Goal: Task Accomplishment & Management: Use online tool/utility

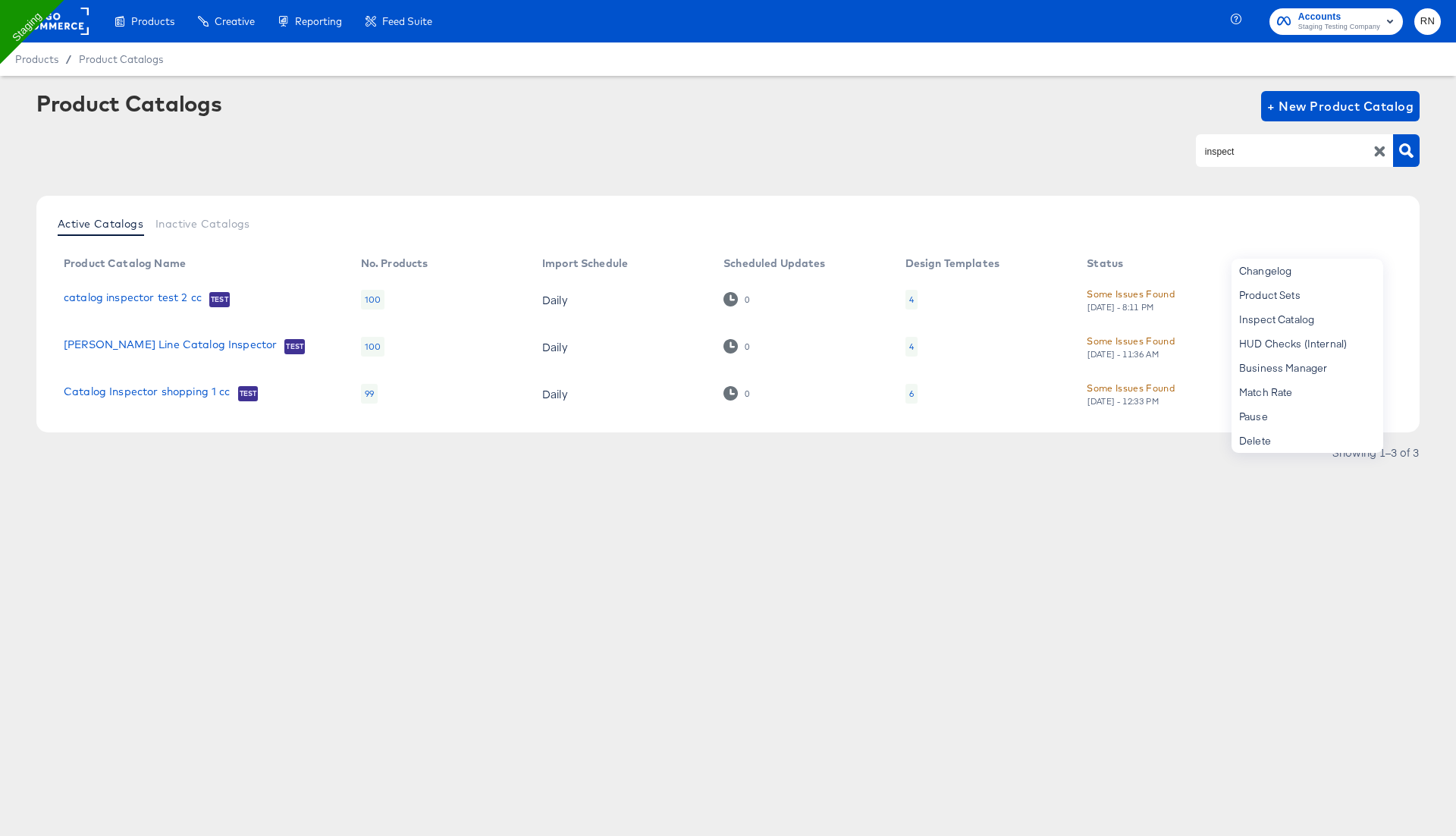
click at [69, 21] on rect at bounding box center [54, 21] width 70 height 27
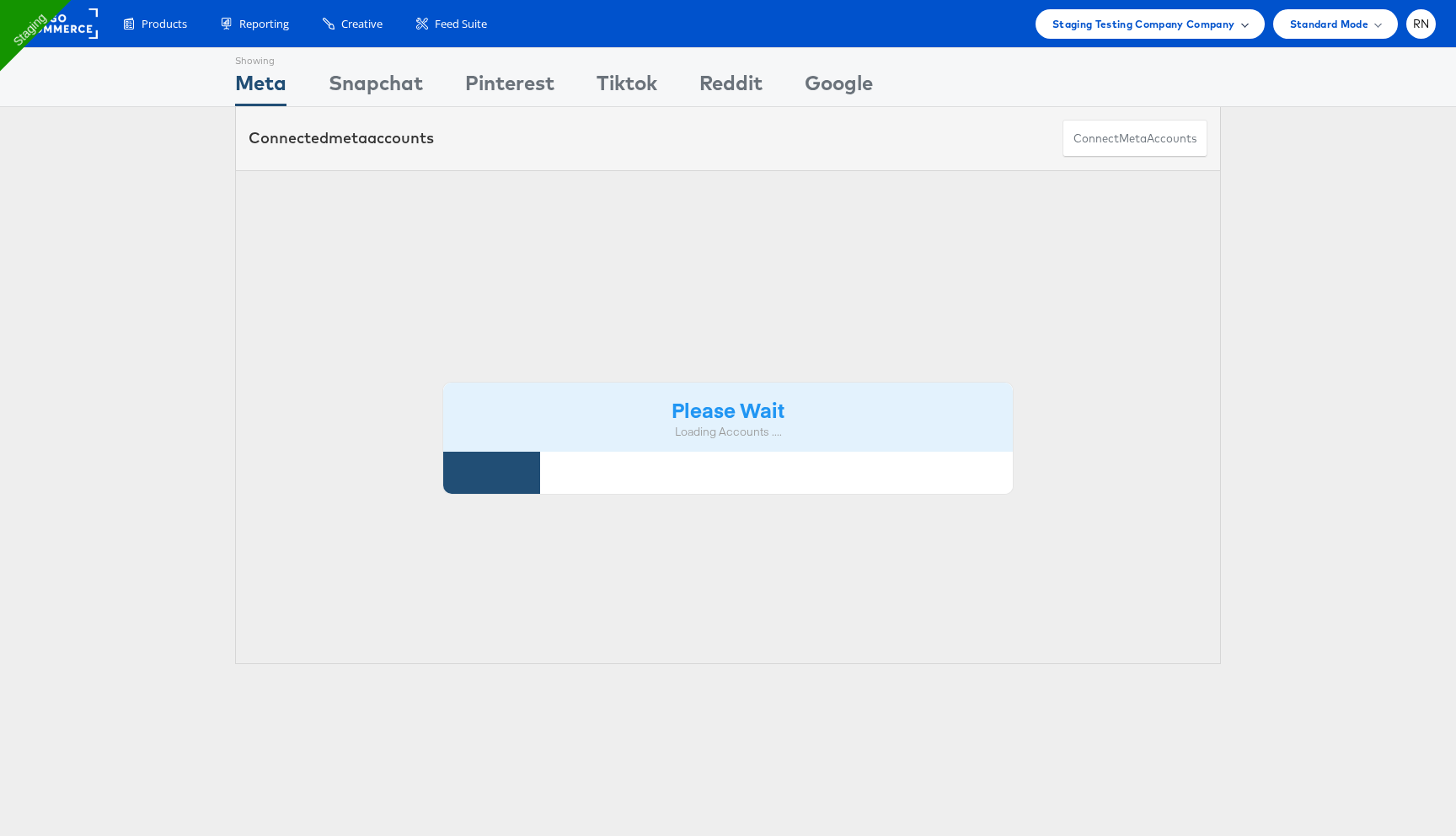
click at [1213, 24] on span "Staging Testing Company Company" at bounding box center [1143, 24] width 183 height 18
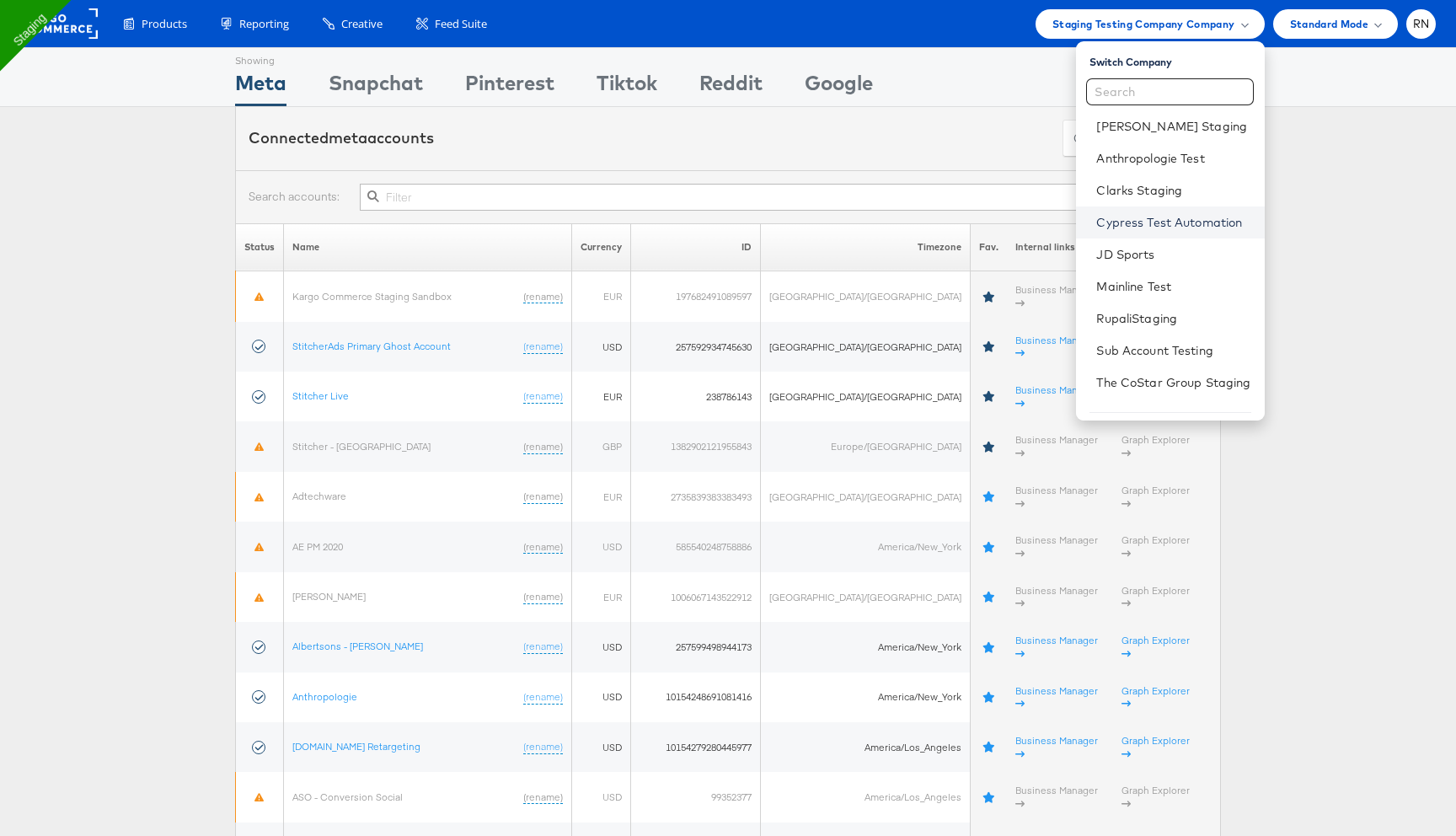
click at [1144, 227] on link "Cypress Test Automation" at bounding box center [1173, 222] width 154 height 17
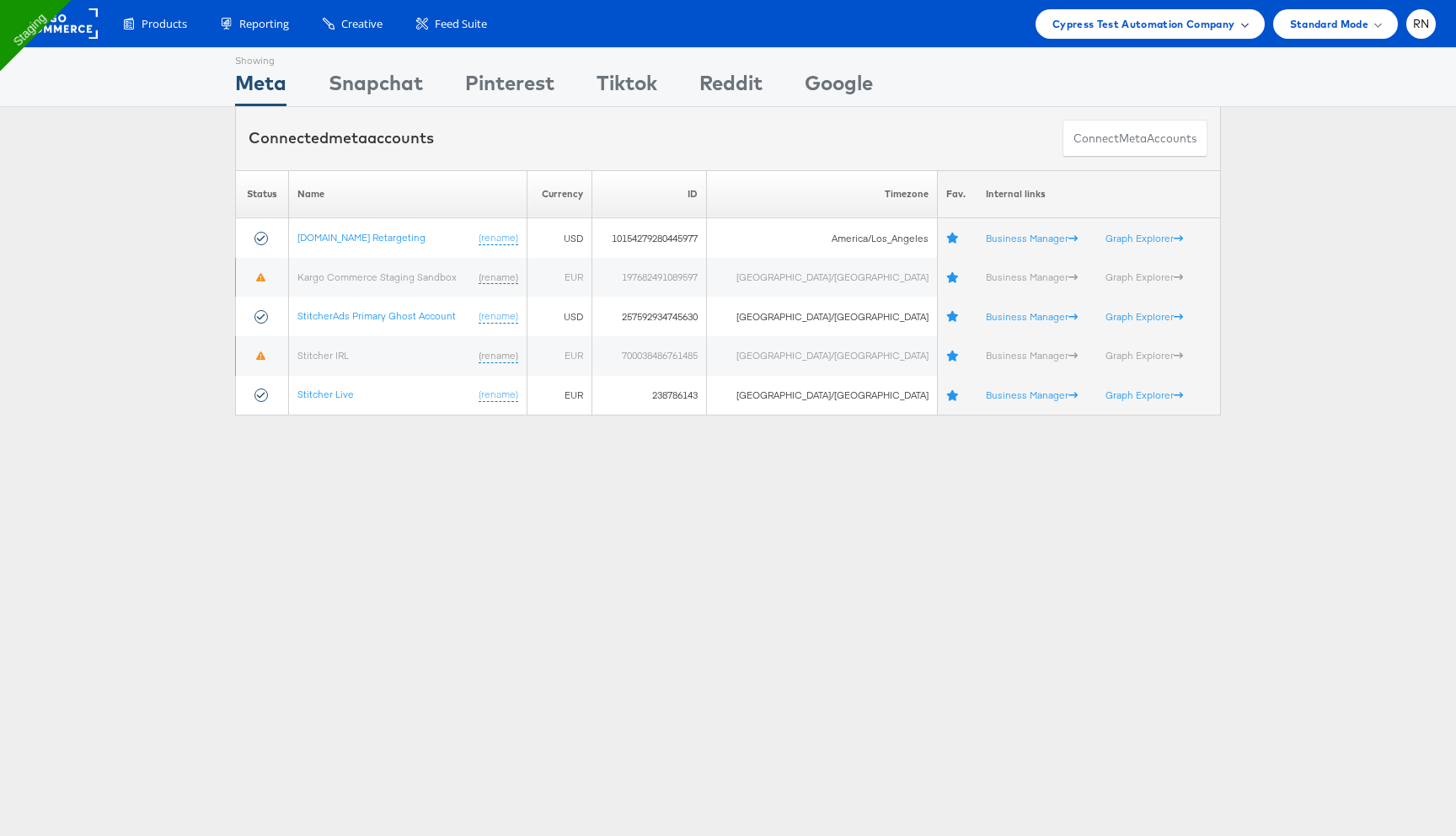
click at [1077, 30] on span "Cypress Test Automation Company" at bounding box center [1143, 24] width 183 height 18
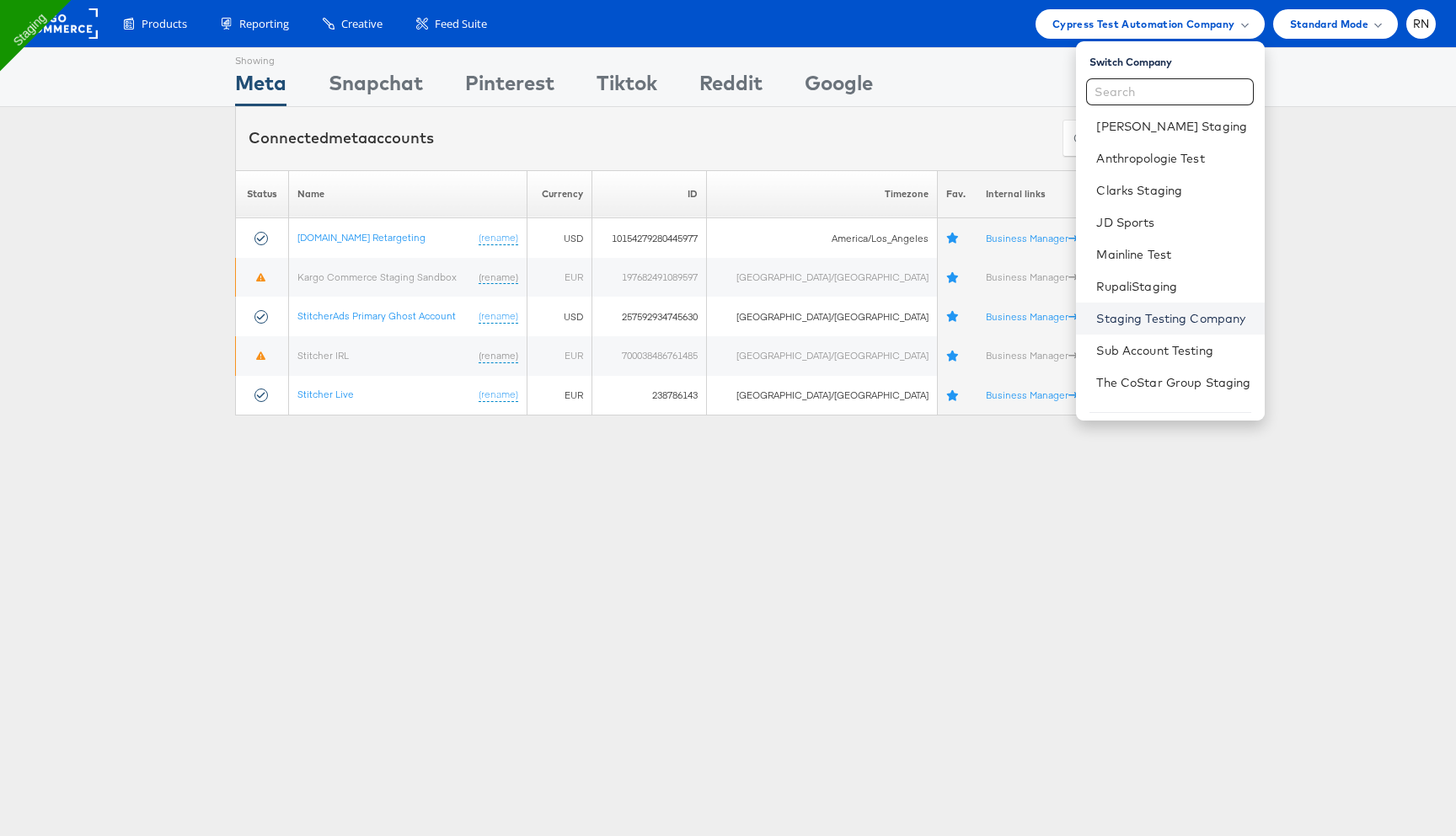
click at [1135, 315] on link "Staging Testing Company" at bounding box center [1173, 318] width 154 height 17
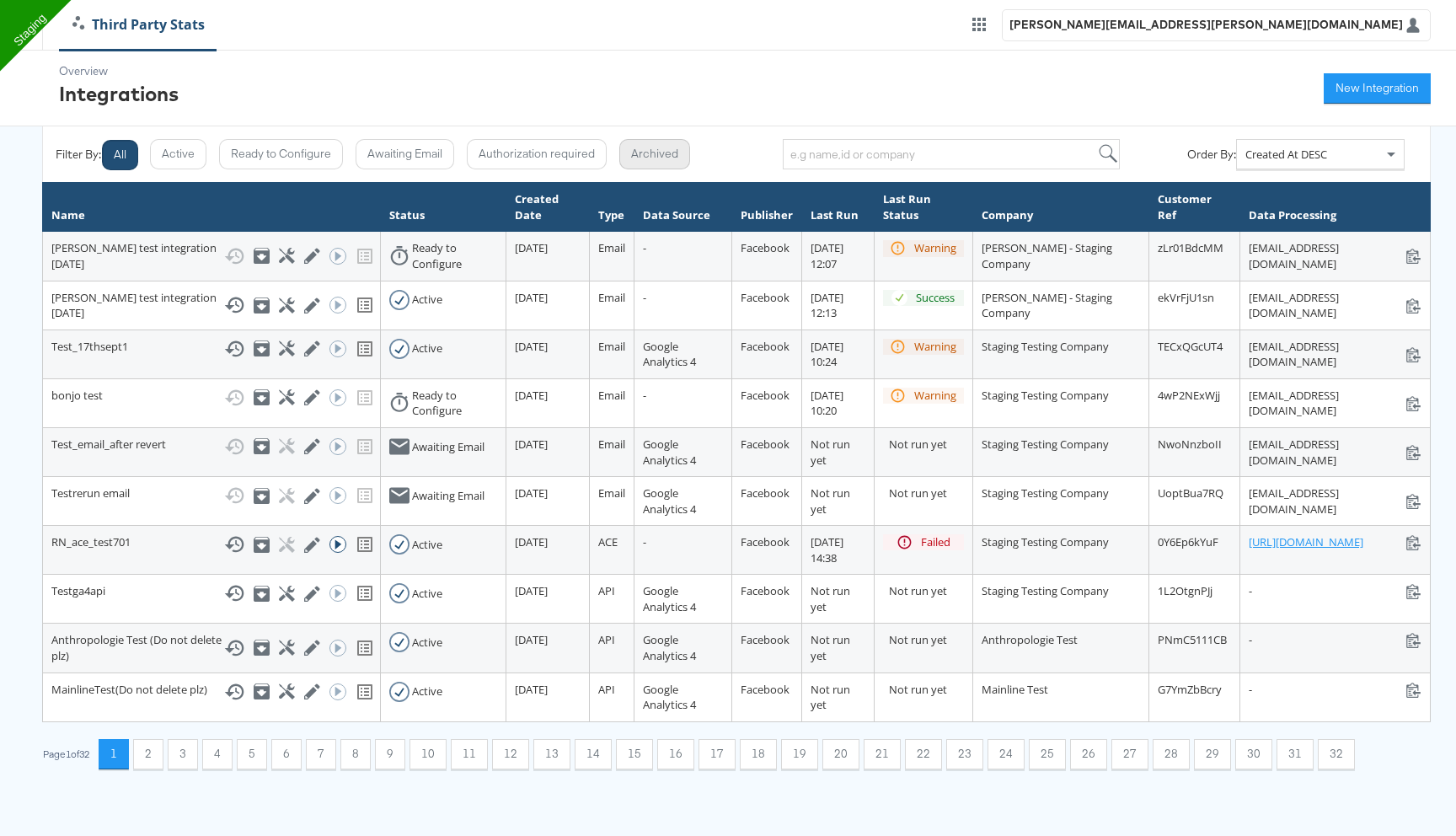
click at [667, 157] on button "Archived" at bounding box center [655, 154] width 70 height 30
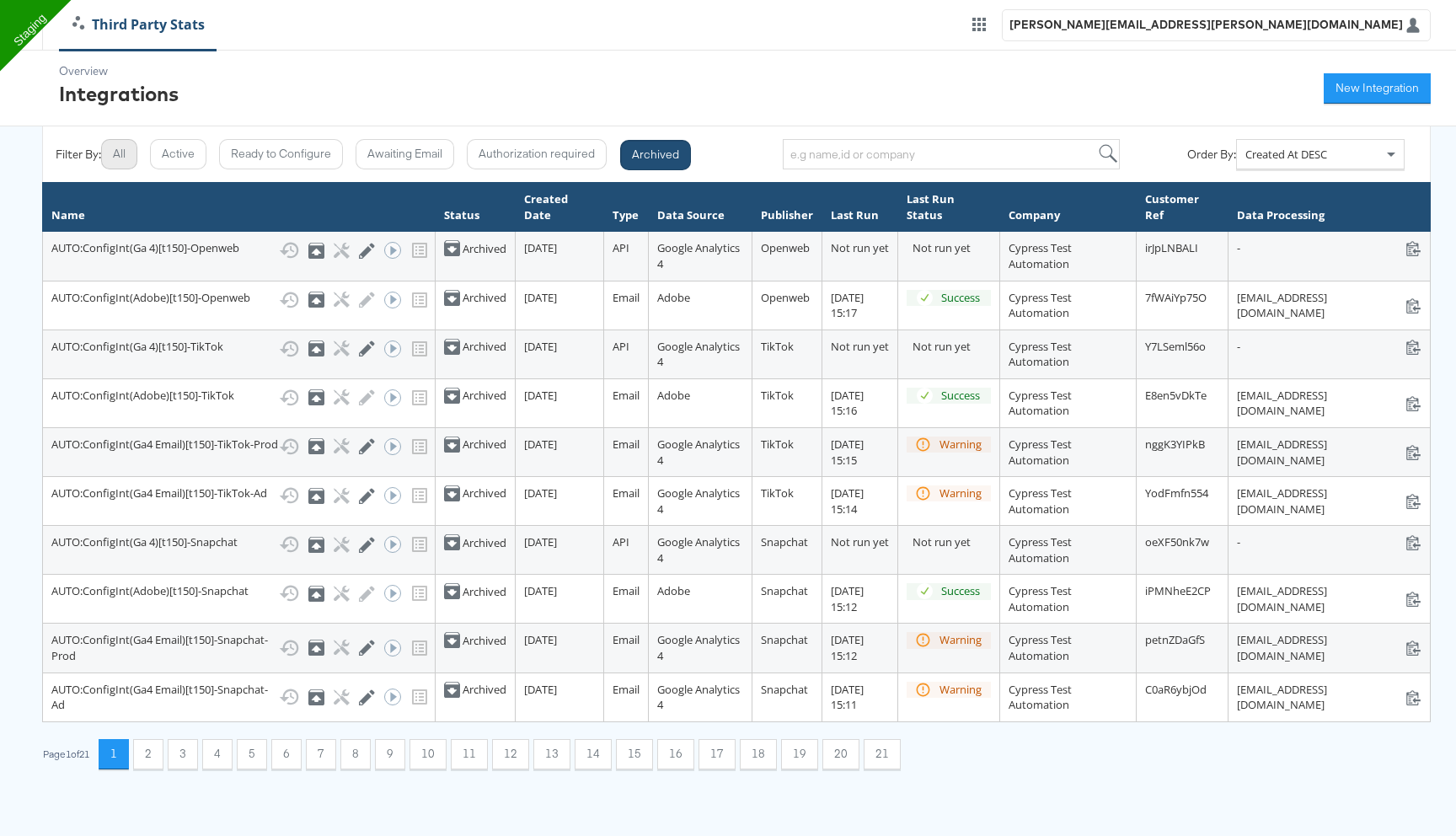
click at [134, 160] on button "All" at bounding box center [119, 154] width 37 height 30
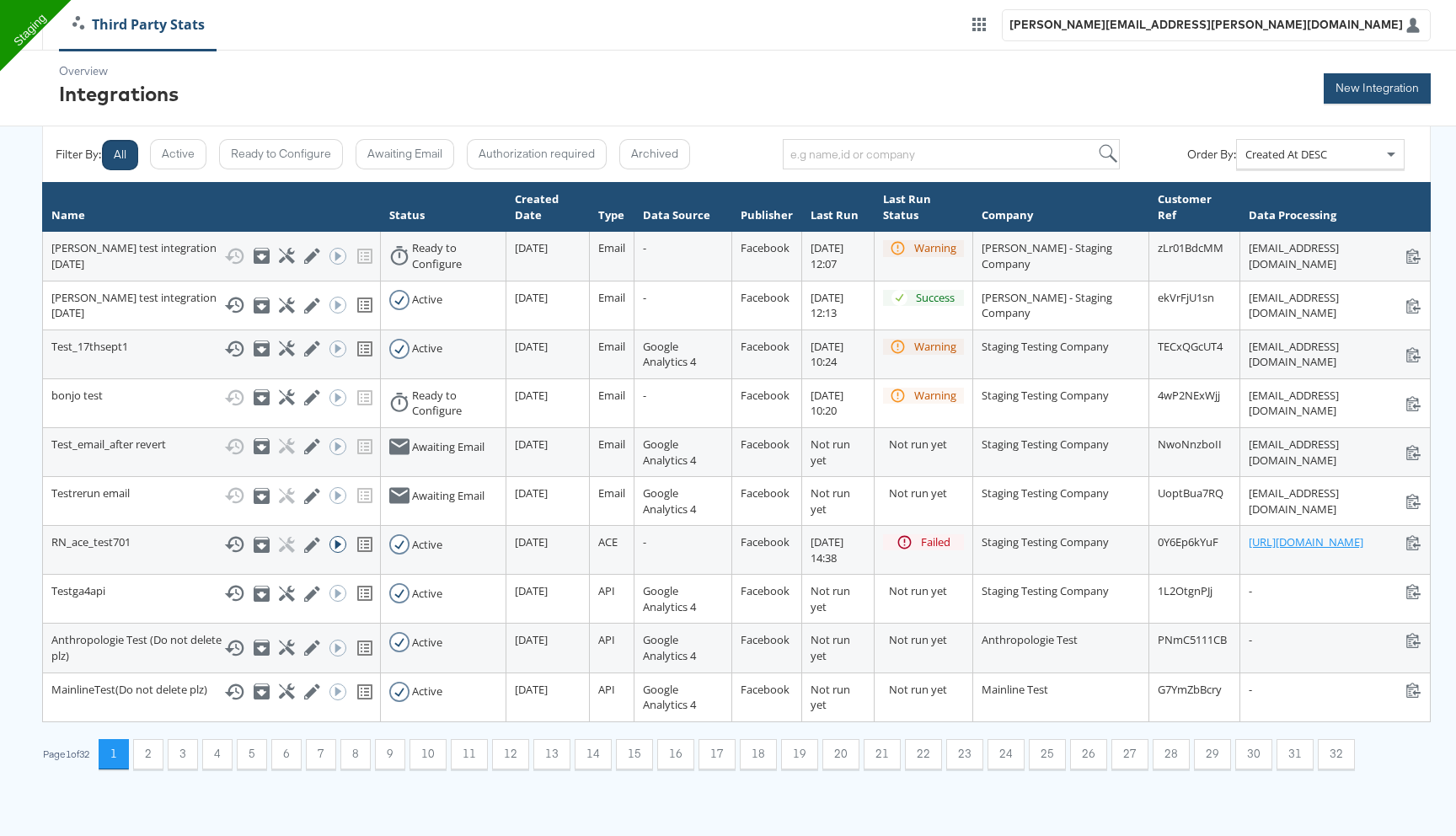
click at [1366, 90] on button "New Integration" at bounding box center [1378, 88] width 107 height 30
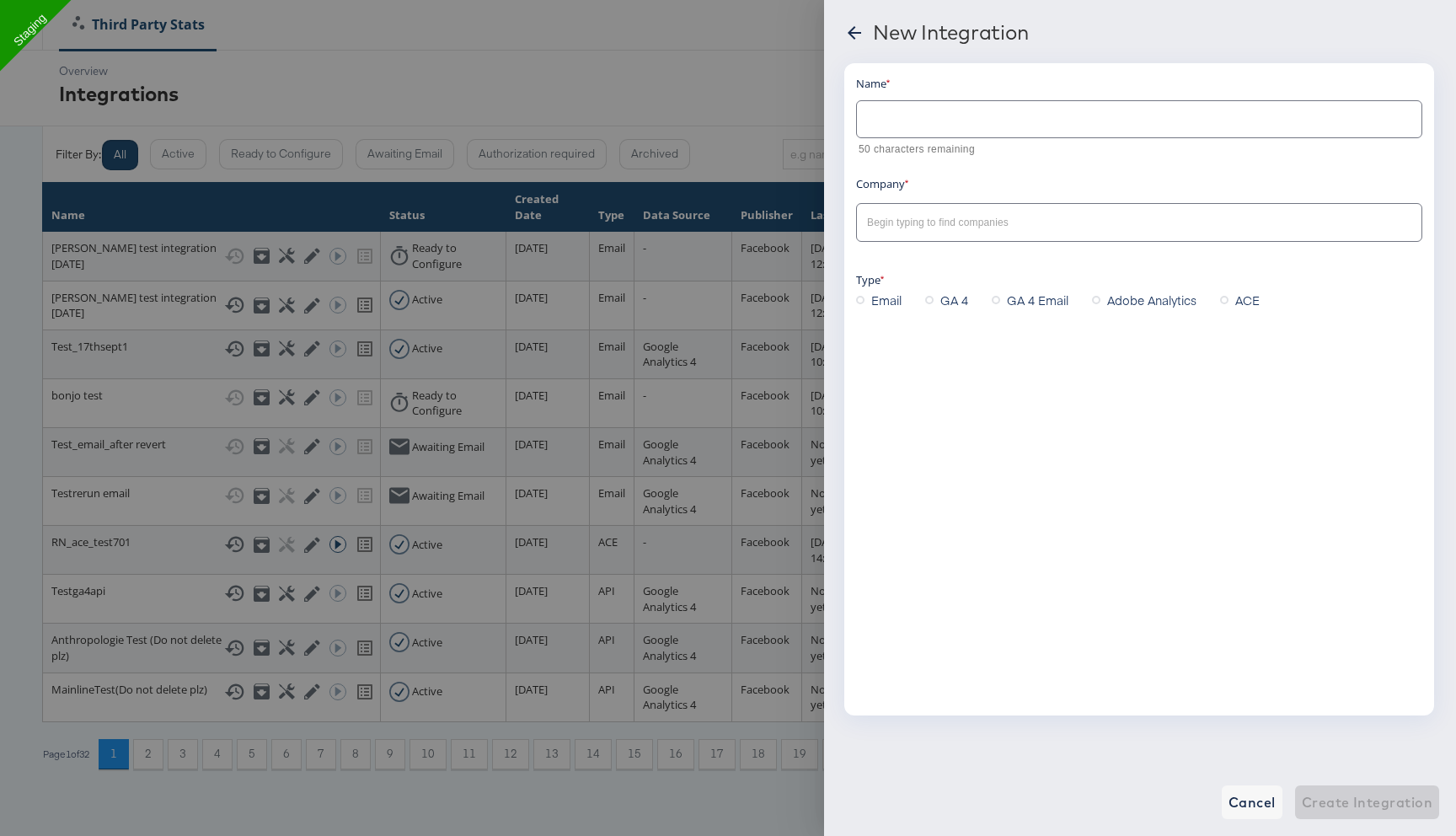
click at [929, 122] on input "text" at bounding box center [1139, 112] width 565 height 37
type input "TestGa4_18th"
click at [899, 228] on input "text" at bounding box center [1127, 223] width 525 height 20
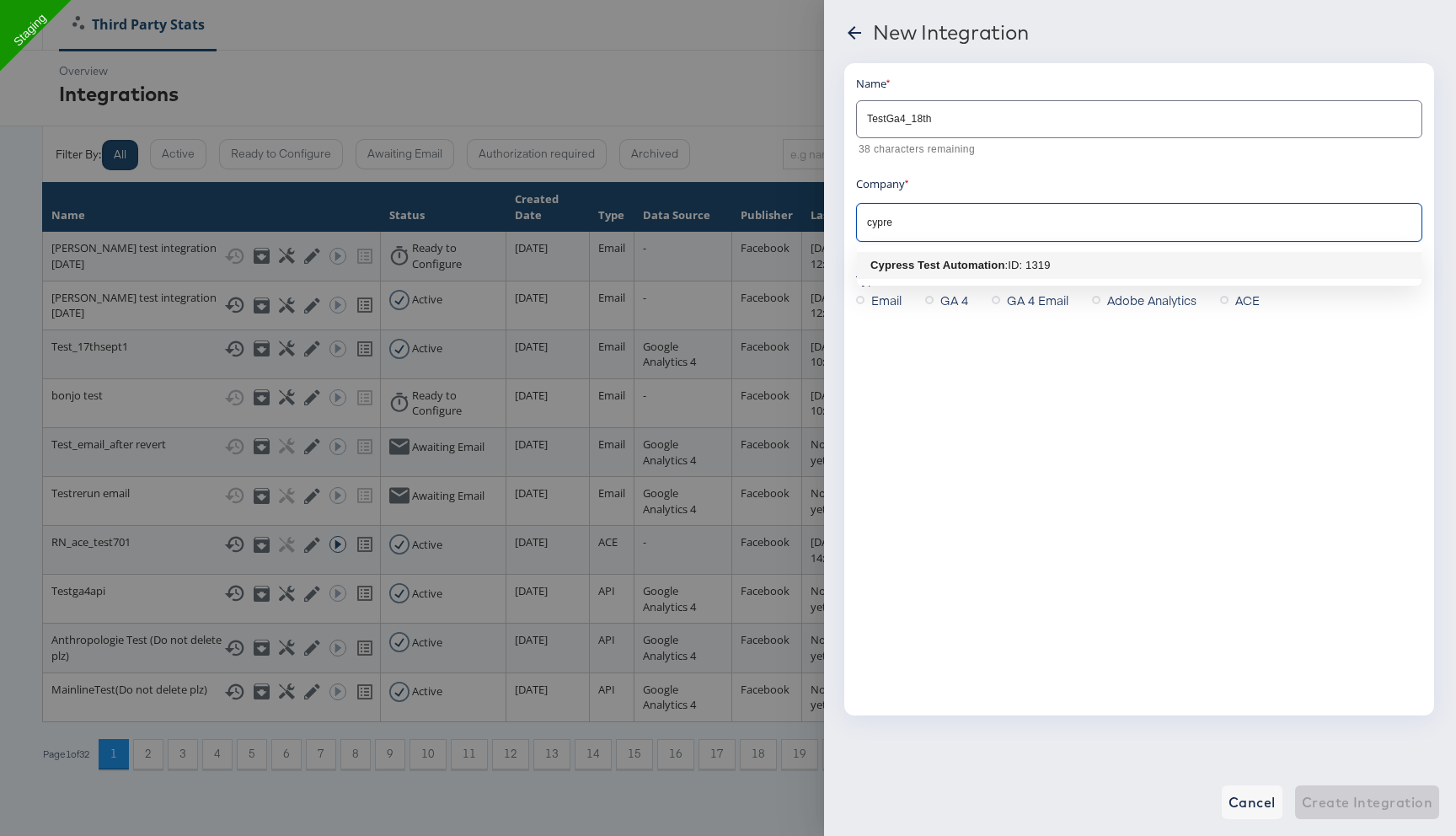
click at [904, 269] on b "Cypress Test Automation" at bounding box center [938, 265] width 134 height 12
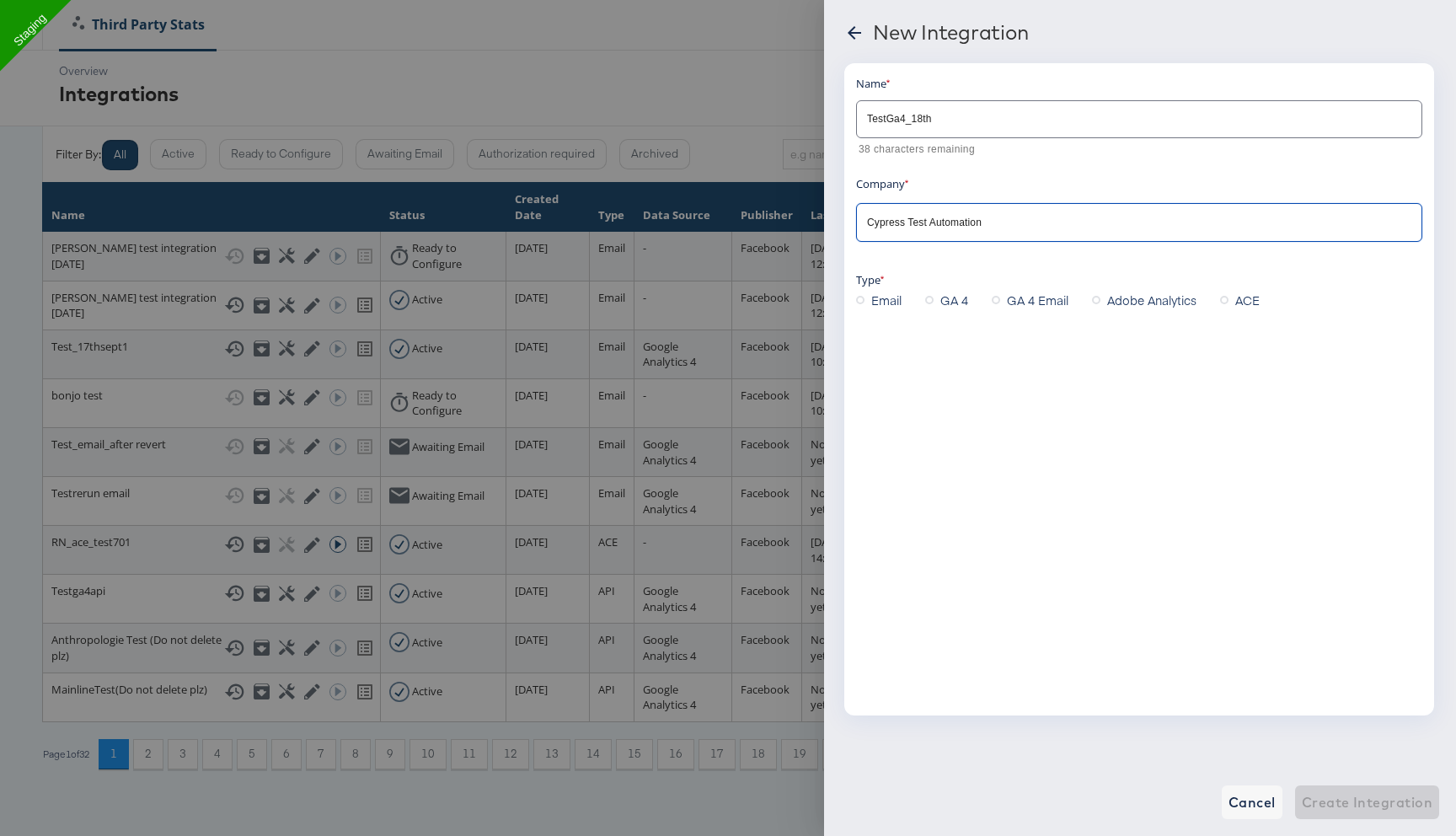
type input "Cypress Test Automation"
click at [935, 298] on label "GA 4" at bounding box center [950, 300] width 50 height 25
click at [0, 0] on input "GA 4" at bounding box center [0, 0] width 0 height 0
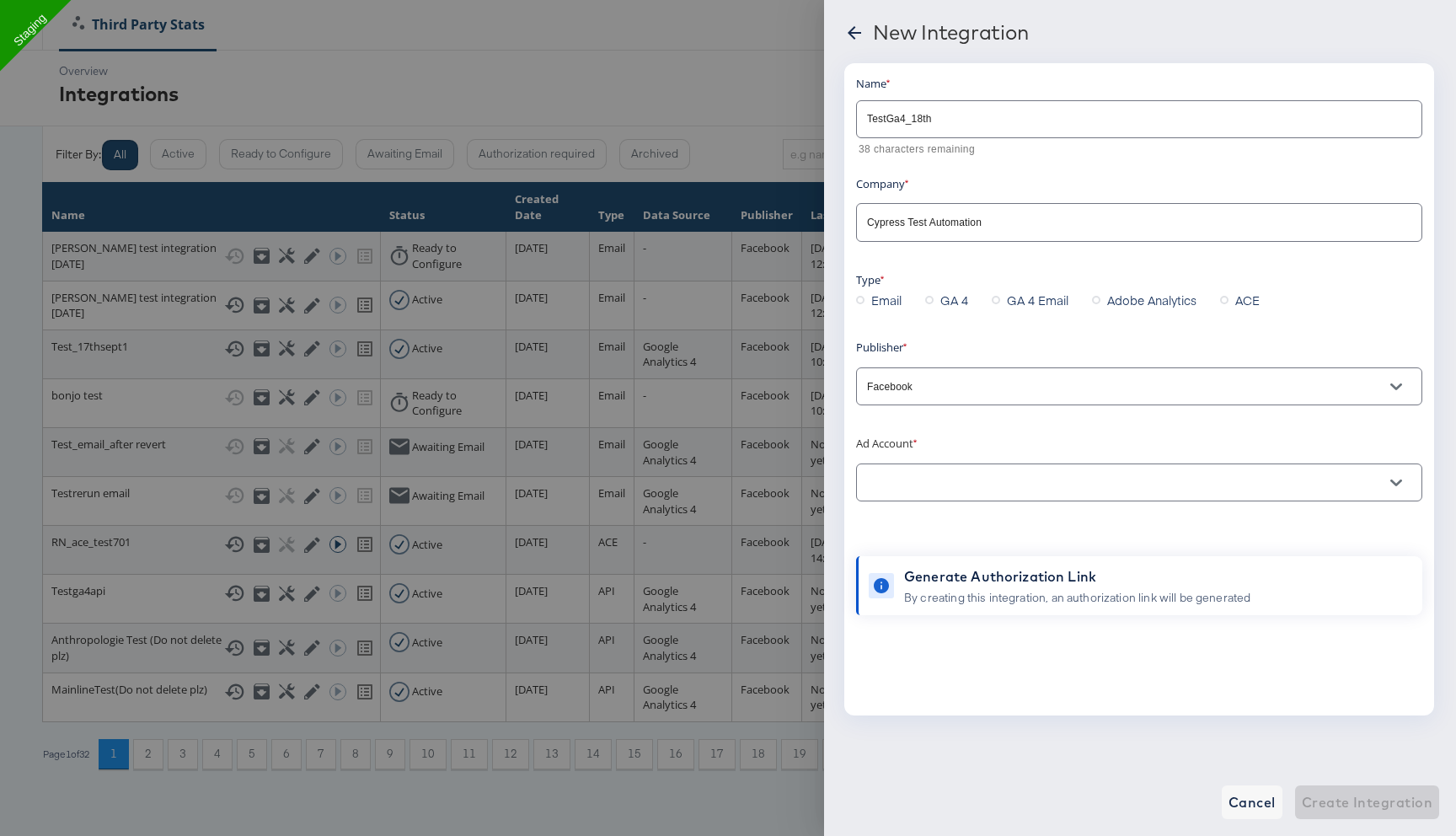
click at [939, 482] on input "text" at bounding box center [1127, 483] width 525 height 20
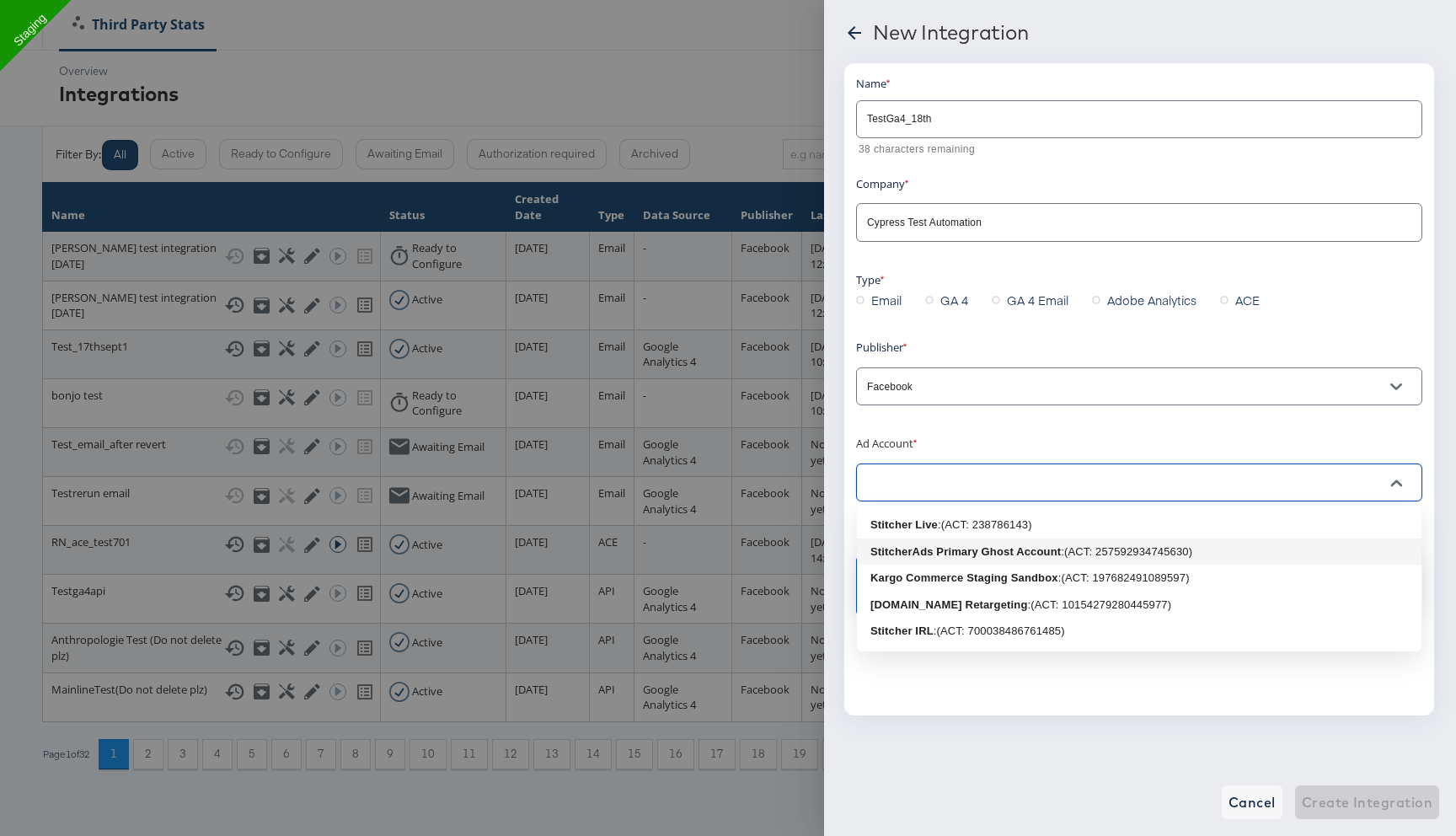
click at [973, 553] on b "StitcherAds Primary Ghost Account" at bounding box center [966, 551] width 191 height 12
type input "StitcherAds Primary Ghost Account: (ACT: 257592934745630)"
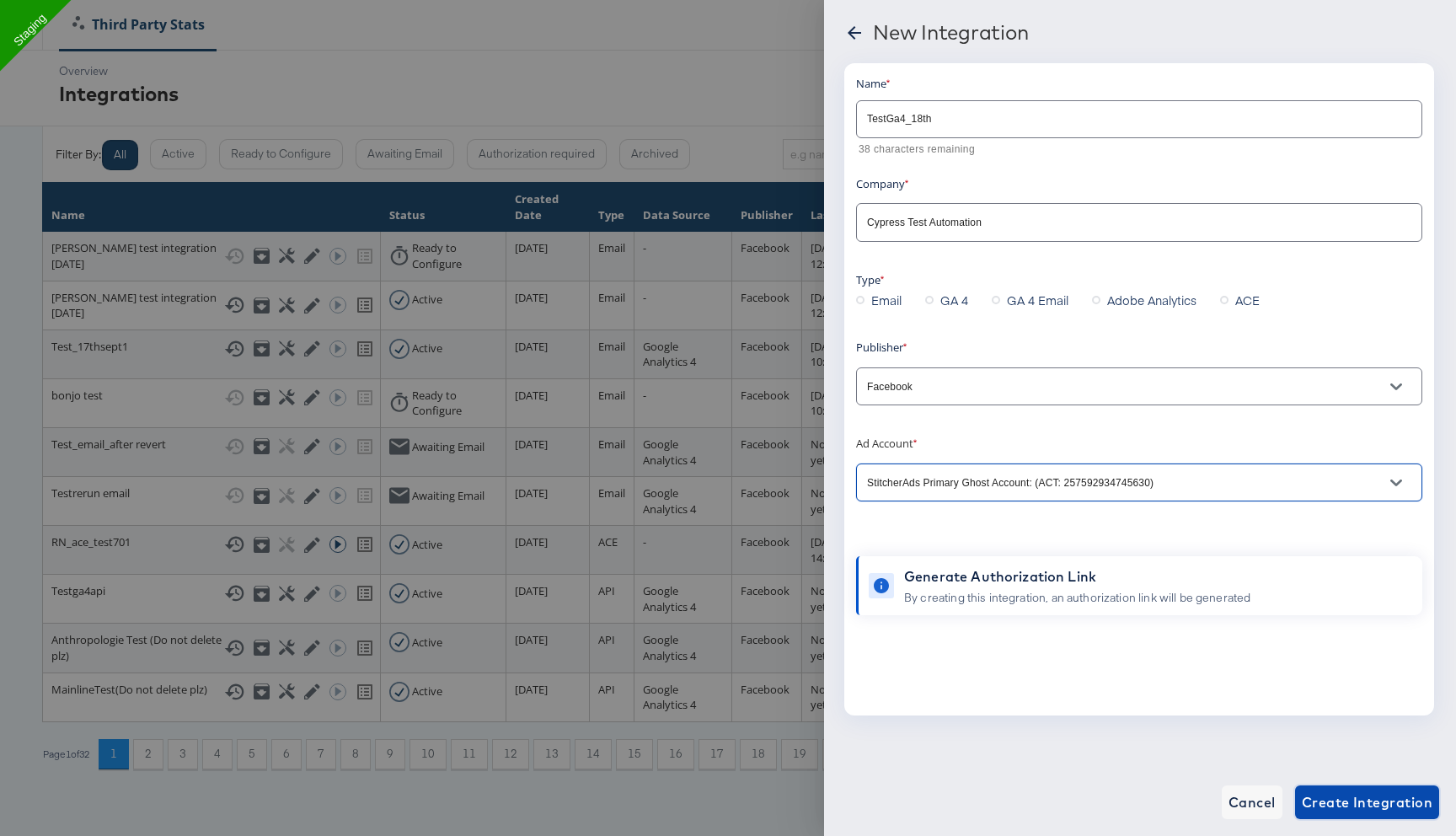
click at [1320, 794] on span "Create Integration" at bounding box center [1367, 802] width 131 height 23
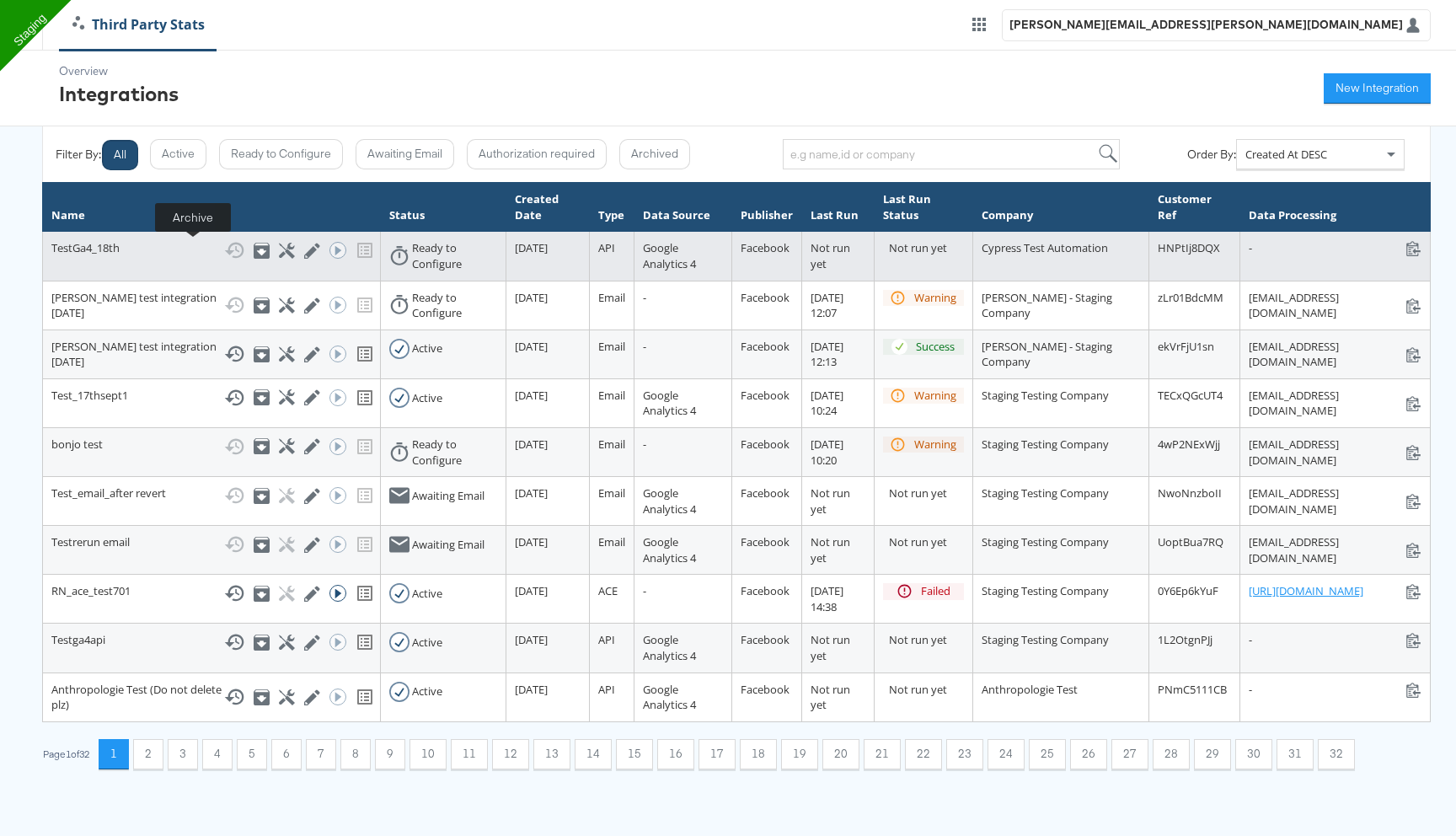
click at [254, 258] on icon at bounding box center [262, 251] width 16 height 16
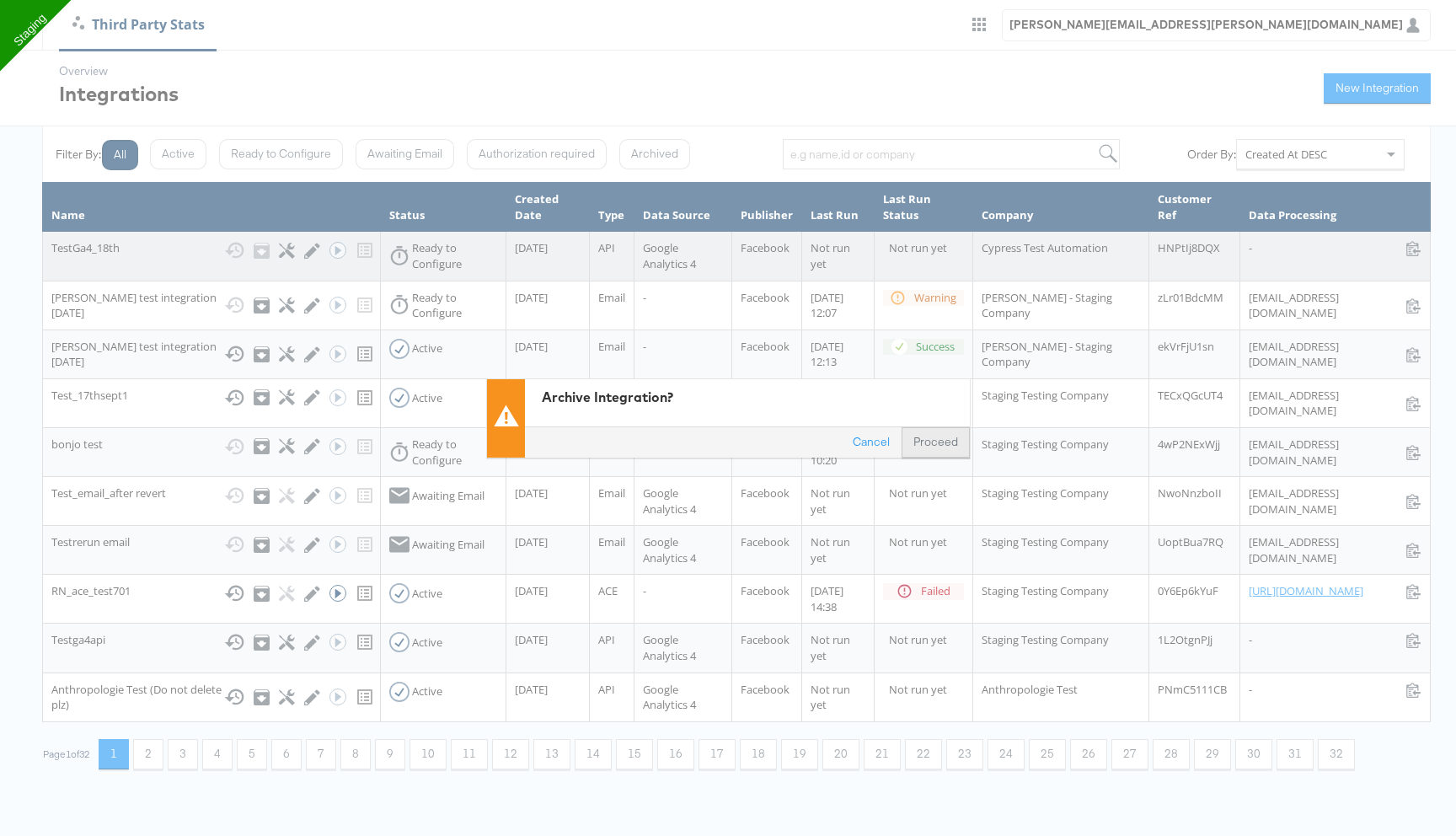
click at [940, 447] on button "Proceed" at bounding box center [936, 442] width 69 height 30
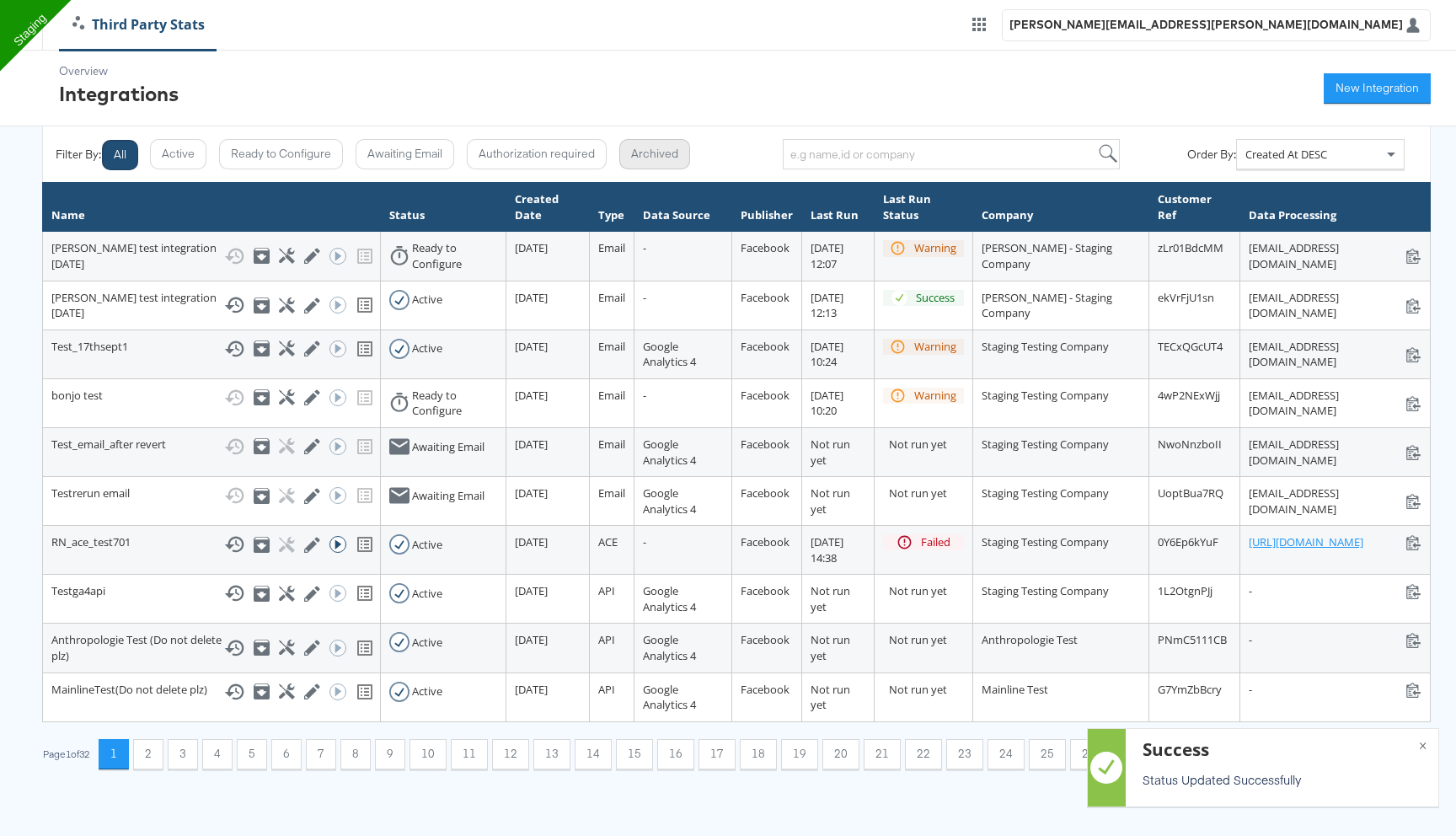
click at [660, 152] on button "Archived" at bounding box center [655, 154] width 70 height 30
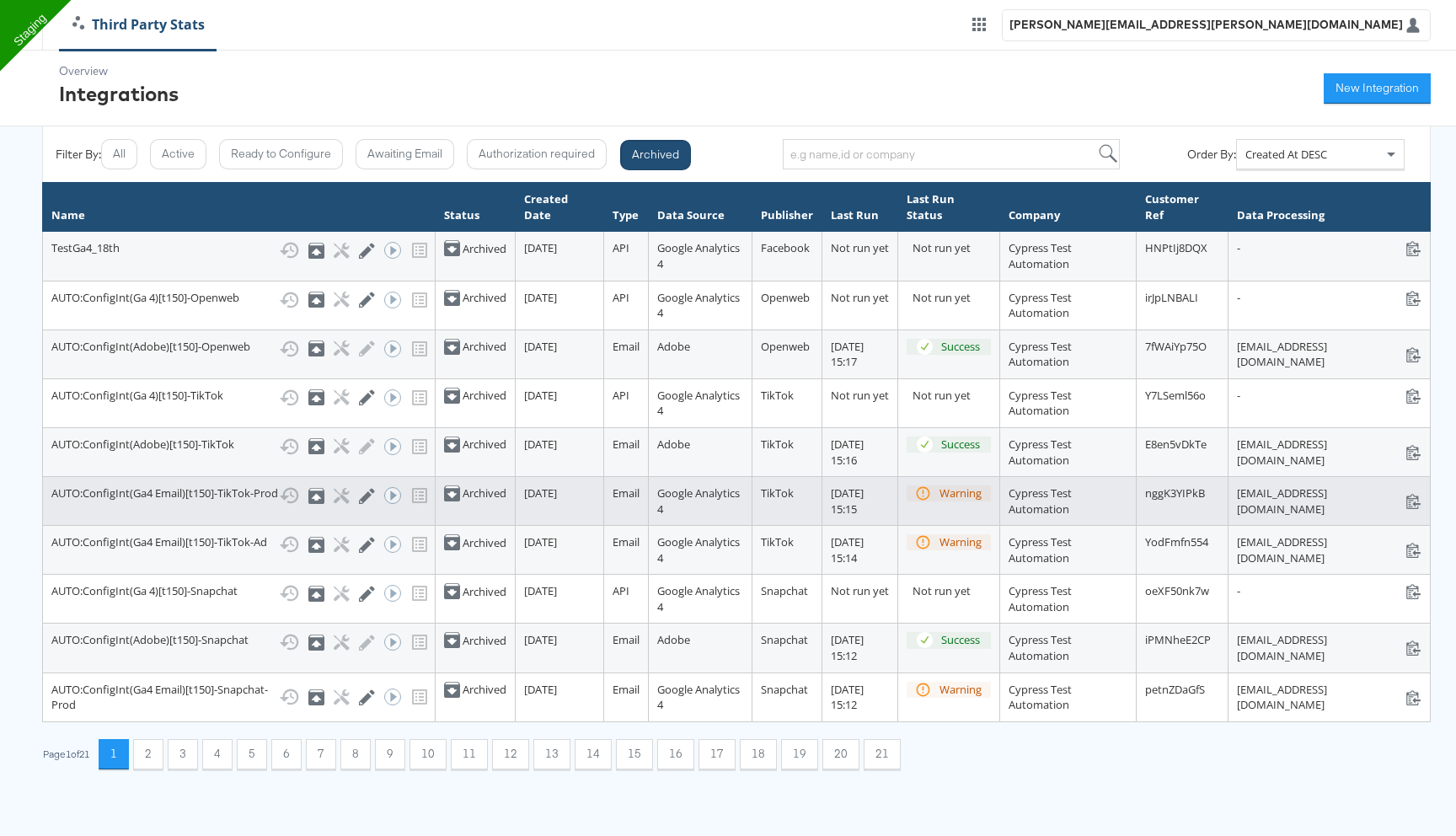
scroll to position [209, 0]
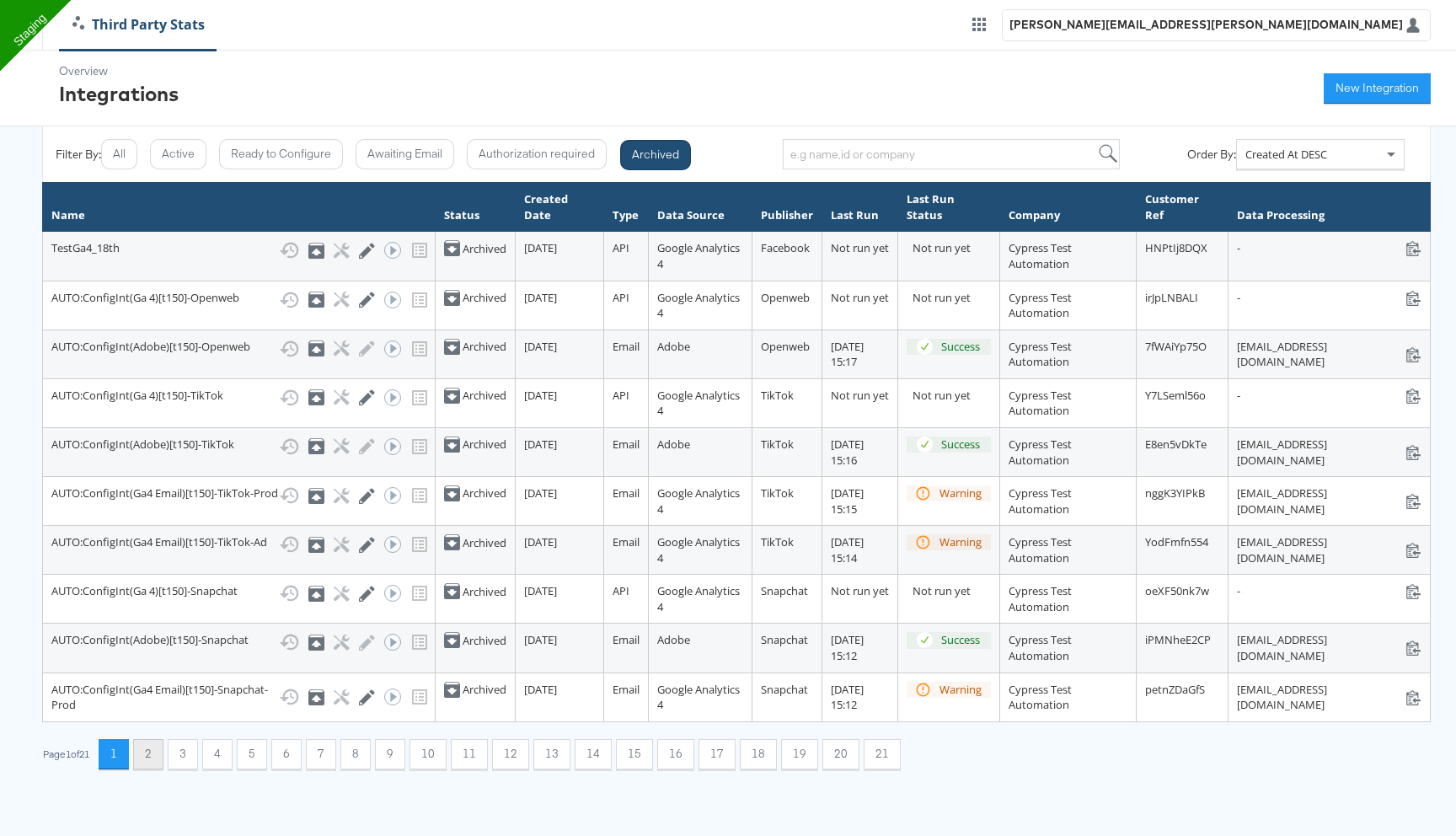
click at [154, 769] on button "2" at bounding box center [149, 754] width 30 height 30
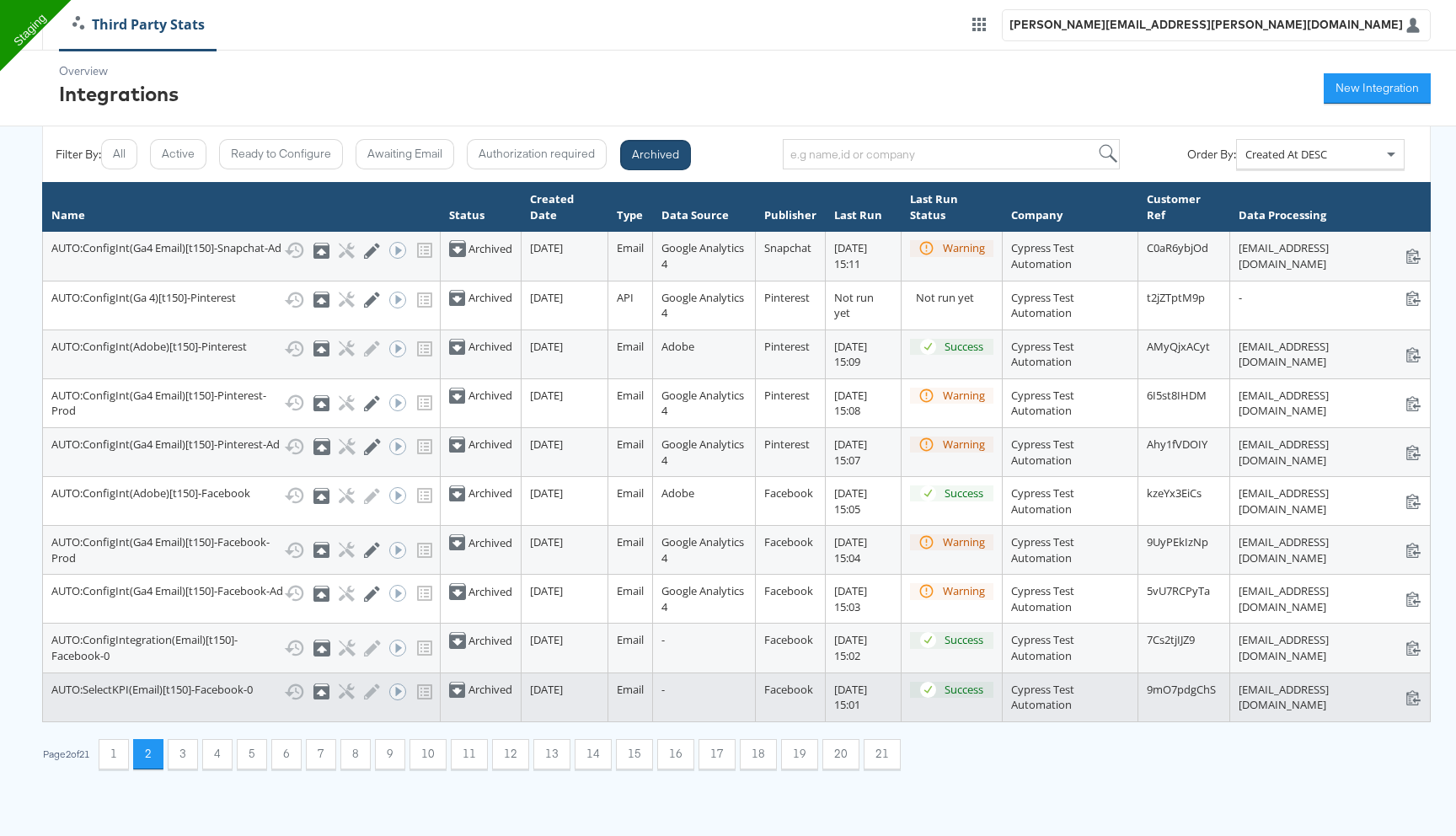
scroll to position [256, 0]
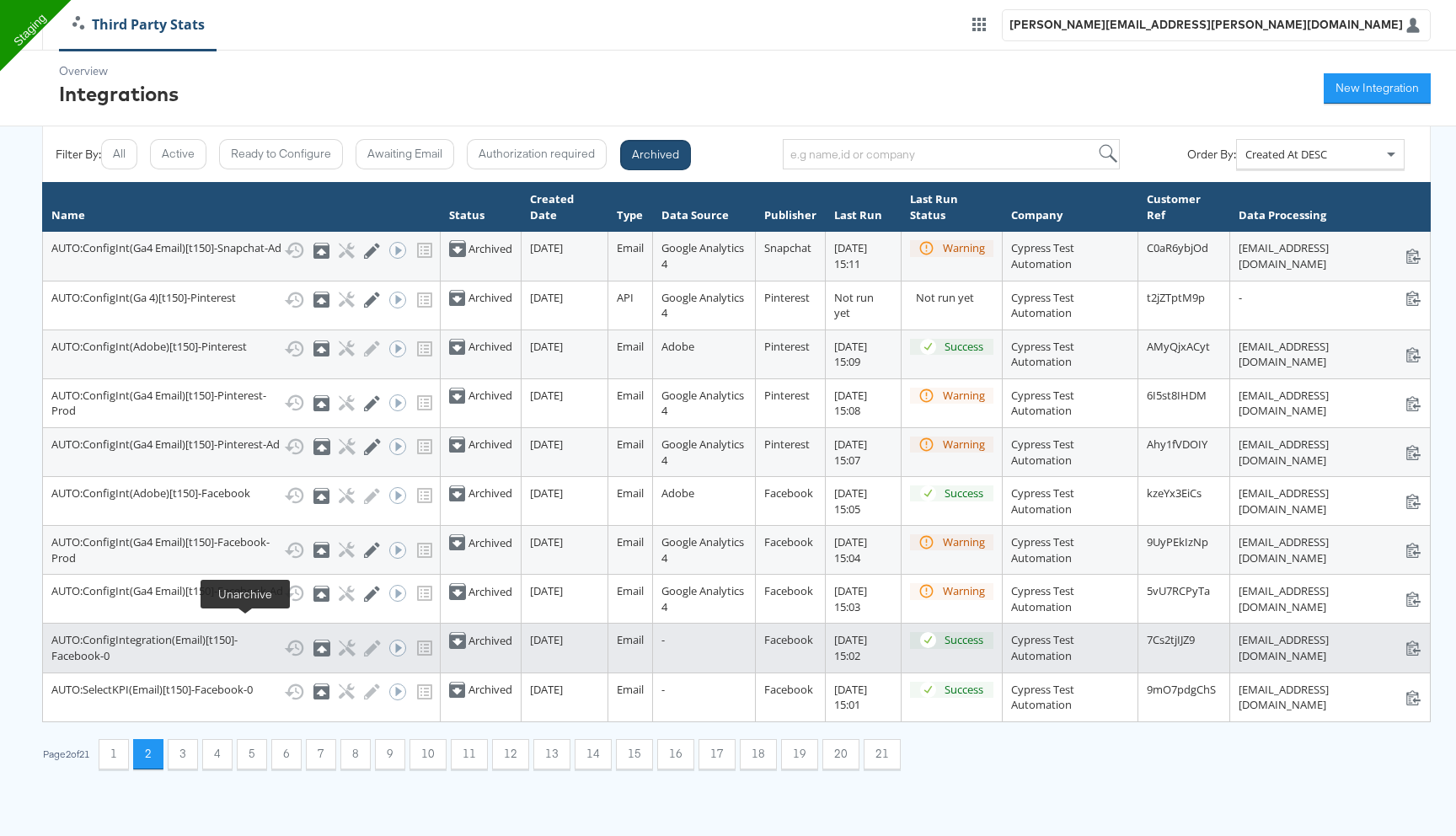
click at [317, 645] on icon at bounding box center [321, 649] width 10 height 7
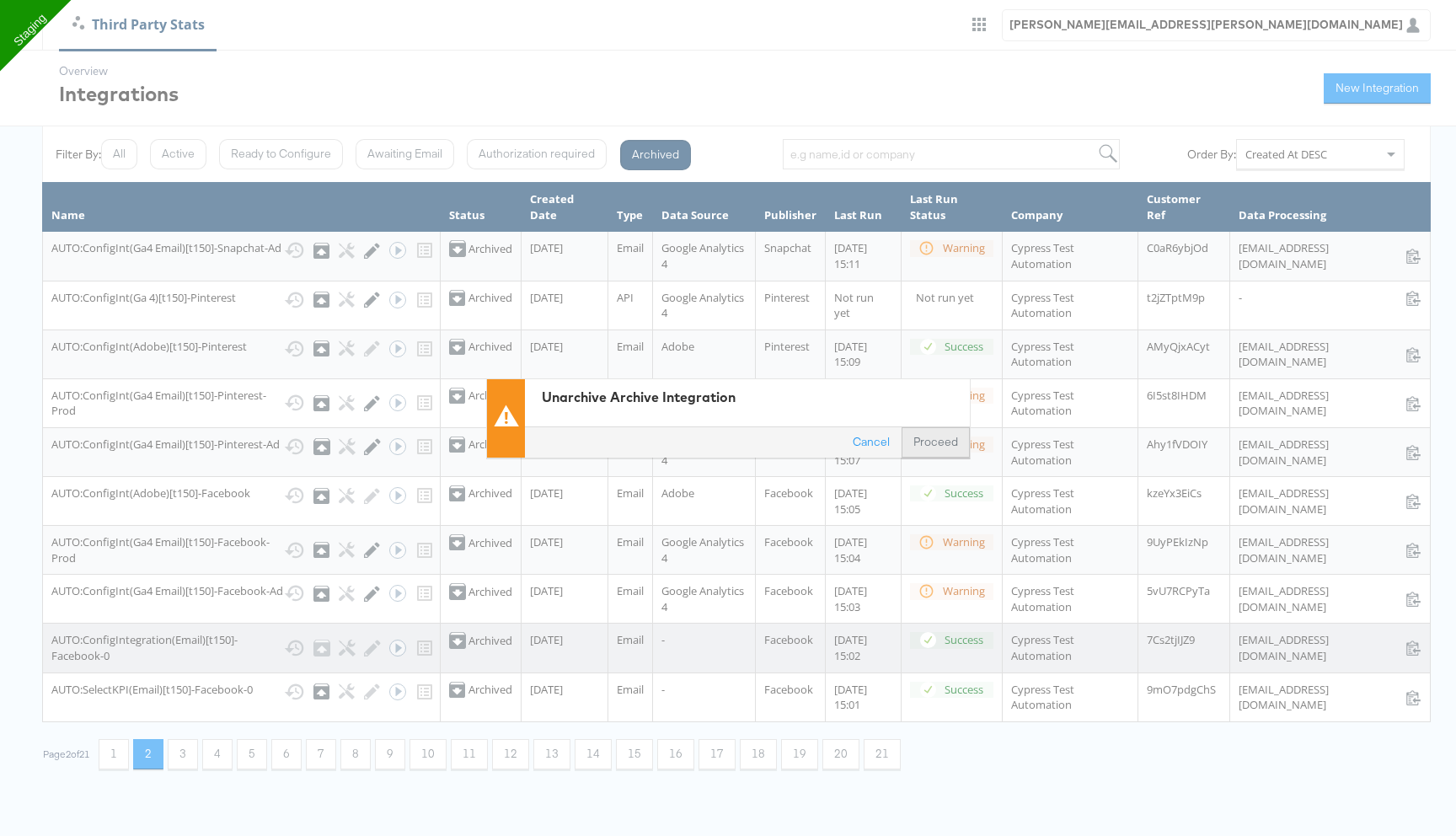
click at [935, 427] on button "Proceed" at bounding box center [936, 442] width 69 height 30
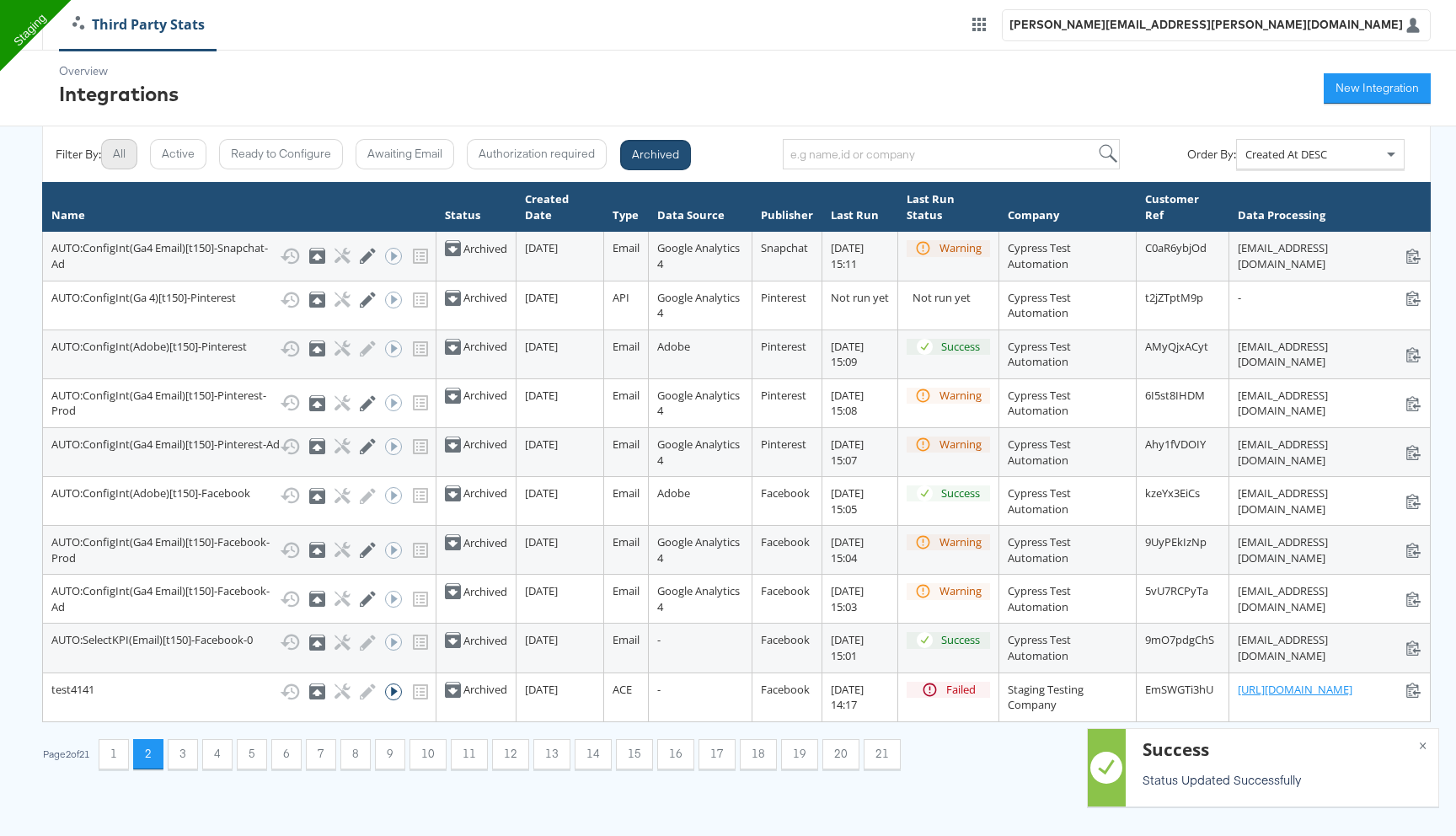
click at [123, 150] on button "All" at bounding box center [119, 154] width 37 height 30
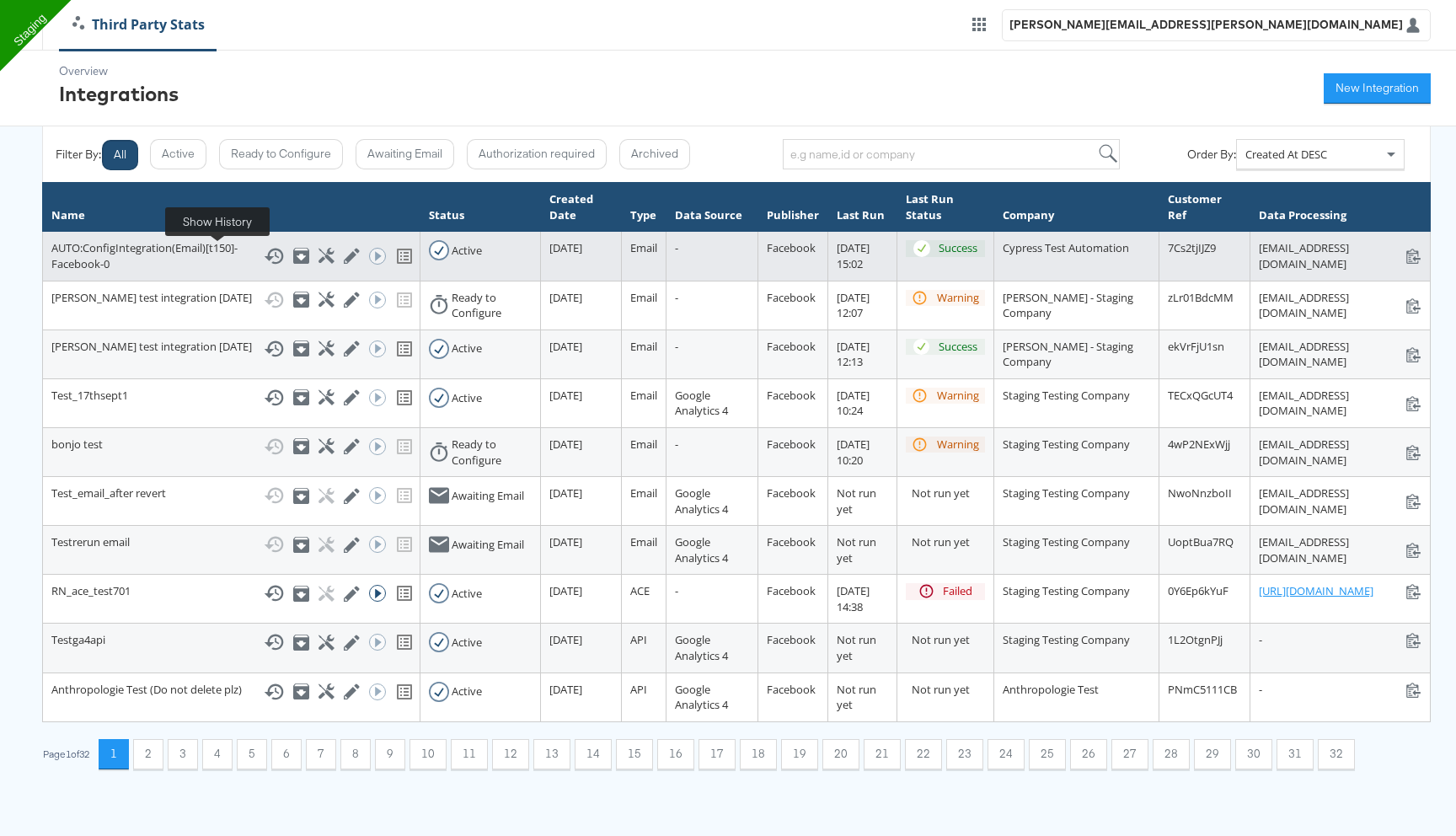
click at [264, 258] on icon at bounding box center [273, 256] width 20 height 20
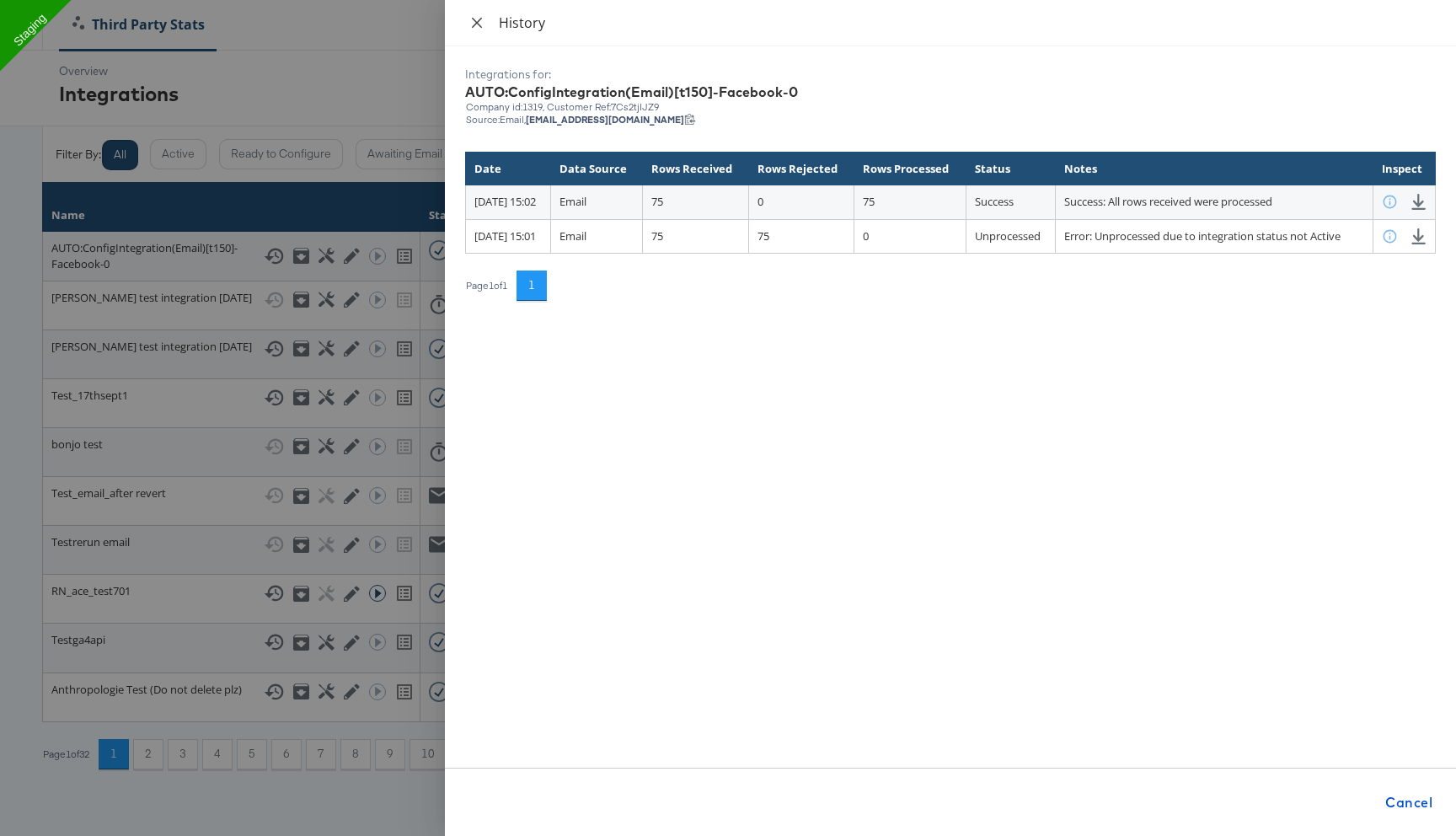
click at [473, 23] on icon "close" at bounding box center [476, 22] width 13 height 13
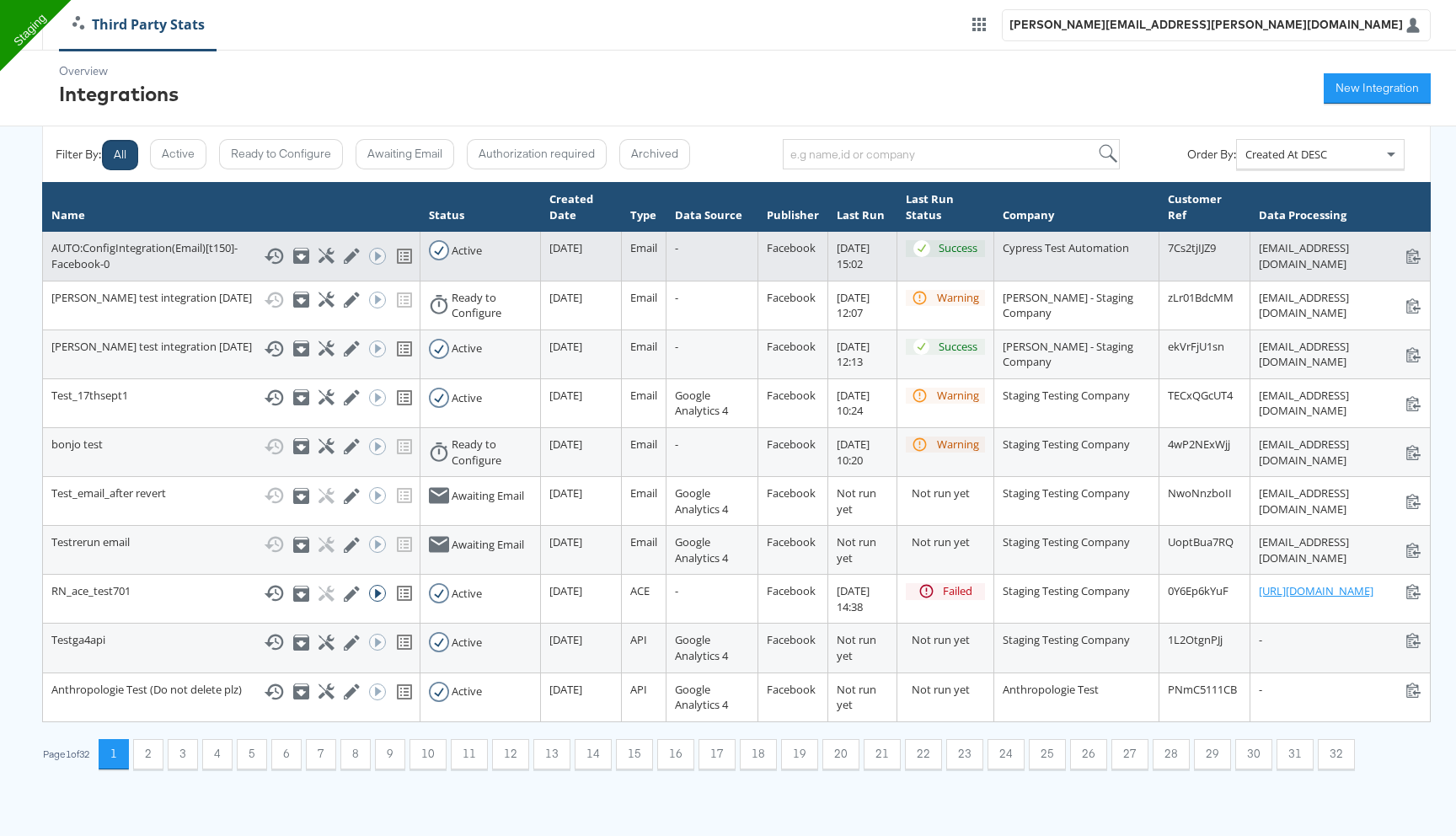
click at [212, 234] on td "AUTO:ConfigIntegration(Email)[t150]-Facebook-0 Show History Archive Configure E…" at bounding box center [232, 256] width 378 height 49
drag, startPoint x: 150, startPoint y: 263, endPoint x: 53, endPoint y: 236, distance: 100.7
click at [53, 236] on td "AUTO:ConfigIntegration(Email)[t150]-Facebook-0 Show History Archive Configure E…" at bounding box center [232, 256] width 378 height 49
copy div "AUTO:ConfigIntegration(Email)[t150]-Facebook-0"
click at [264, 258] on icon at bounding box center [273, 256] width 20 height 20
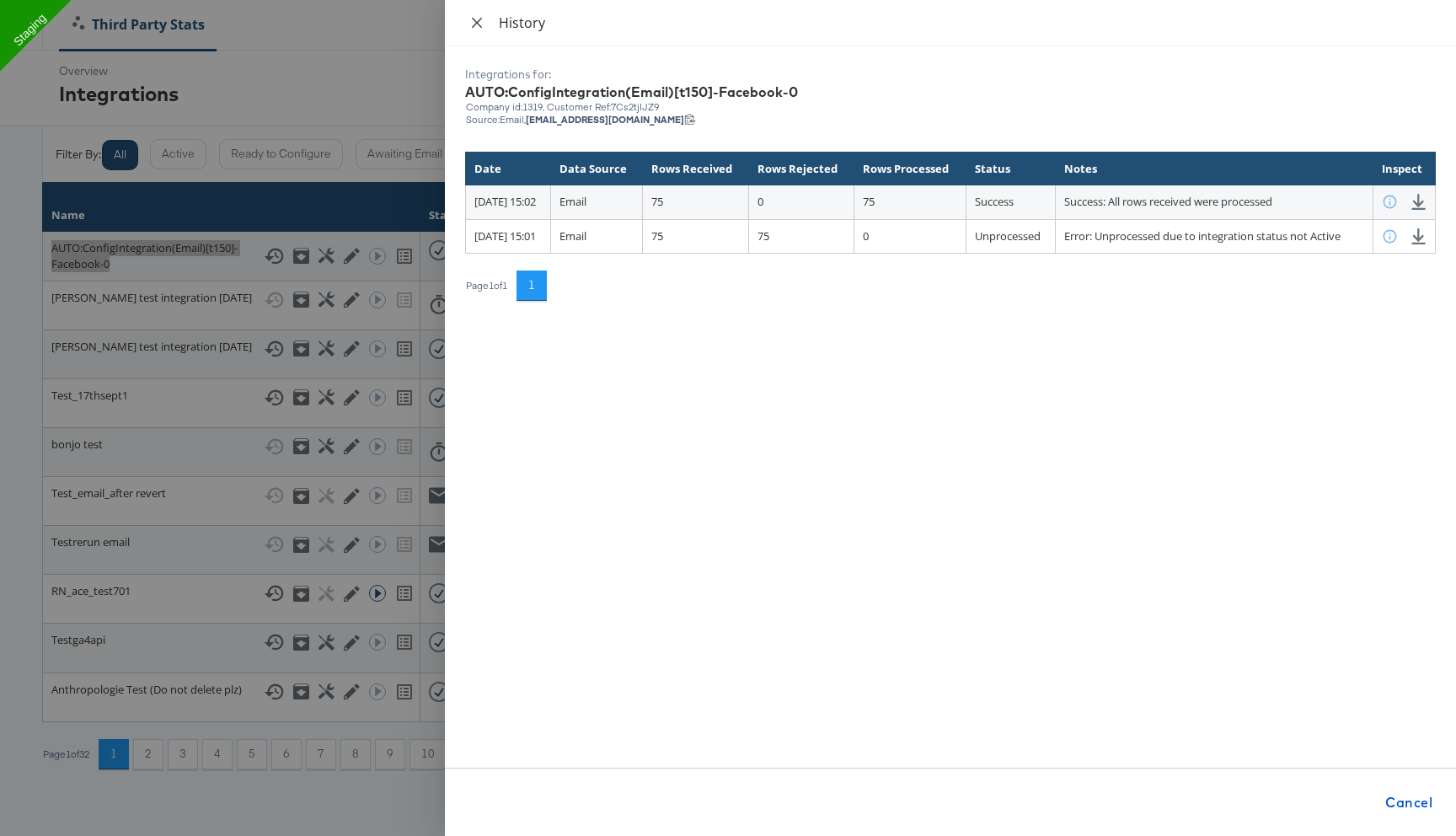
click at [475, 18] on icon "close" at bounding box center [476, 22] width 13 height 13
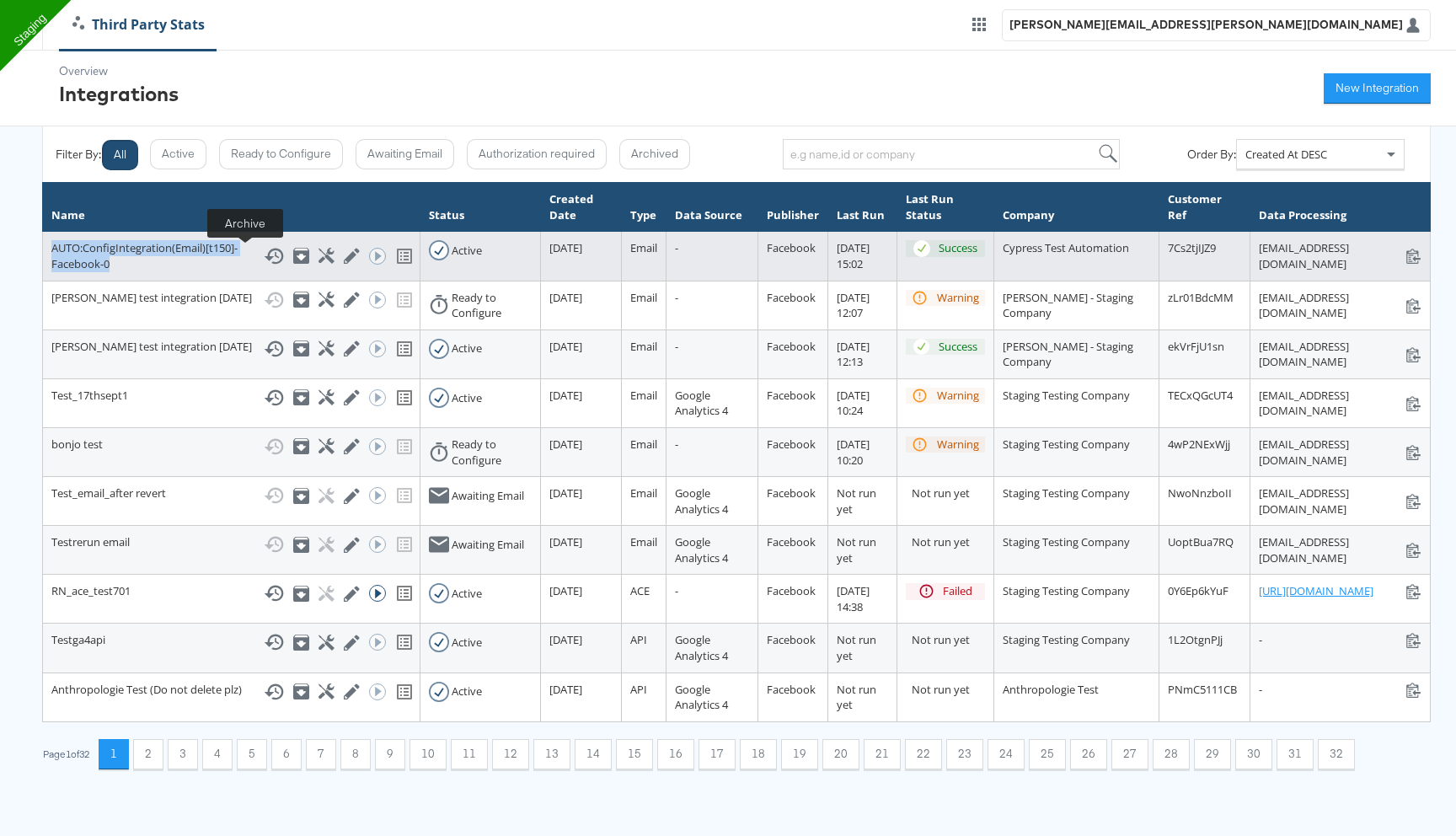
click at [297, 256] on icon at bounding box center [301, 258] width 10 height 7
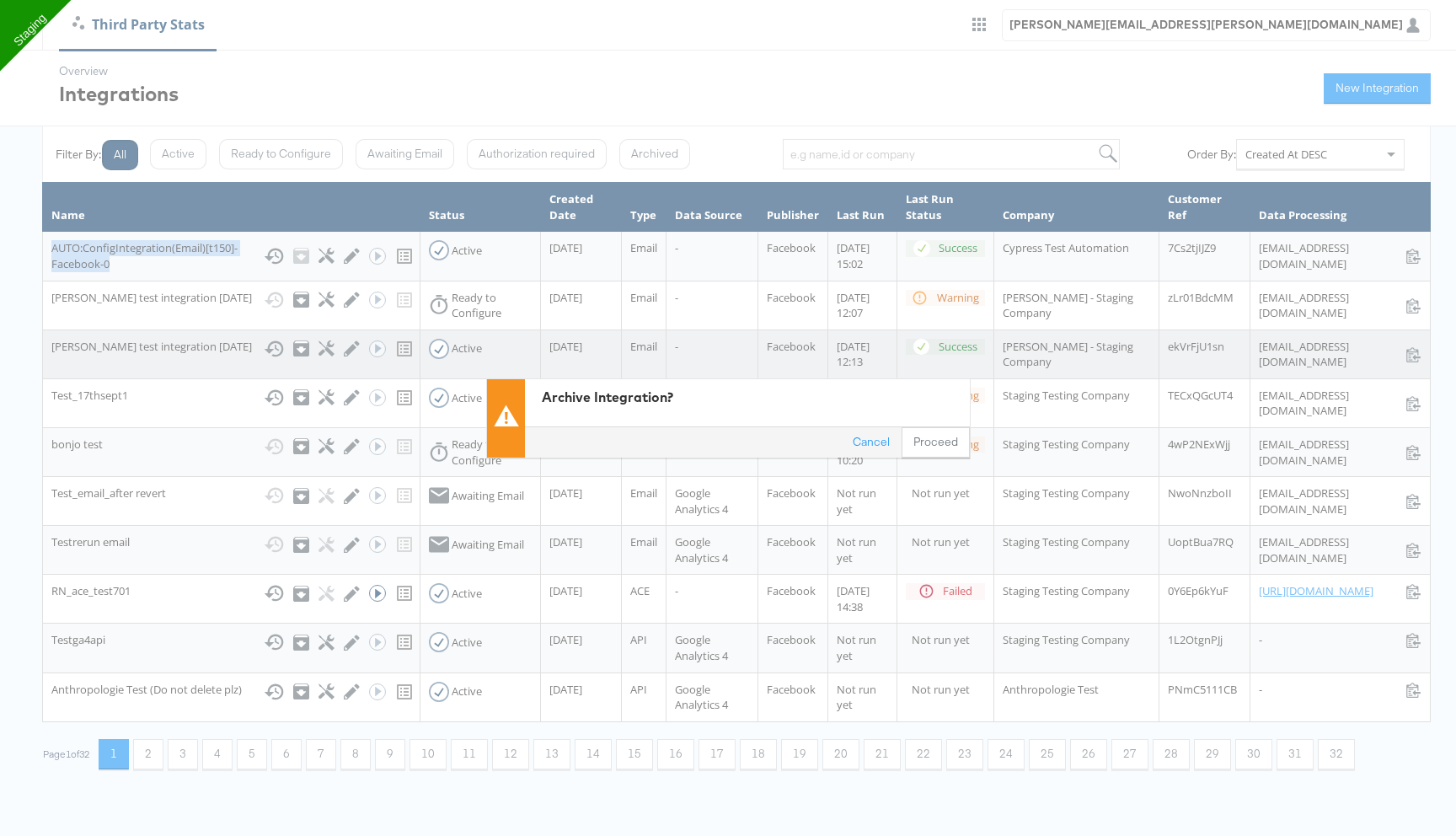
click at [925, 441] on button "Proceed" at bounding box center [936, 442] width 69 height 30
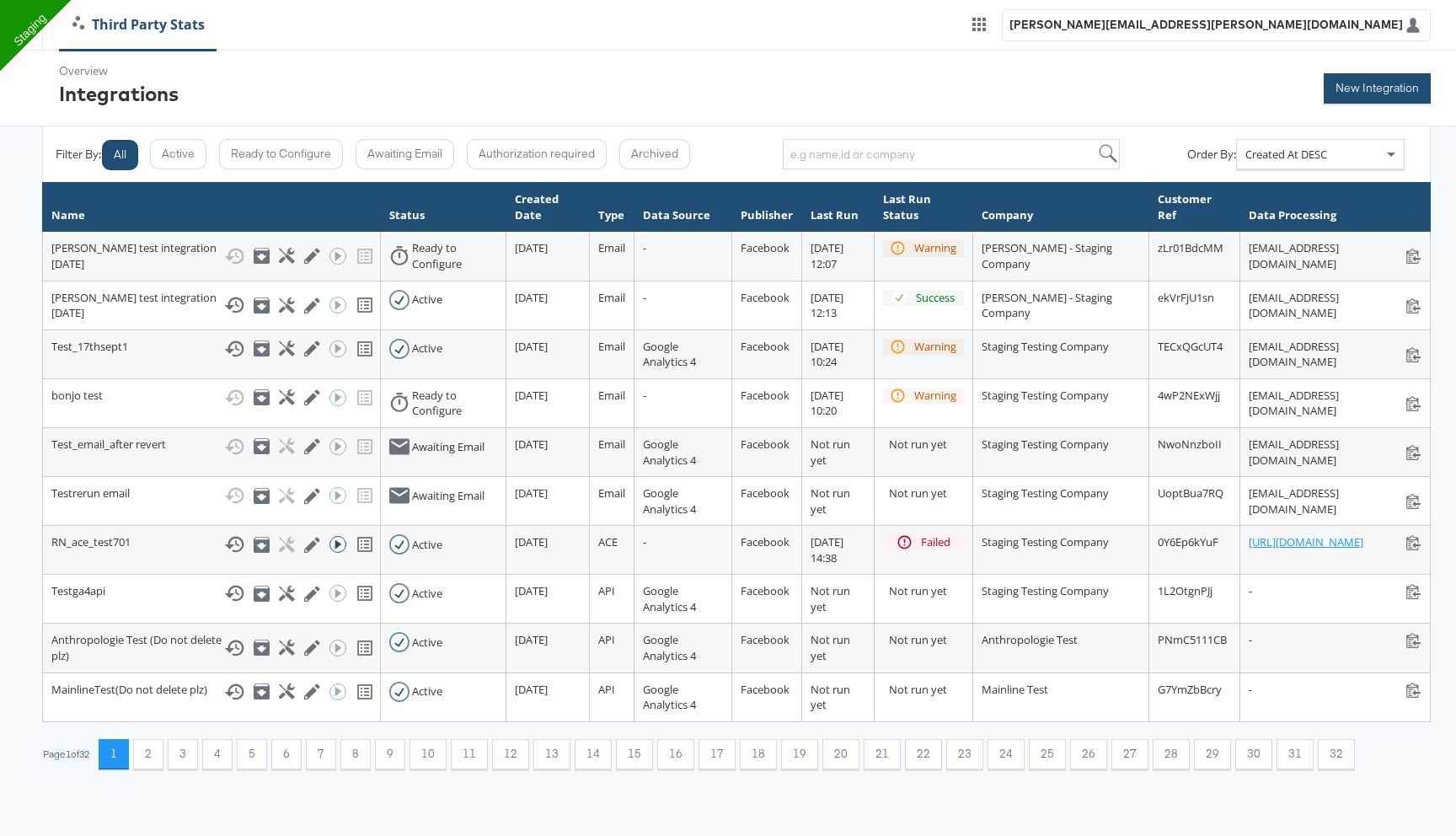
click at [1357, 92] on button "New Integration" at bounding box center [1378, 88] width 107 height 30
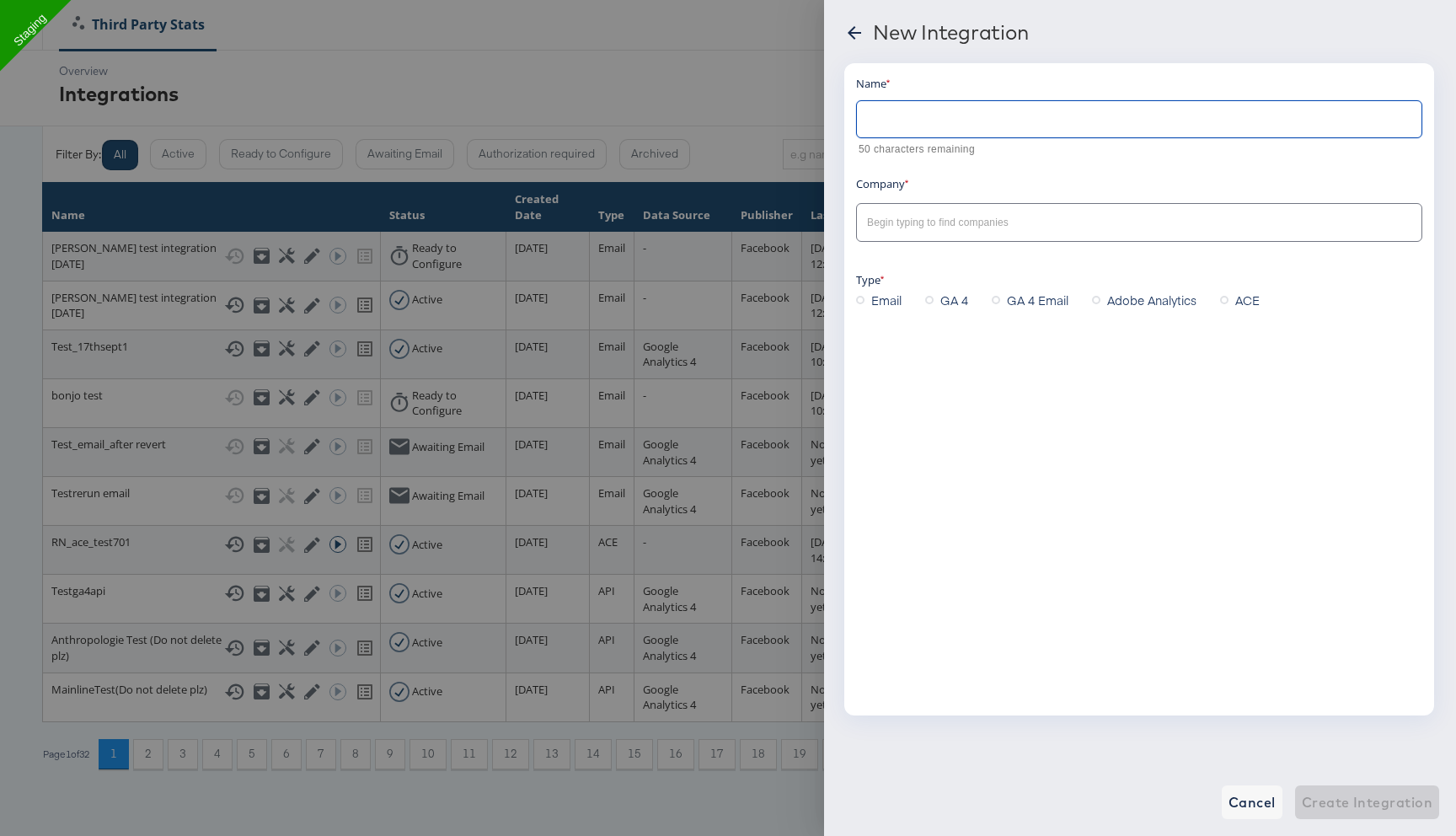
click at [988, 120] on input "text" at bounding box center [1139, 112] width 565 height 37
click at [727, 90] on div at bounding box center [728, 418] width 1456 height 836
click at [848, 37] on icon at bounding box center [854, 33] width 20 height 20
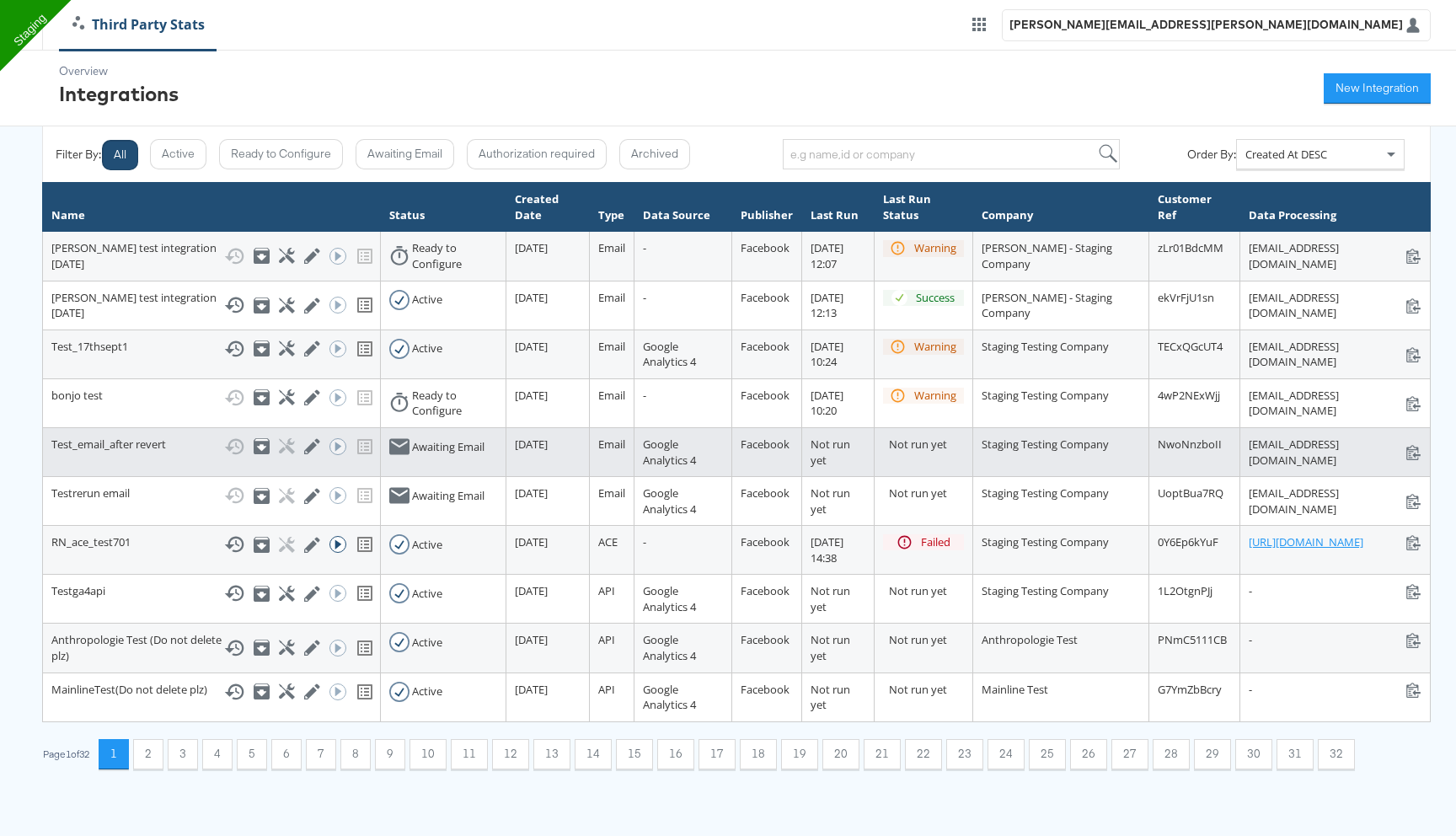
scroll to position [115, 0]
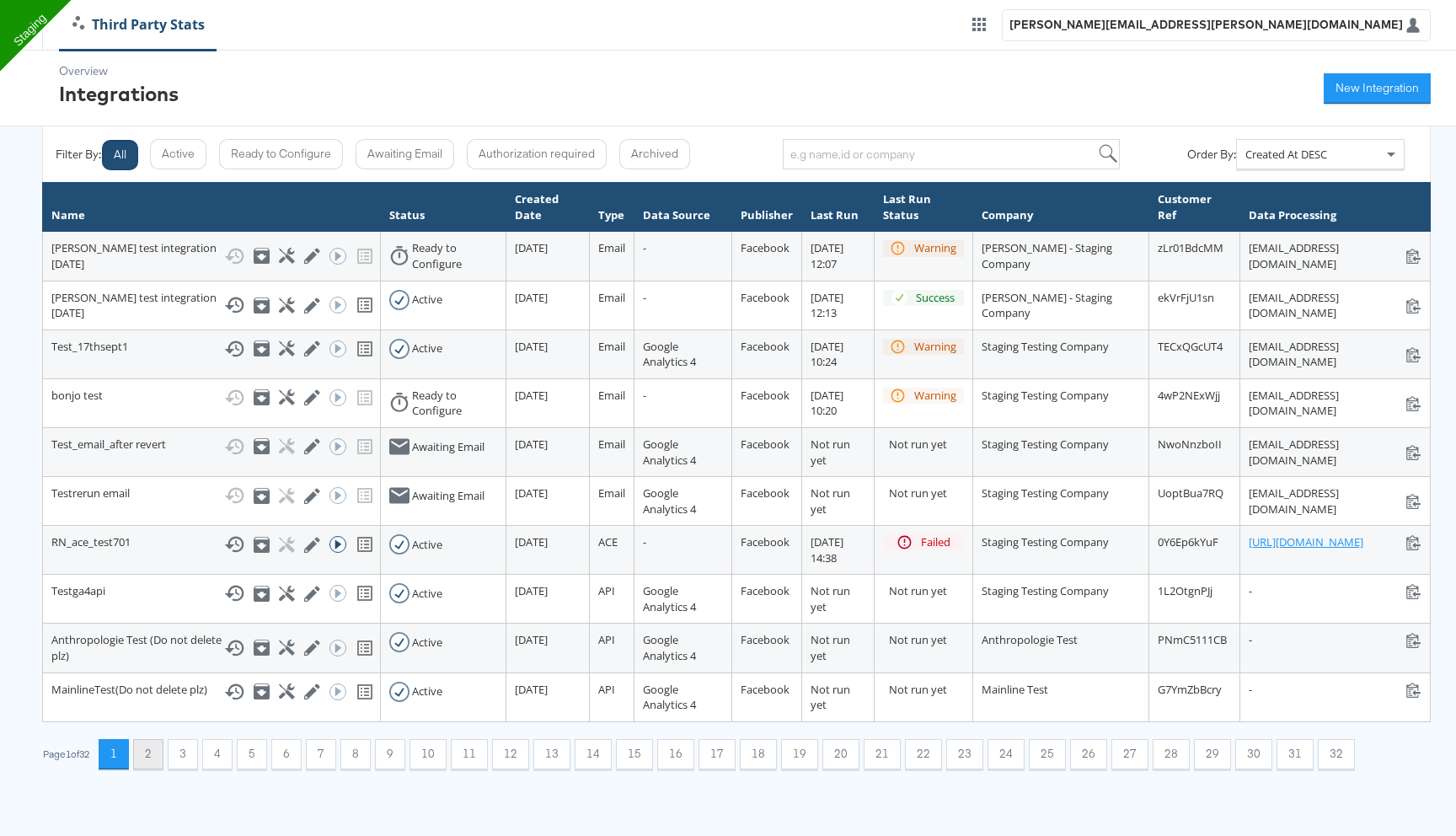
click at [159, 769] on button "2" at bounding box center [149, 754] width 30 height 30
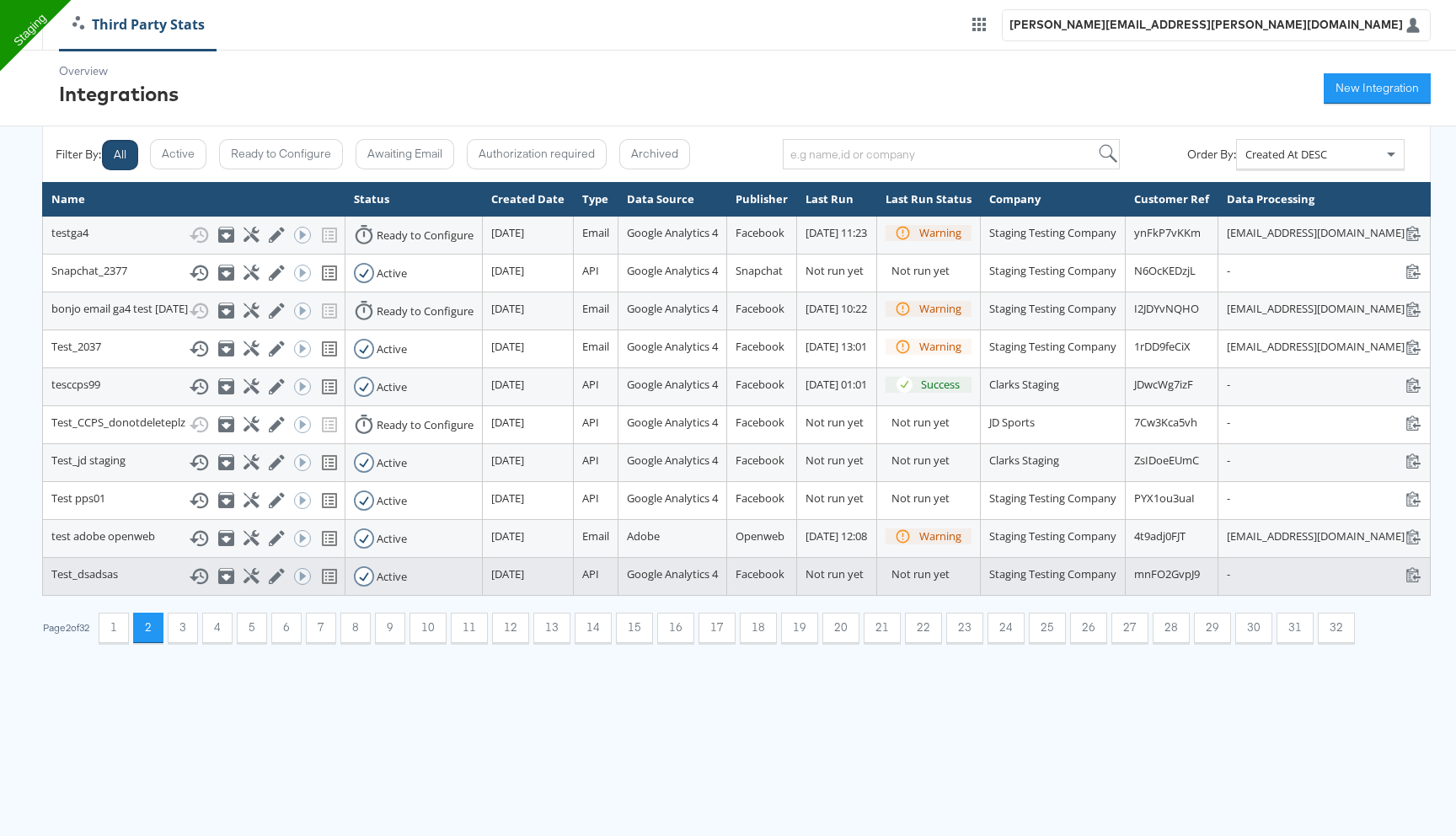
scroll to position [84, 0]
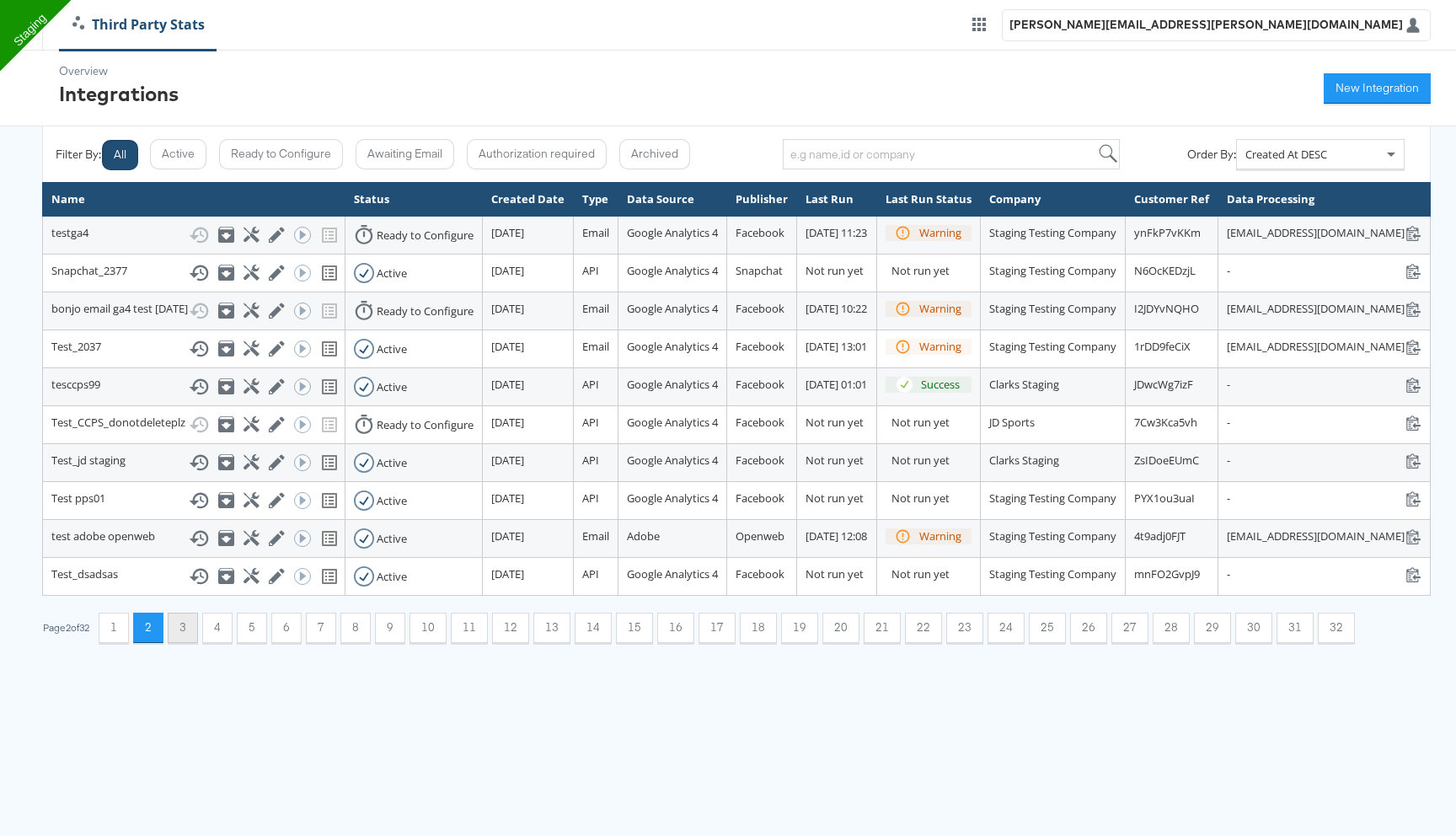
click at [186, 643] on button "3" at bounding box center [183, 628] width 30 height 30
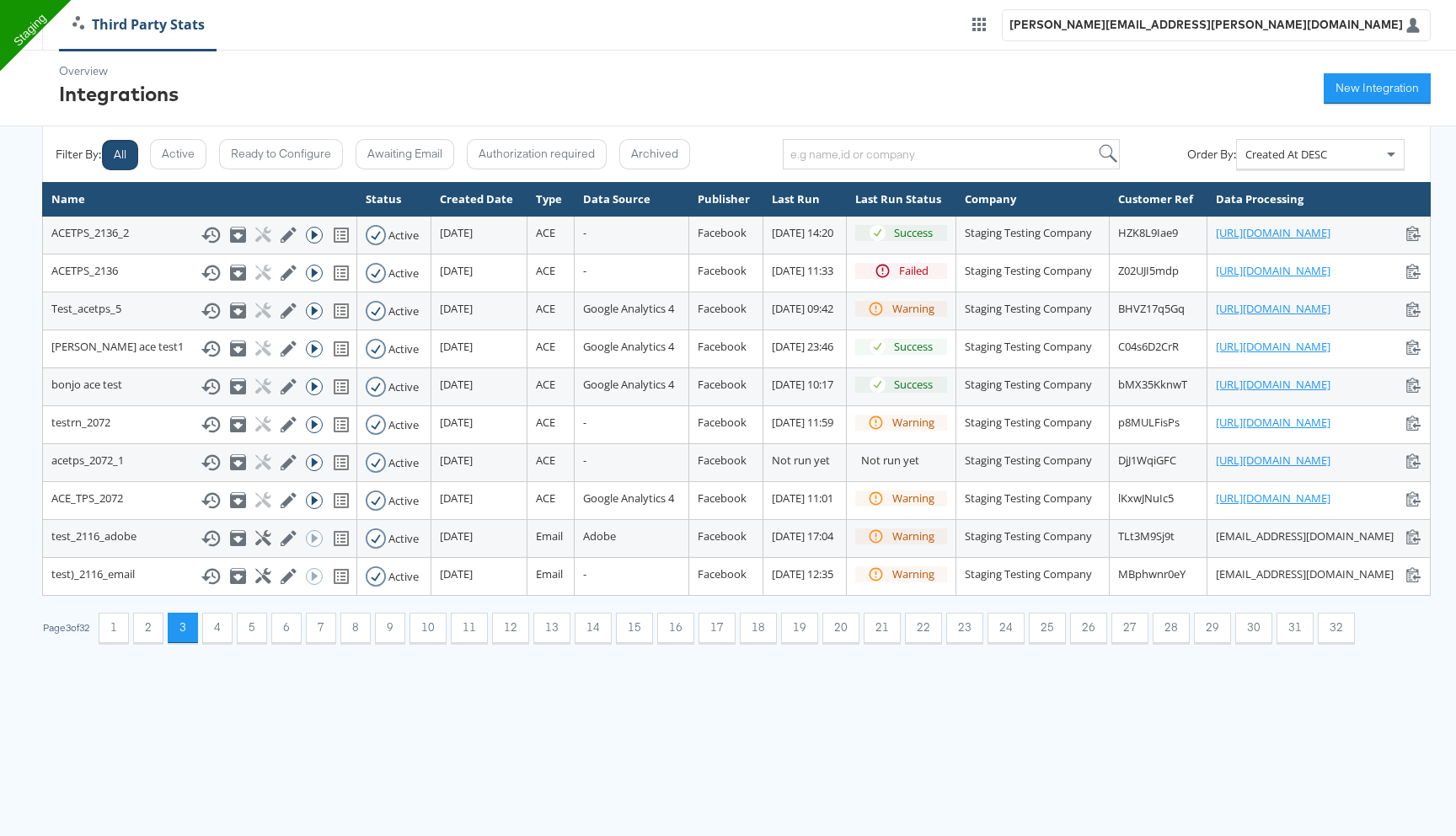
scroll to position [0, 0]
click at [225, 643] on button "4" at bounding box center [217, 628] width 30 height 30
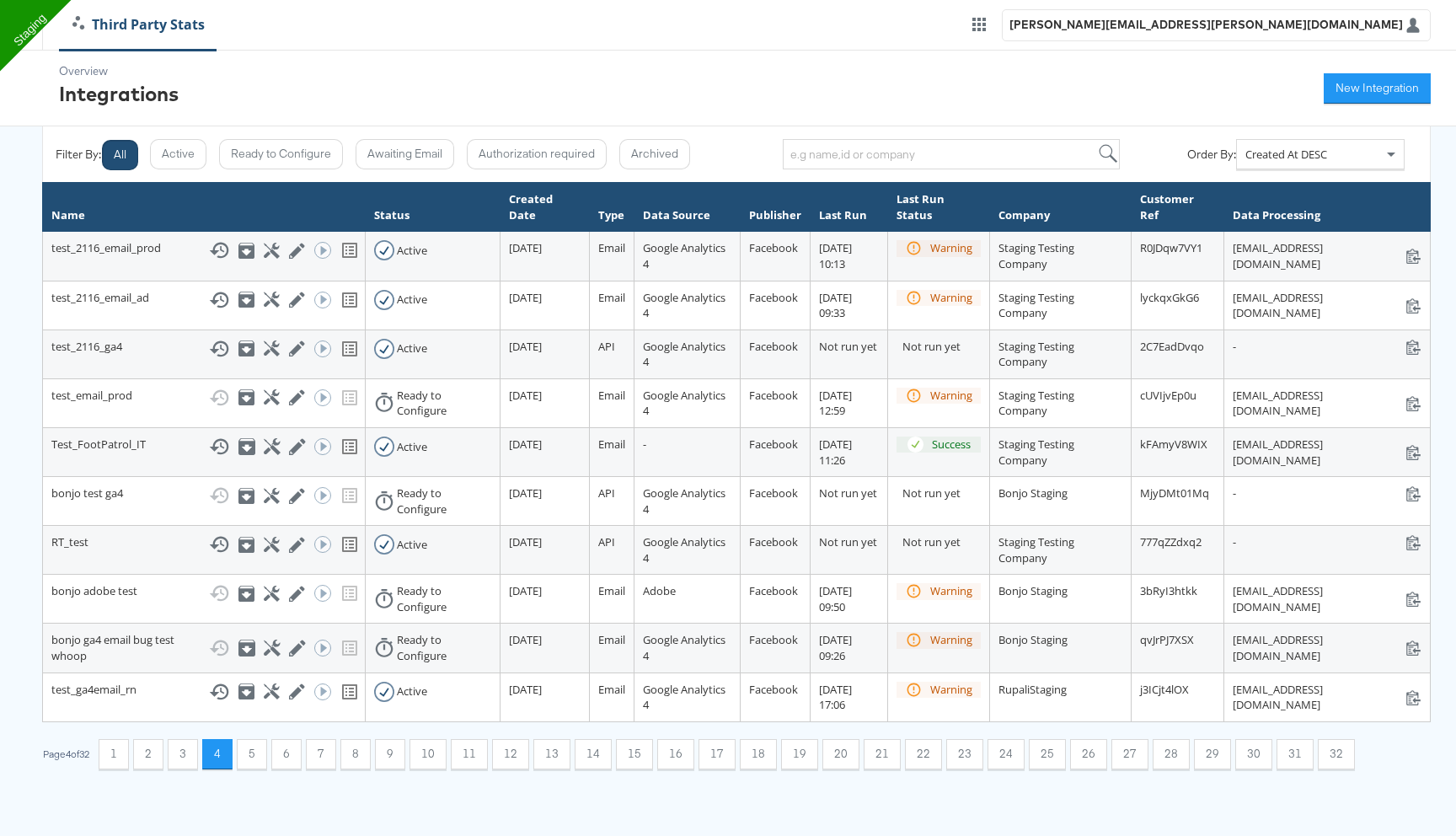
scroll to position [115, 0]
click at [261, 769] on button "5" at bounding box center [252, 754] width 30 height 30
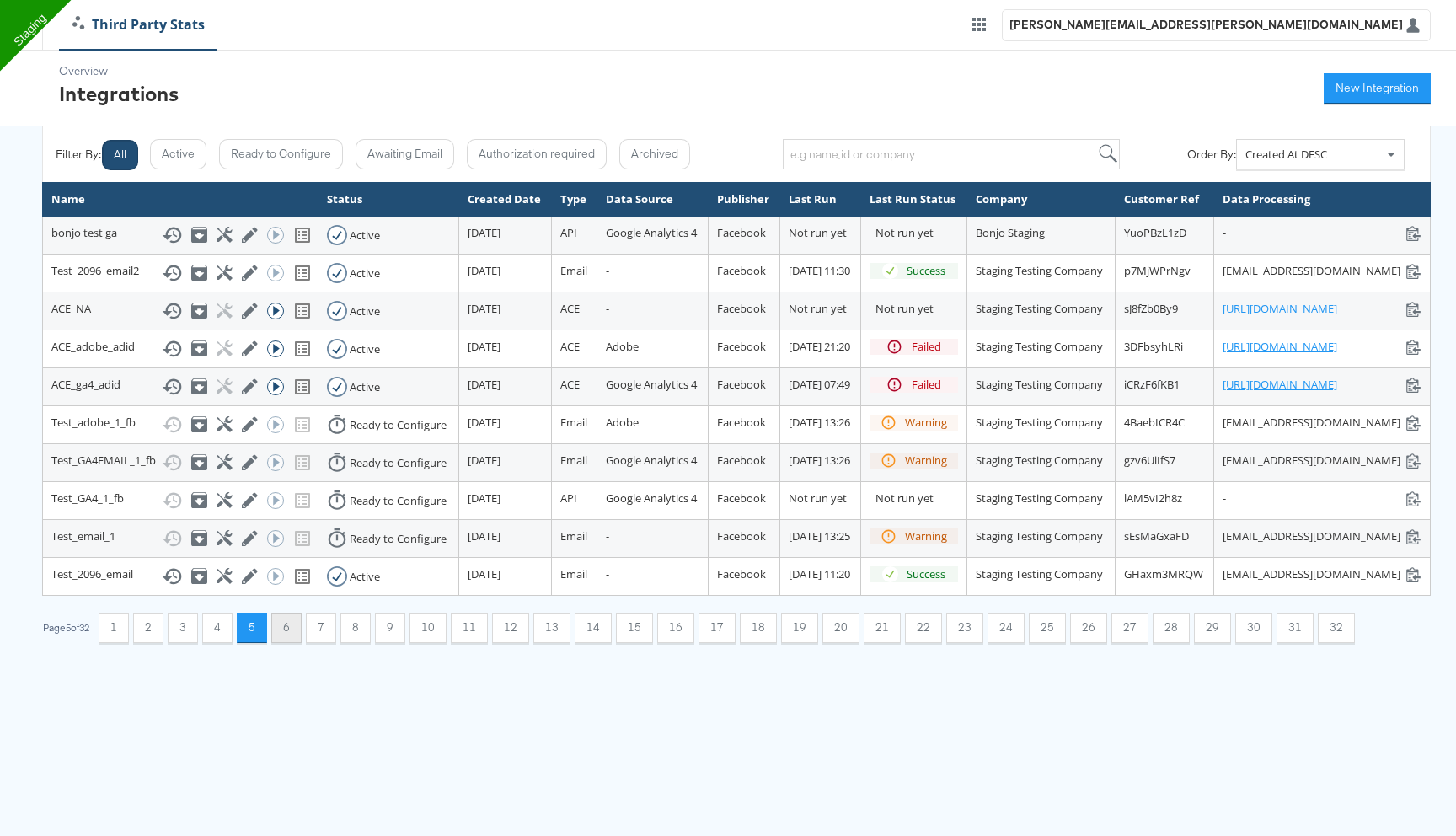
click at [291, 643] on button "6" at bounding box center [287, 628] width 30 height 30
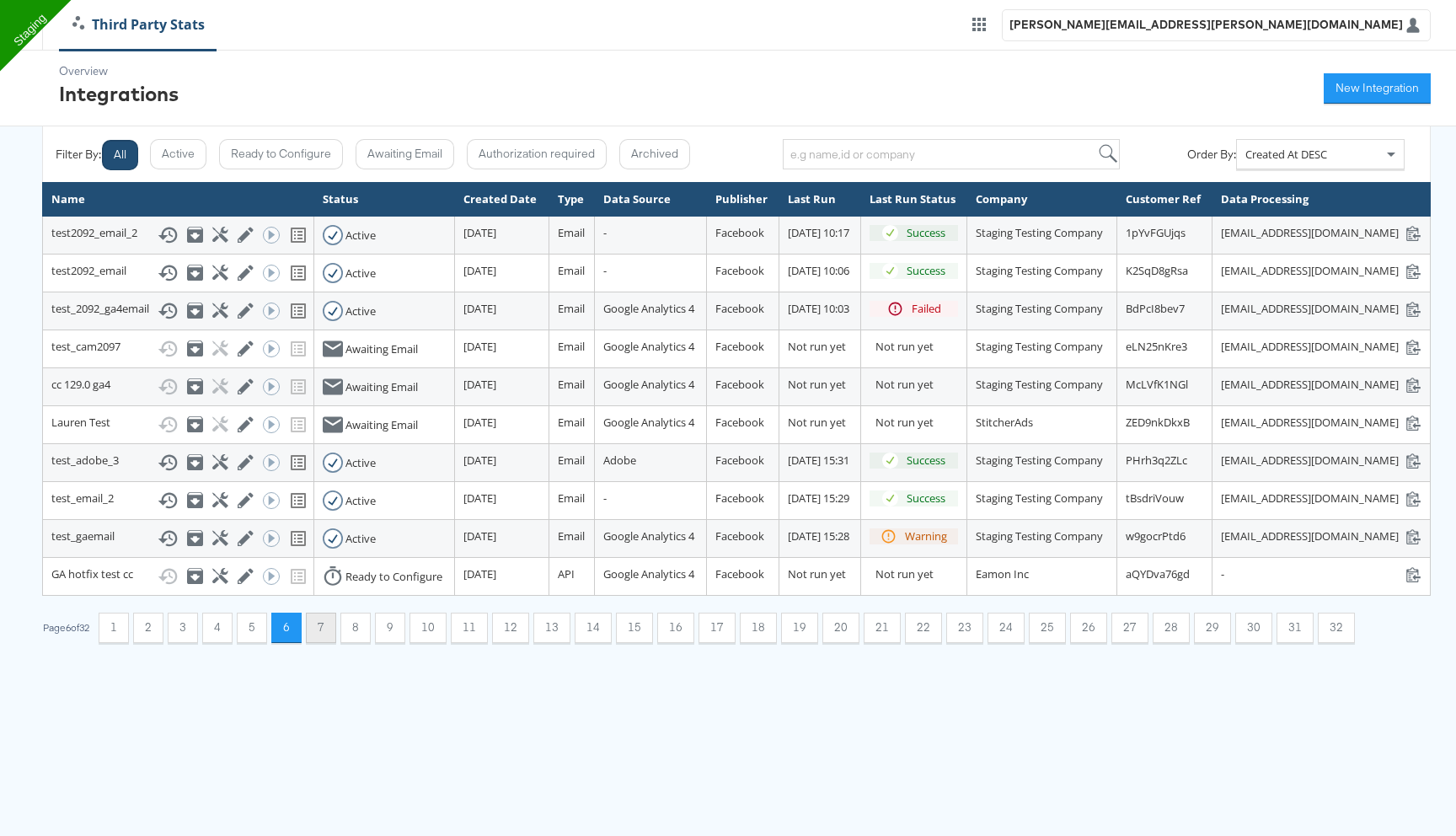
click at [327, 643] on button "7" at bounding box center [321, 628] width 30 height 30
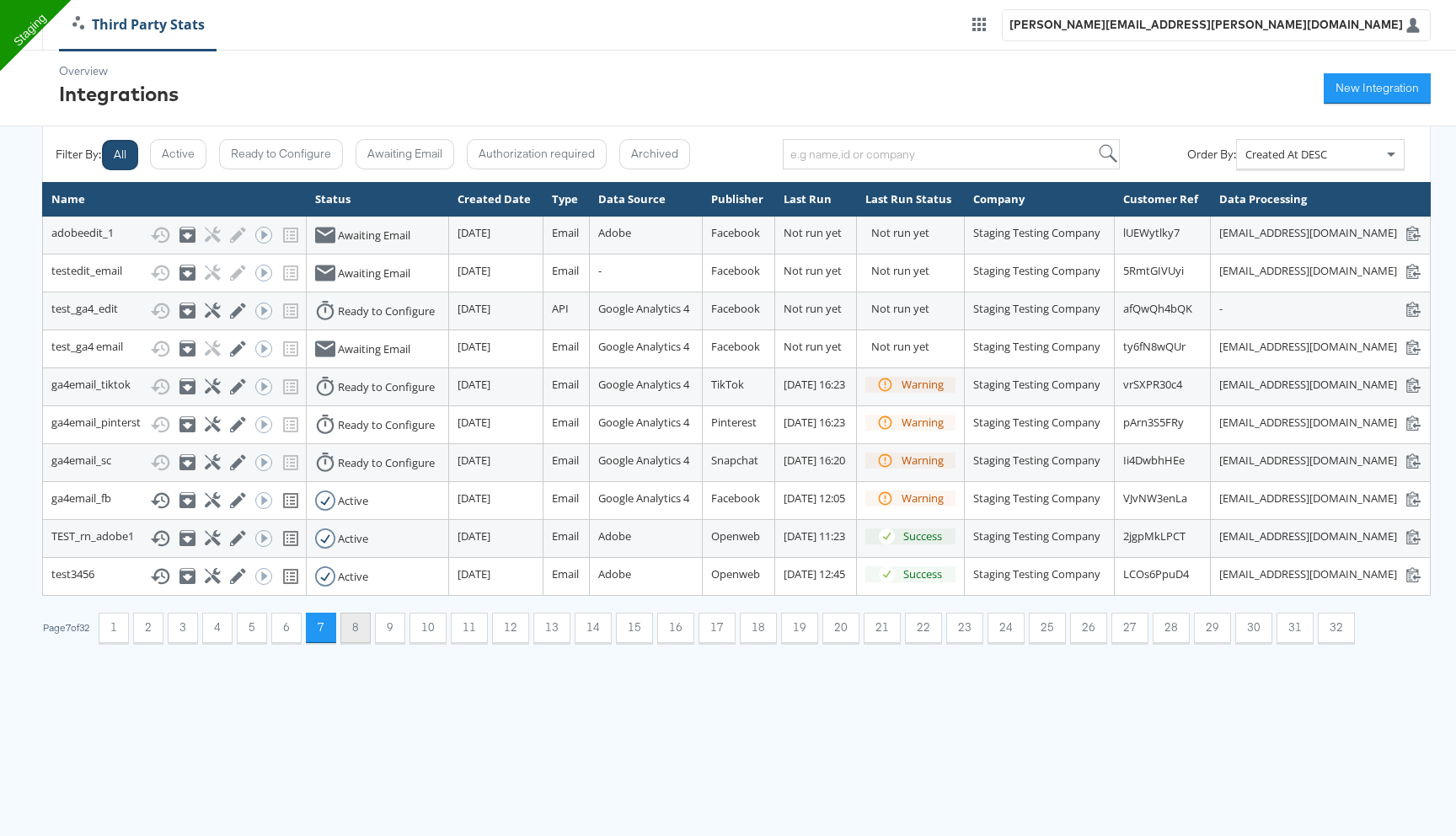
click at [360, 643] on button "8" at bounding box center [355, 628] width 30 height 30
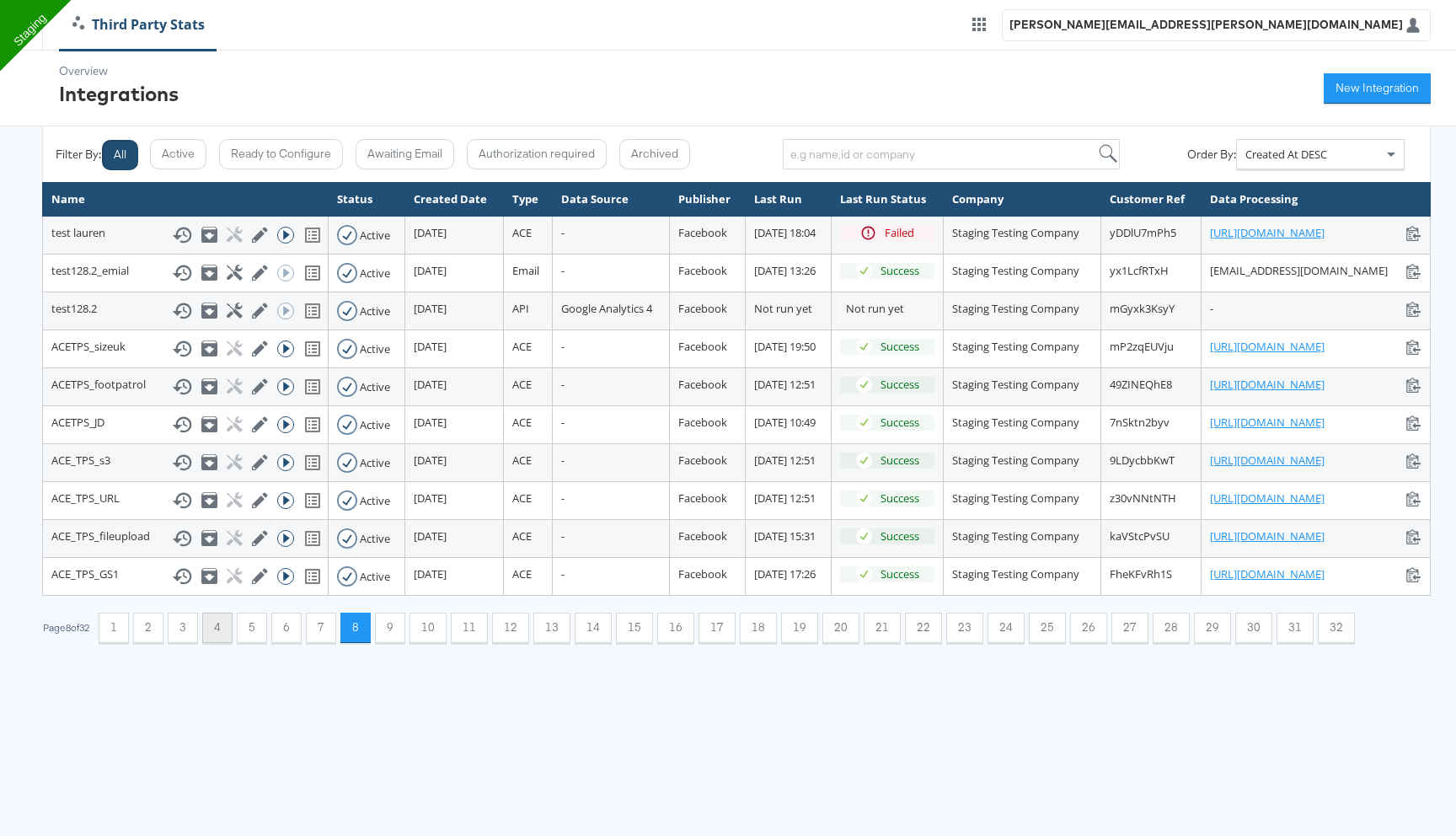
click at [232, 643] on button "4" at bounding box center [217, 628] width 30 height 30
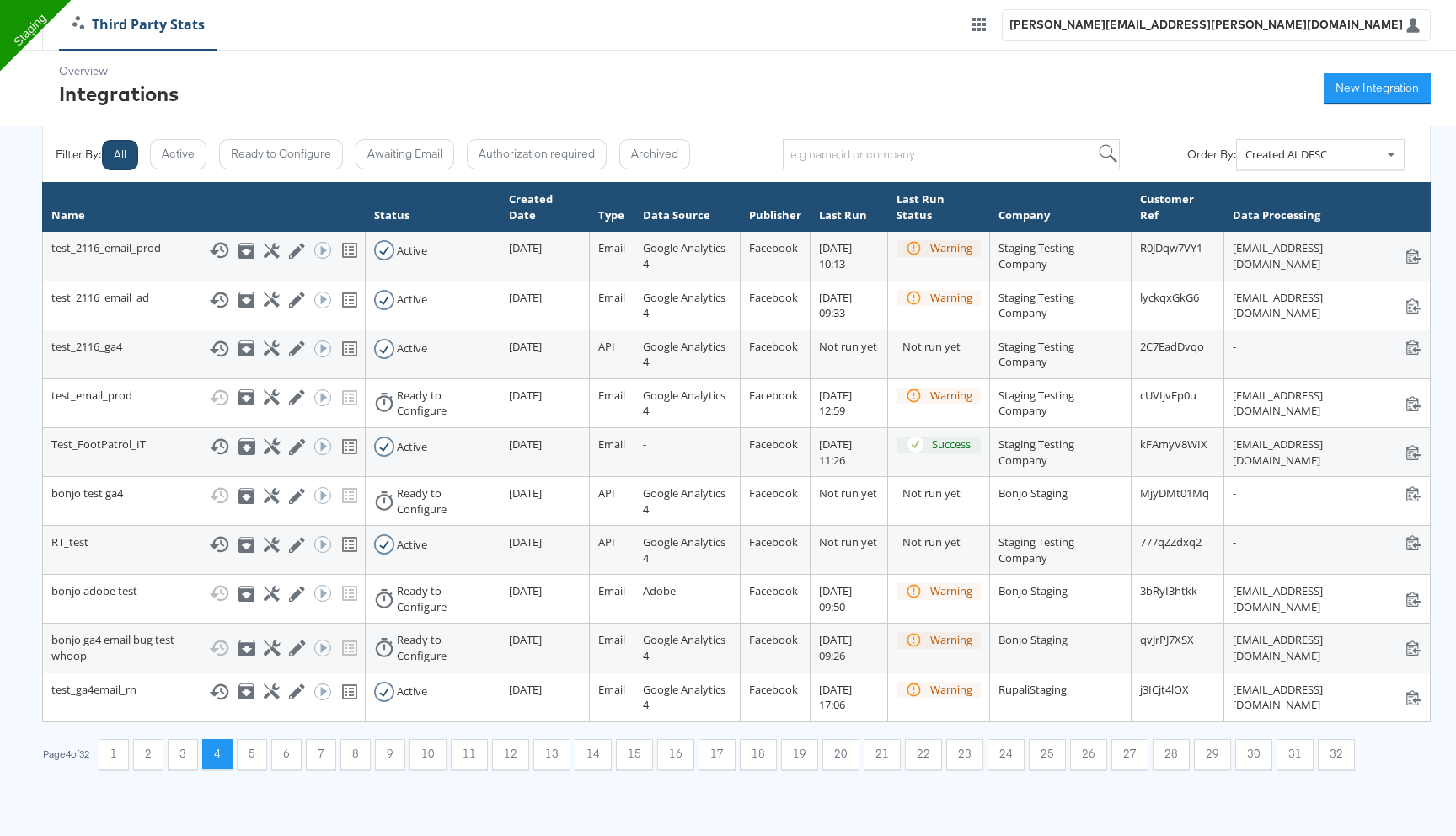
scroll to position [115, 0]
click at [259, 769] on button "5" at bounding box center [252, 754] width 30 height 30
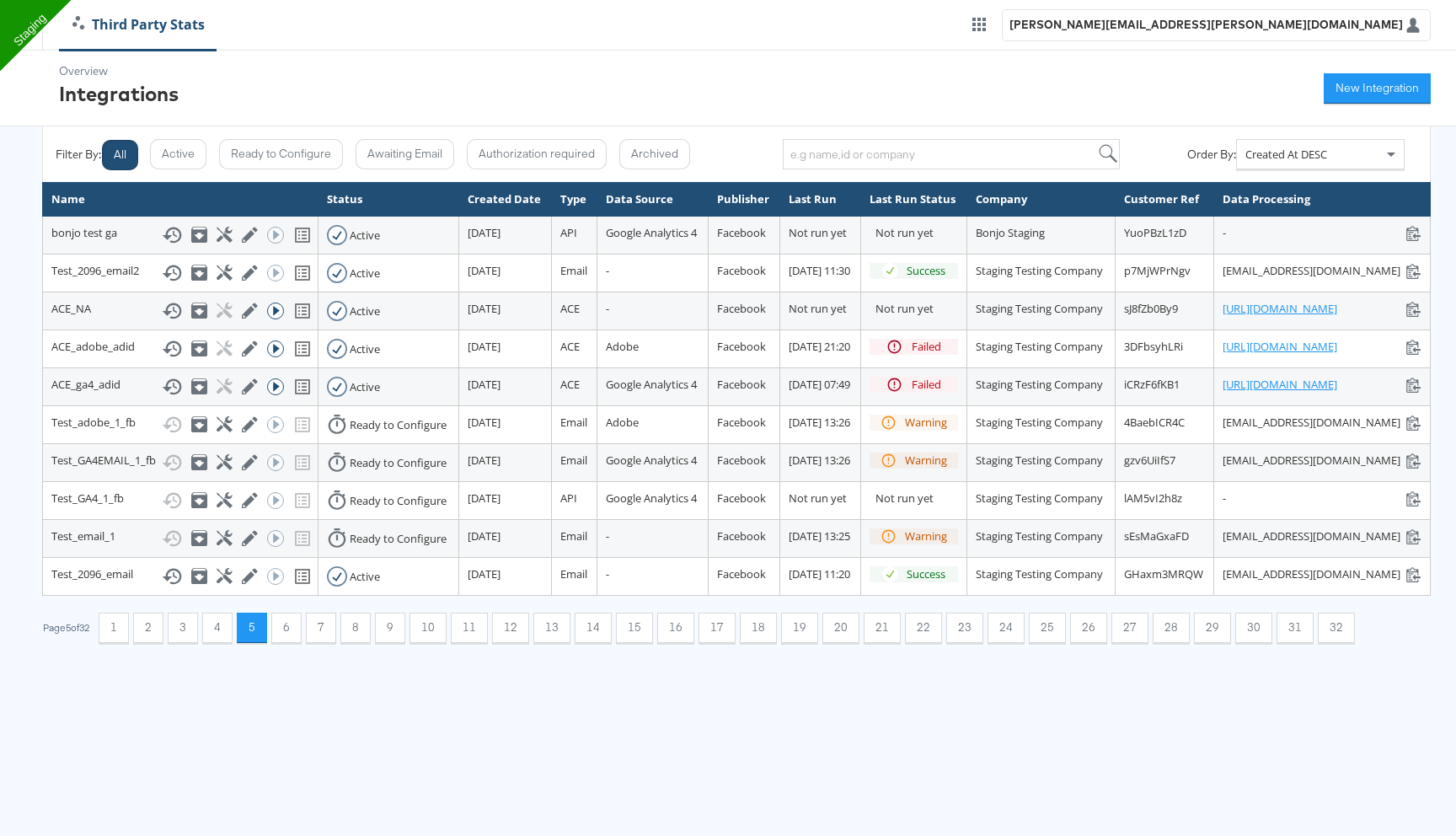
scroll to position [0, 0]
click at [225, 643] on button "4" at bounding box center [217, 628] width 30 height 30
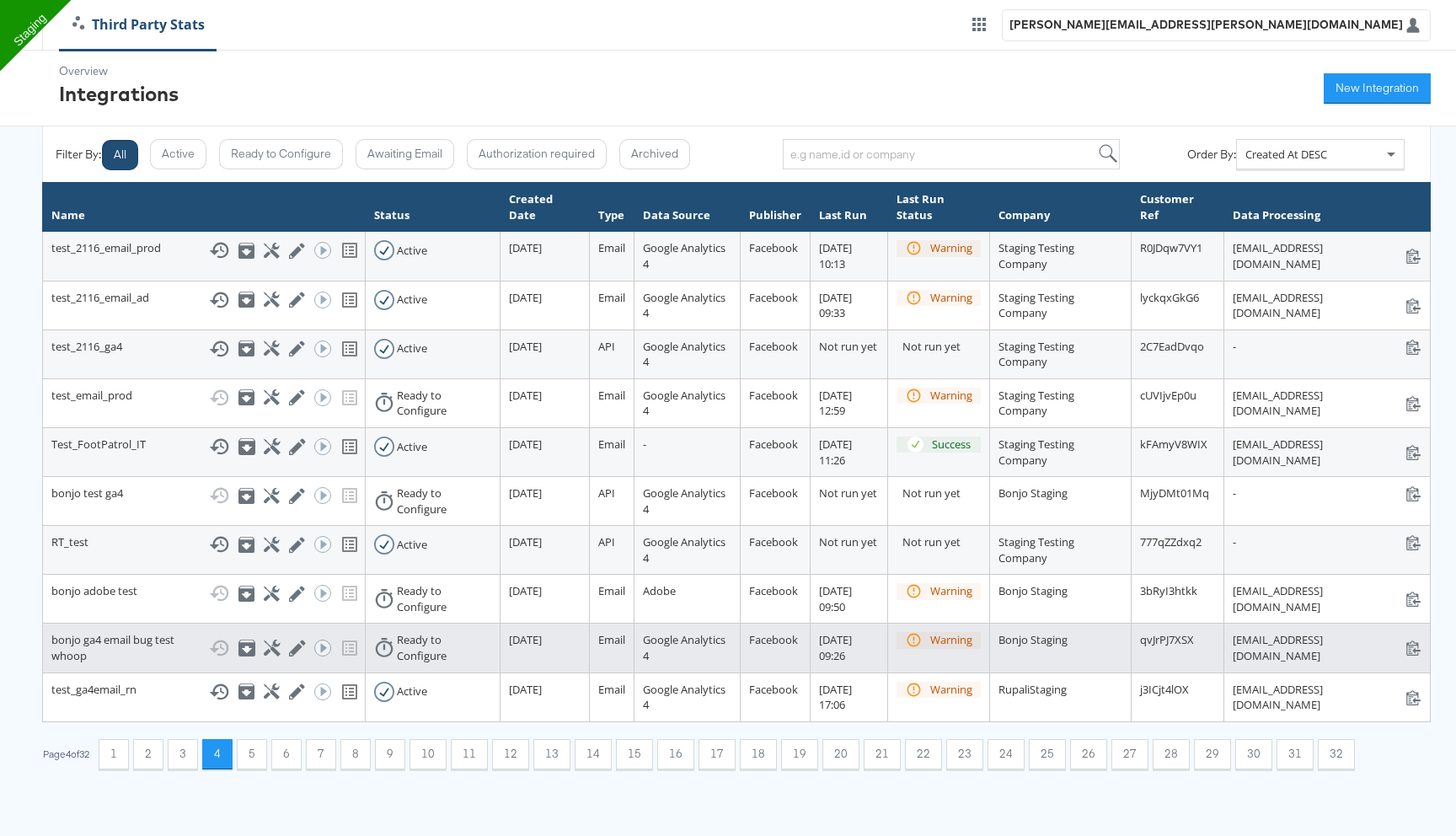
scroll to position [115, 0]
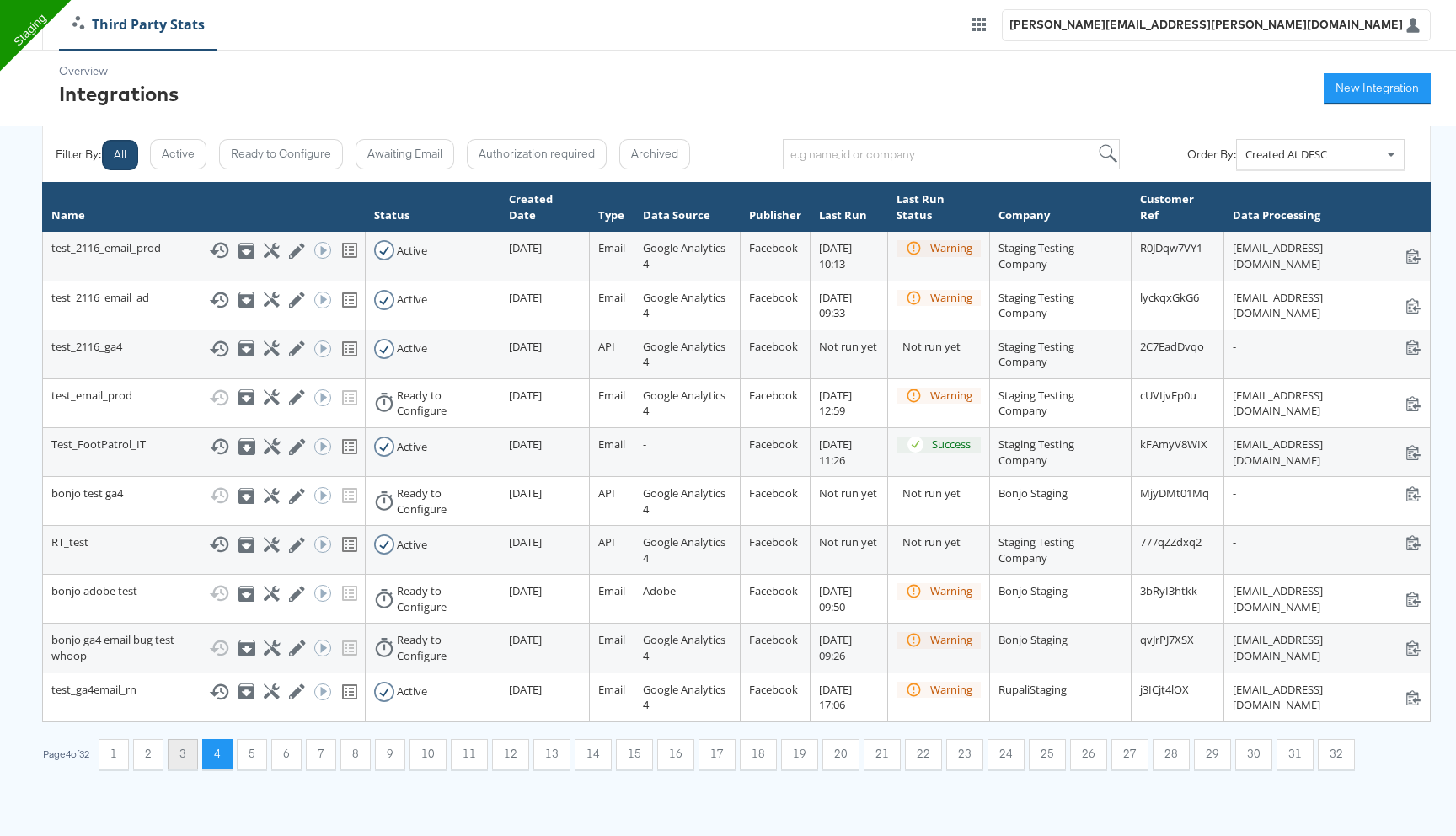
click at [189, 769] on button "3" at bounding box center [183, 754] width 30 height 30
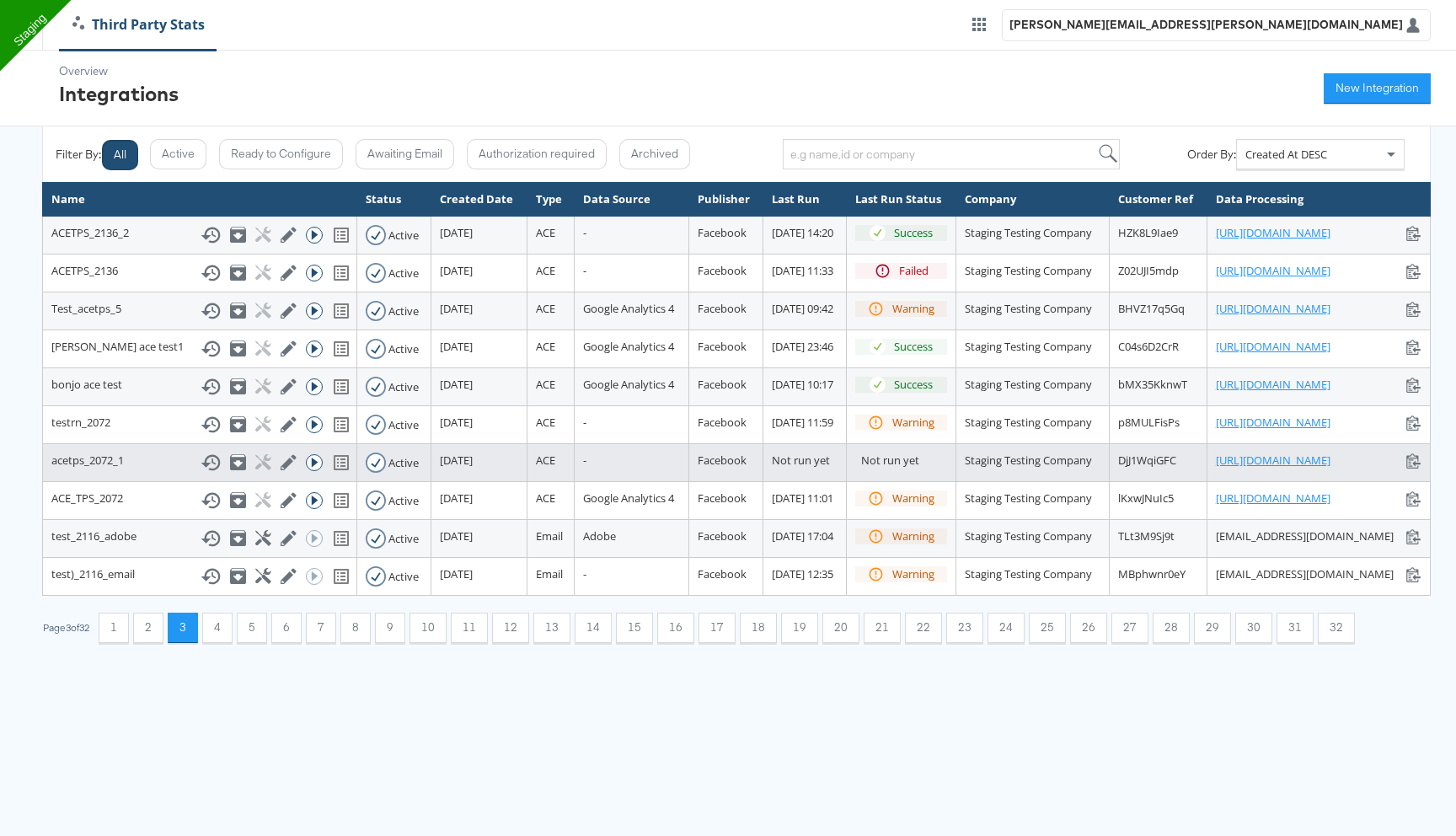
click at [1216, 468] on link "https://ace.stitcherqa.com/flow-manager/399" at bounding box center [1273, 460] width 115 height 16
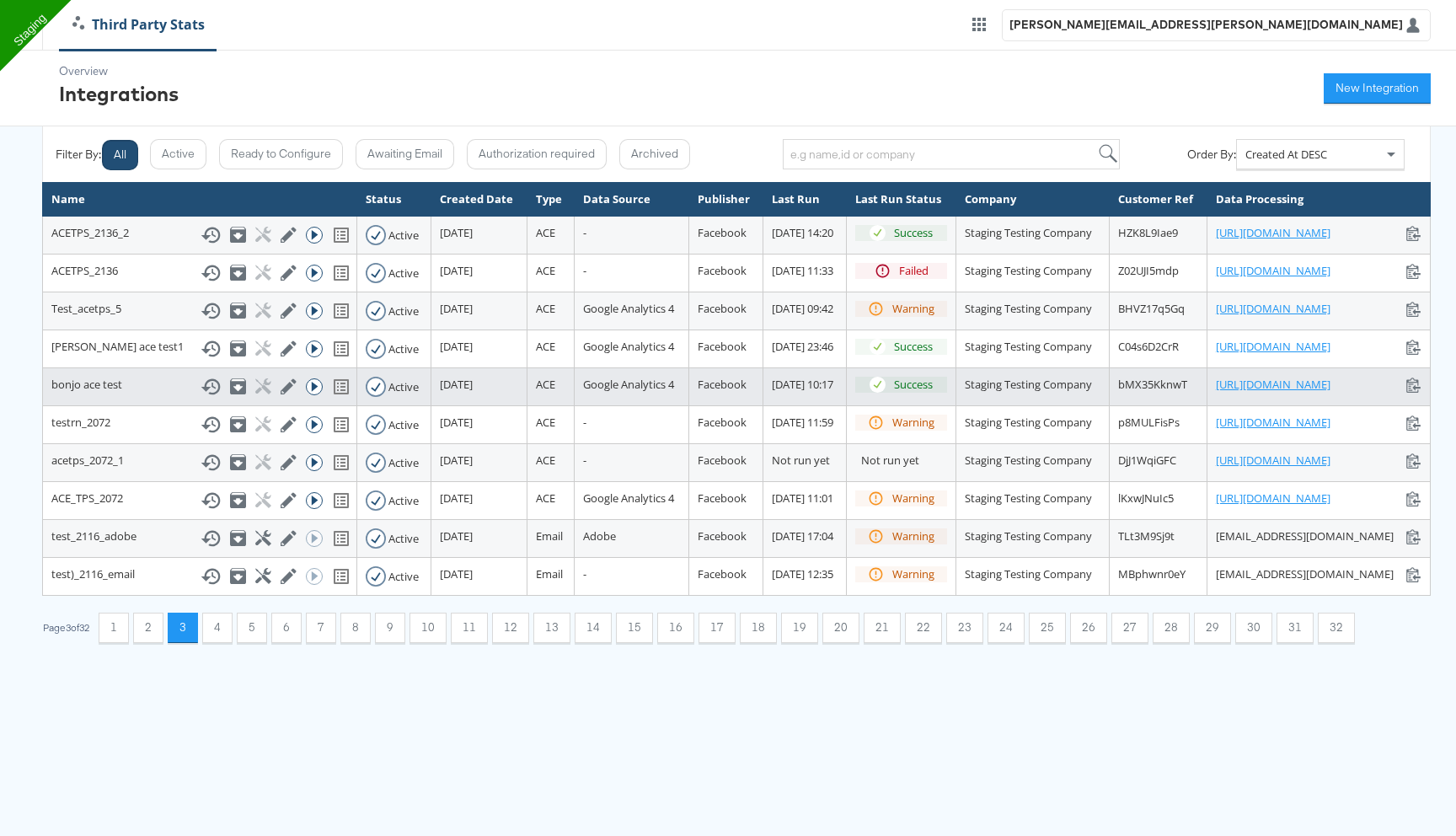
click at [1216, 393] on link "https://ace.stitcherqa.com/flow-manager/264" at bounding box center [1273, 385] width 115 height 16
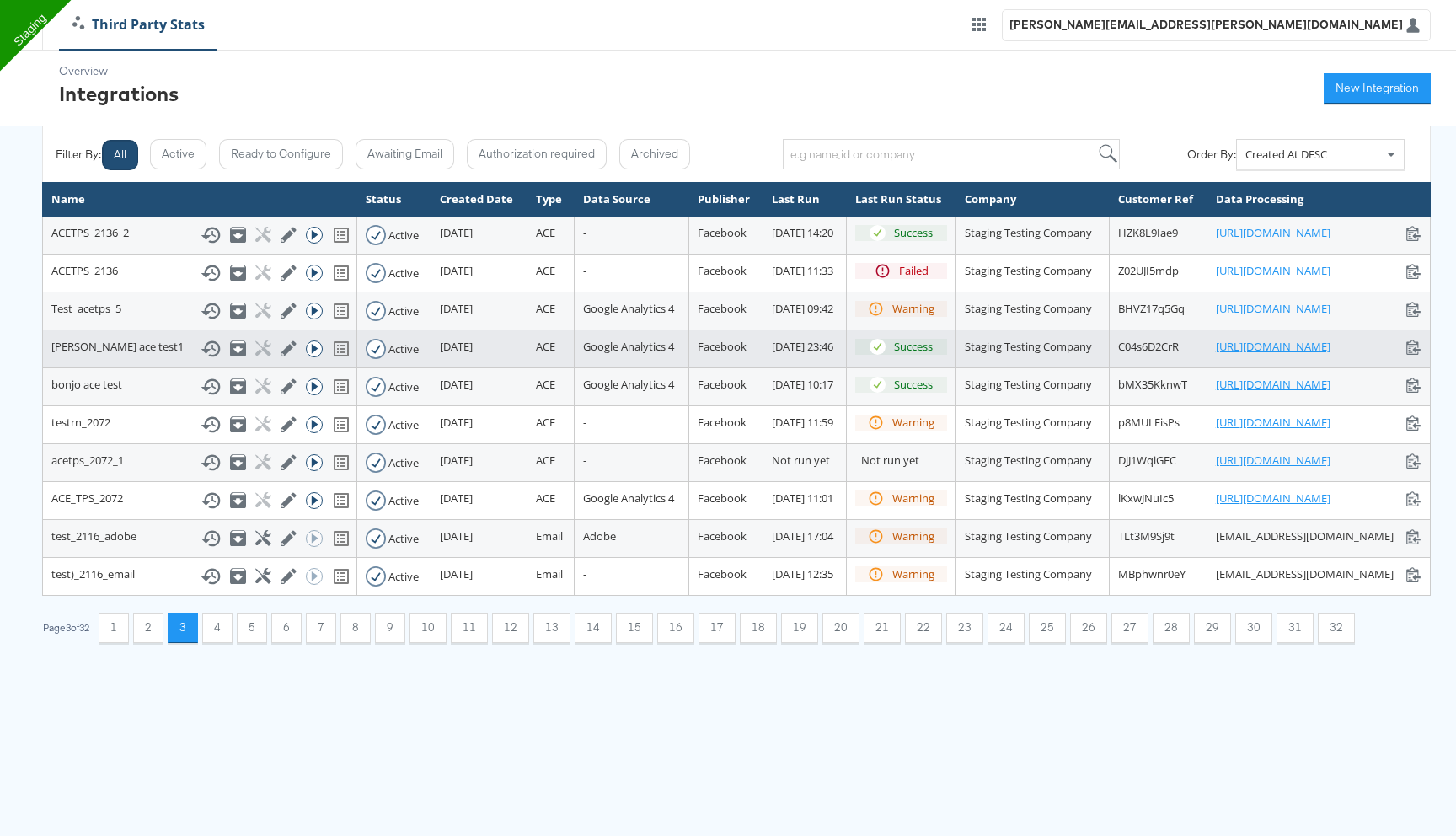
click at [1216, 354] on link "https://ace.stitcherqa.com/flow-manager/410" at bounding box center [1273, 346] width 115 height 16
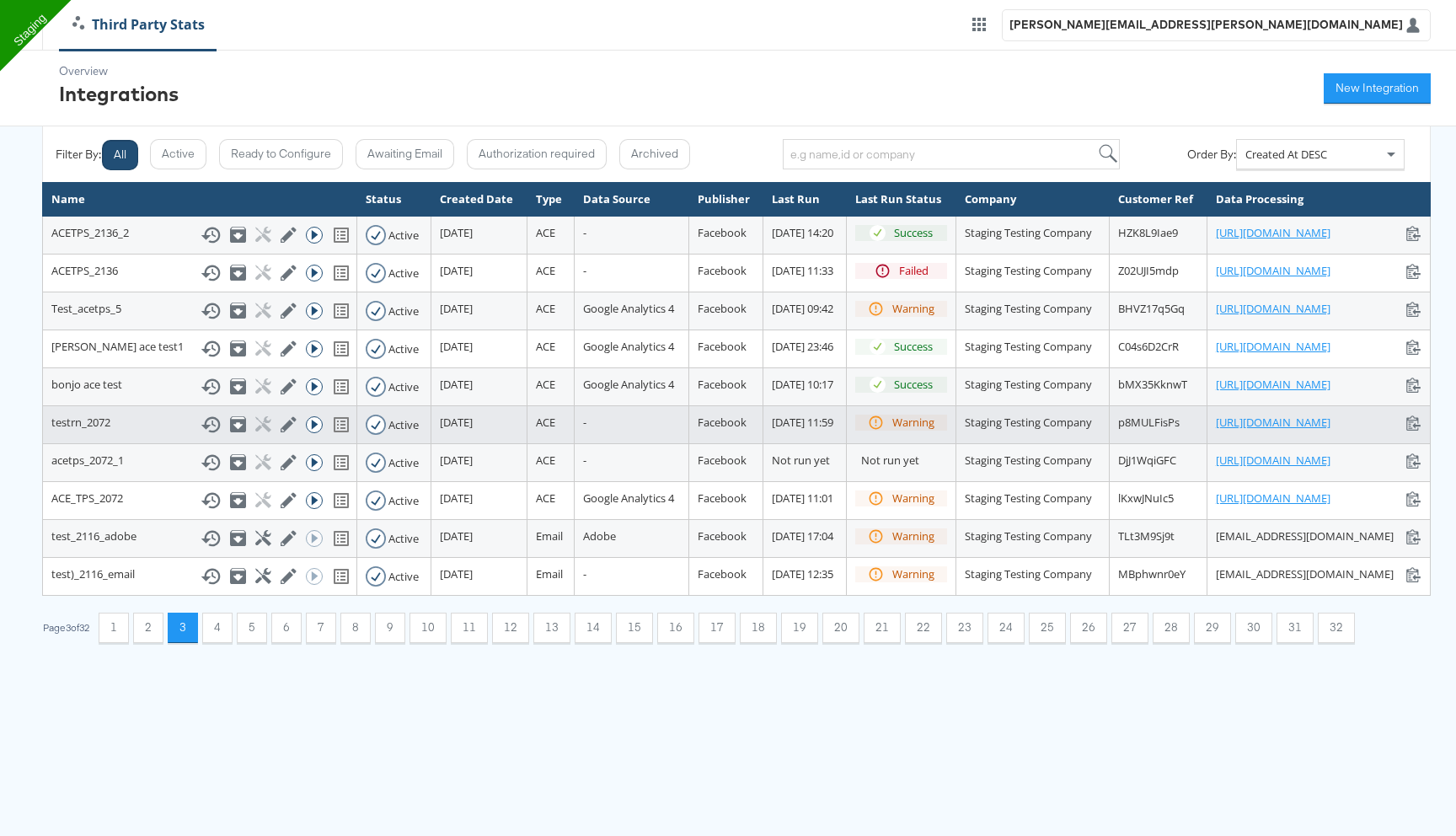
click at [1216, 431] on link "https://ace.stitcherqa.com/flow-manager/402" at bounding box center [1273, 423] width 115 height 16
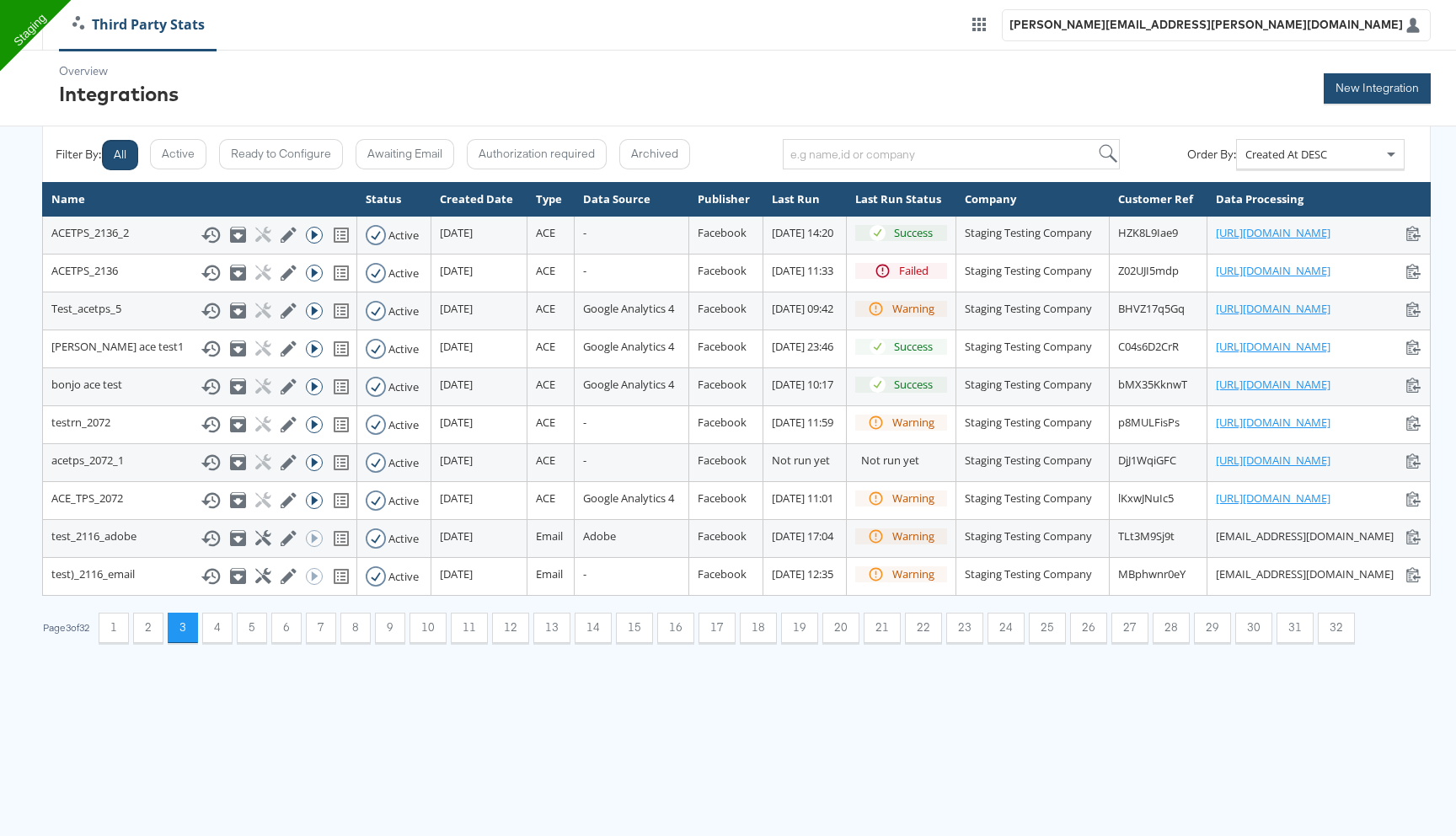
click at [1379, 85] on button "New Integration" at bounding box center [1378, 88] width 107 height 30
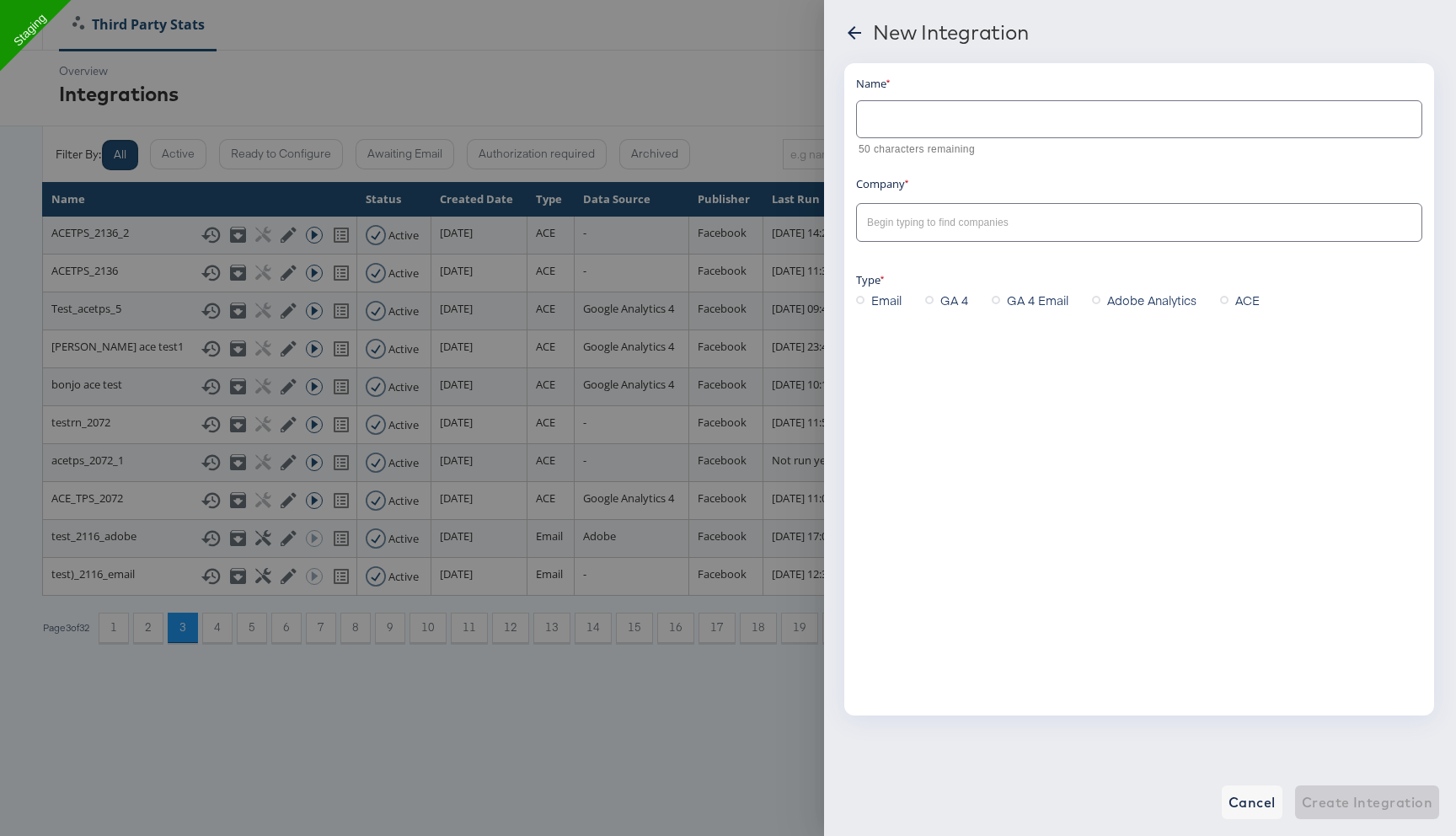
click at [919, 119] on input "text" at bounding box center [1139, 112] width 565 height 37
click at [920, 211] on div at bounding box center [1140, 222] width 566 height 38
type input "Ace_18thsept"
click at [920, 221] on input "text" at bounding box center [1127, 223] width 525 height 20
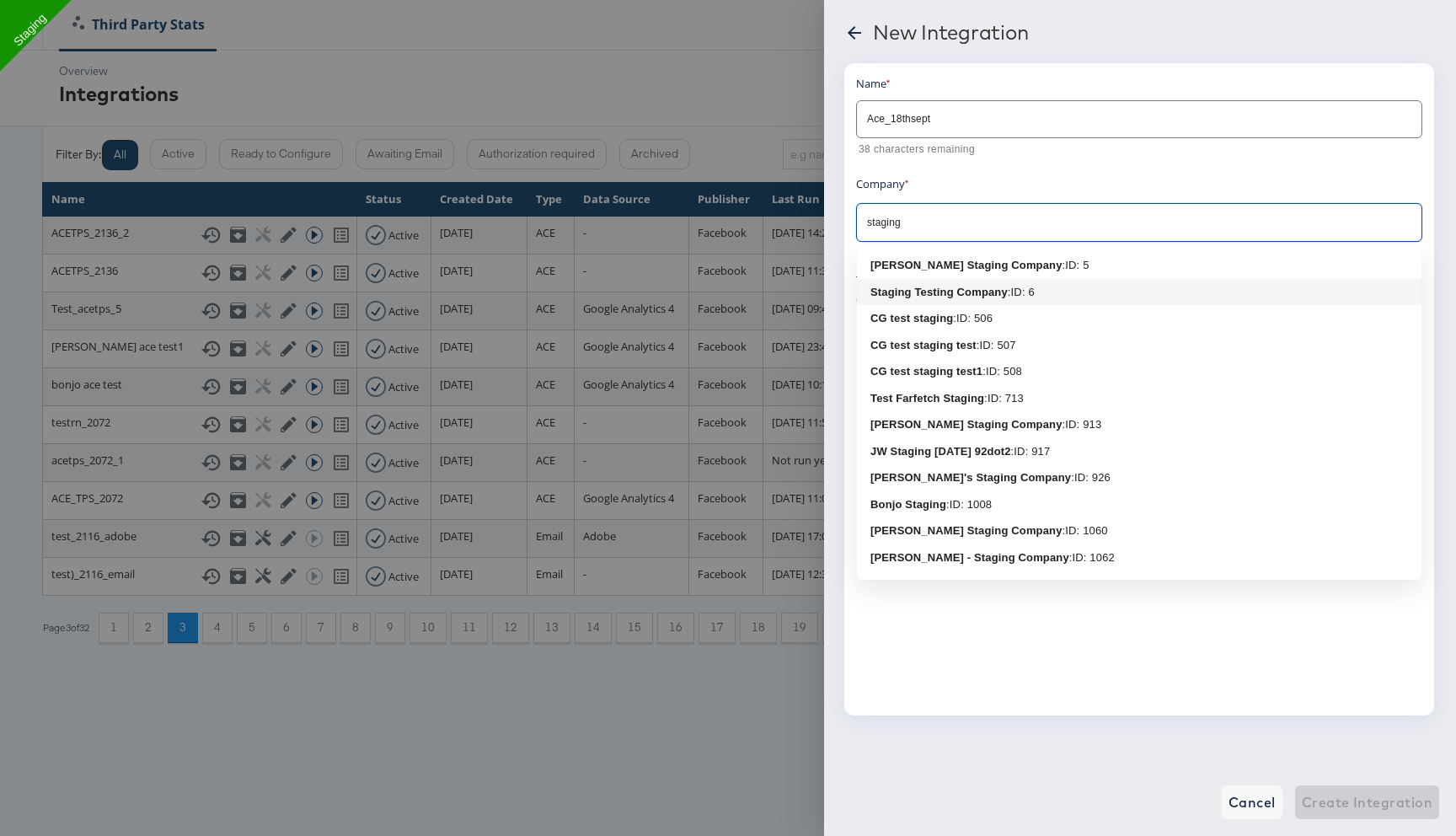
click at [920, 291] on b "Staging Testing Company" at bounding box center [939, 292] width 137 height 12
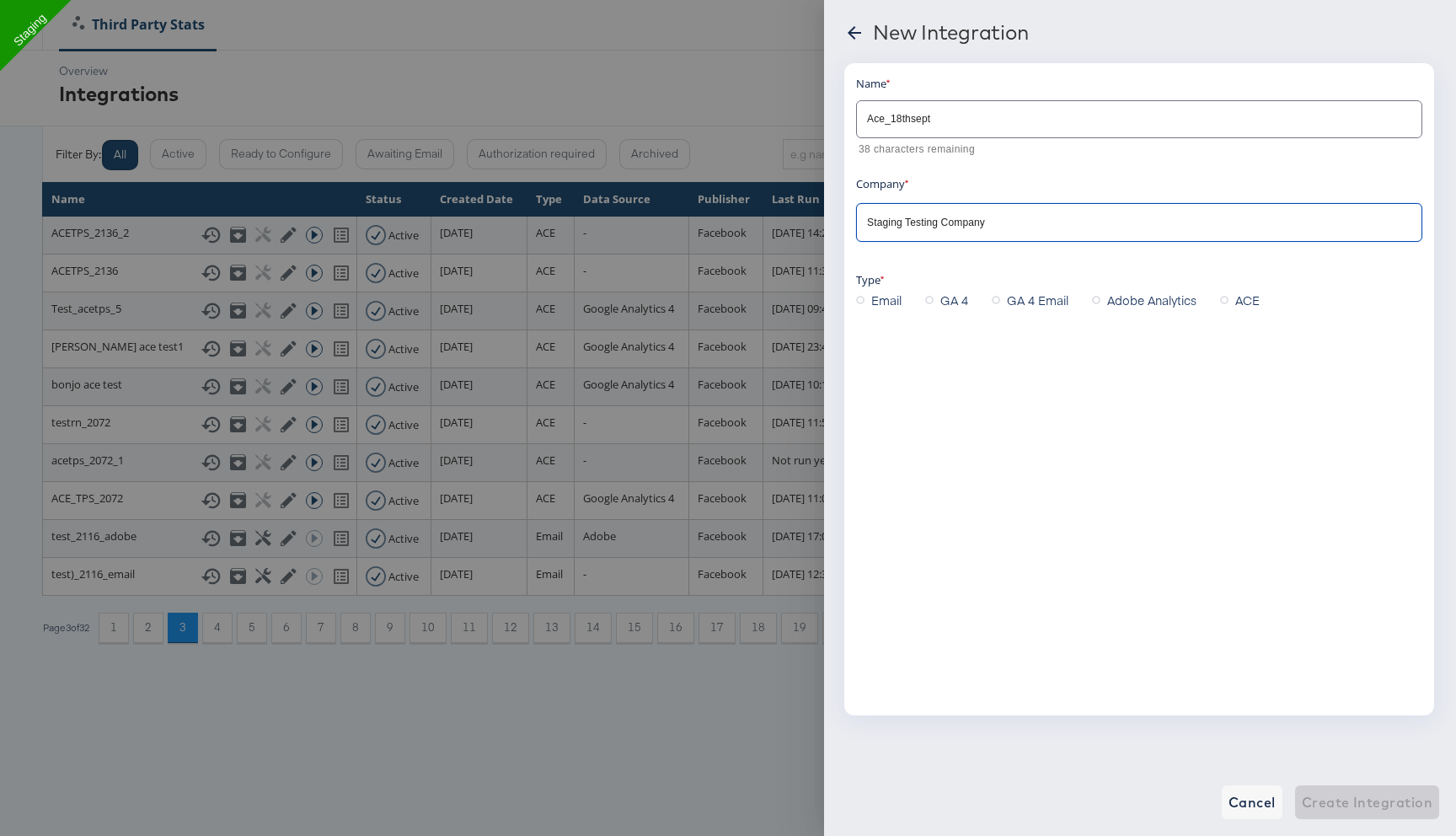
type input "Staging Testing Company"
click at [1240, 296] on span "ACE" at bounding box center [1247, 299] width 24 height 17
click at [0, 0] on input "ACE" at bounding box center [0, 0] width 0 height 0
click at [922, 482] on input "text" at bounding box center [1127, 481] width 525 height 20
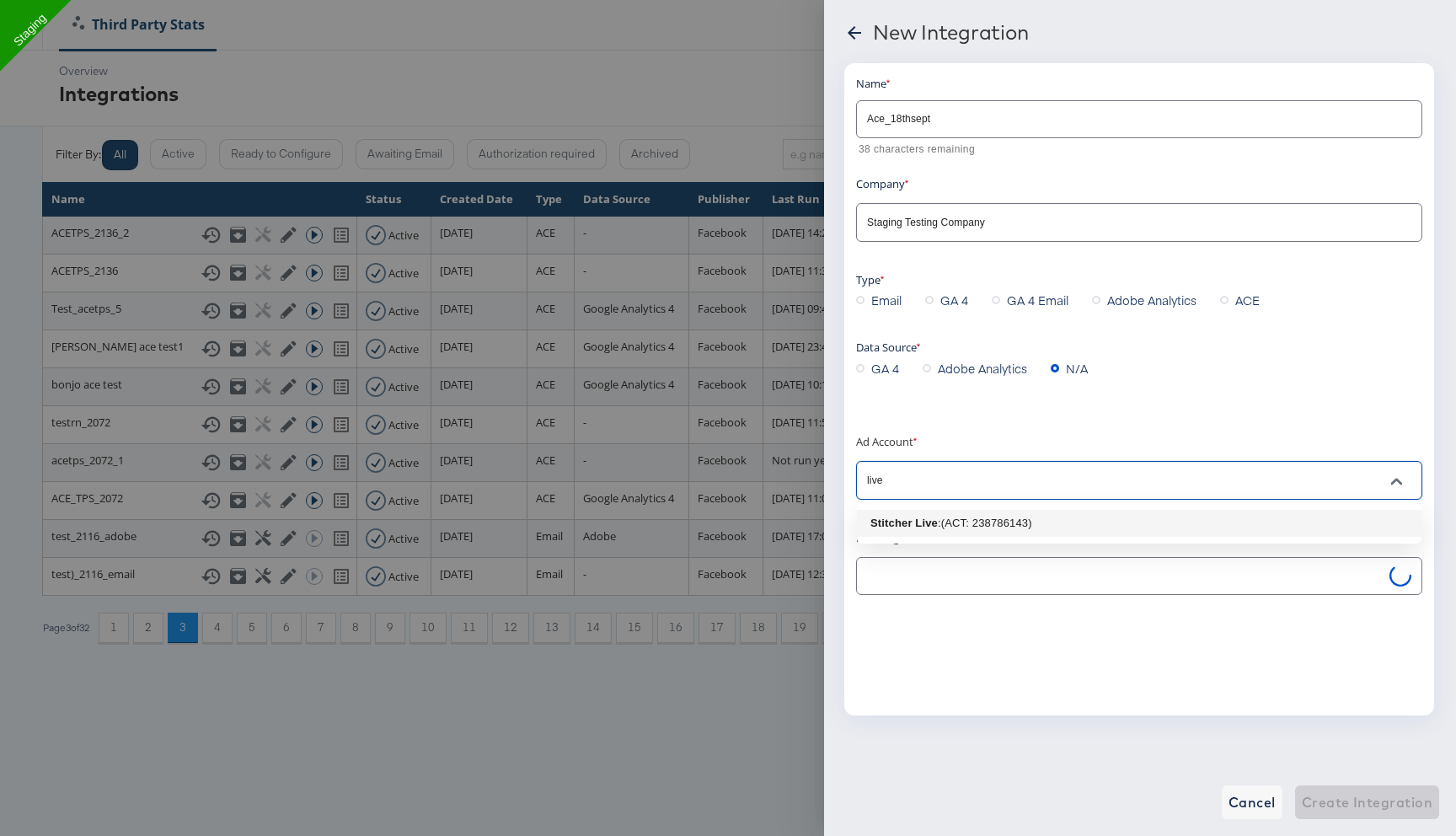
click at [925, 534] on li "Stitcher Live : (ACT: 238786143)" at bounding box center [1139, 524] width 565 height 27
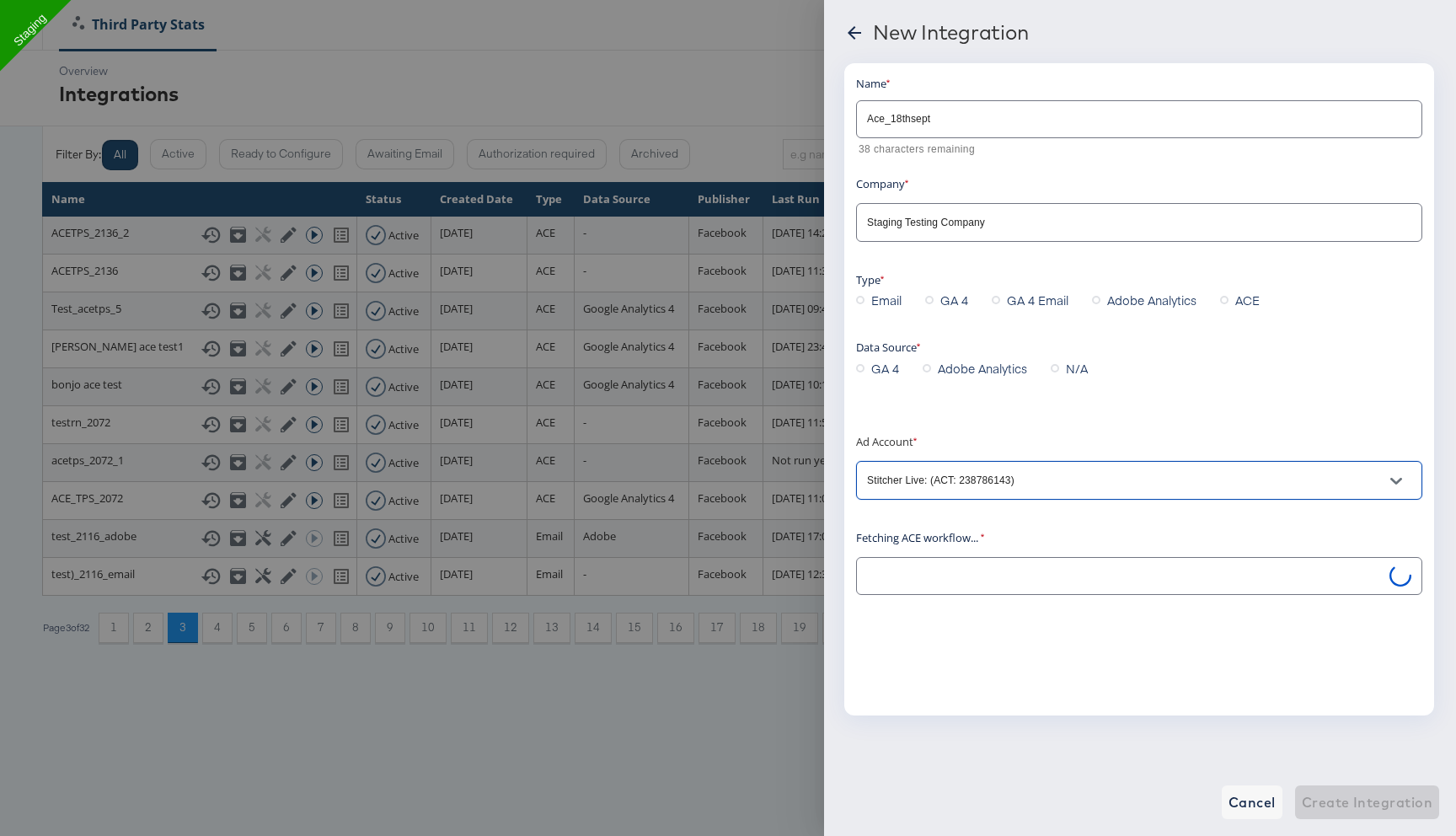
type input "Stitcher Live: (ACT: 238786143)"
click at [910, 579] on input "text" at bounding box center [1127, 577] width 525 height 20
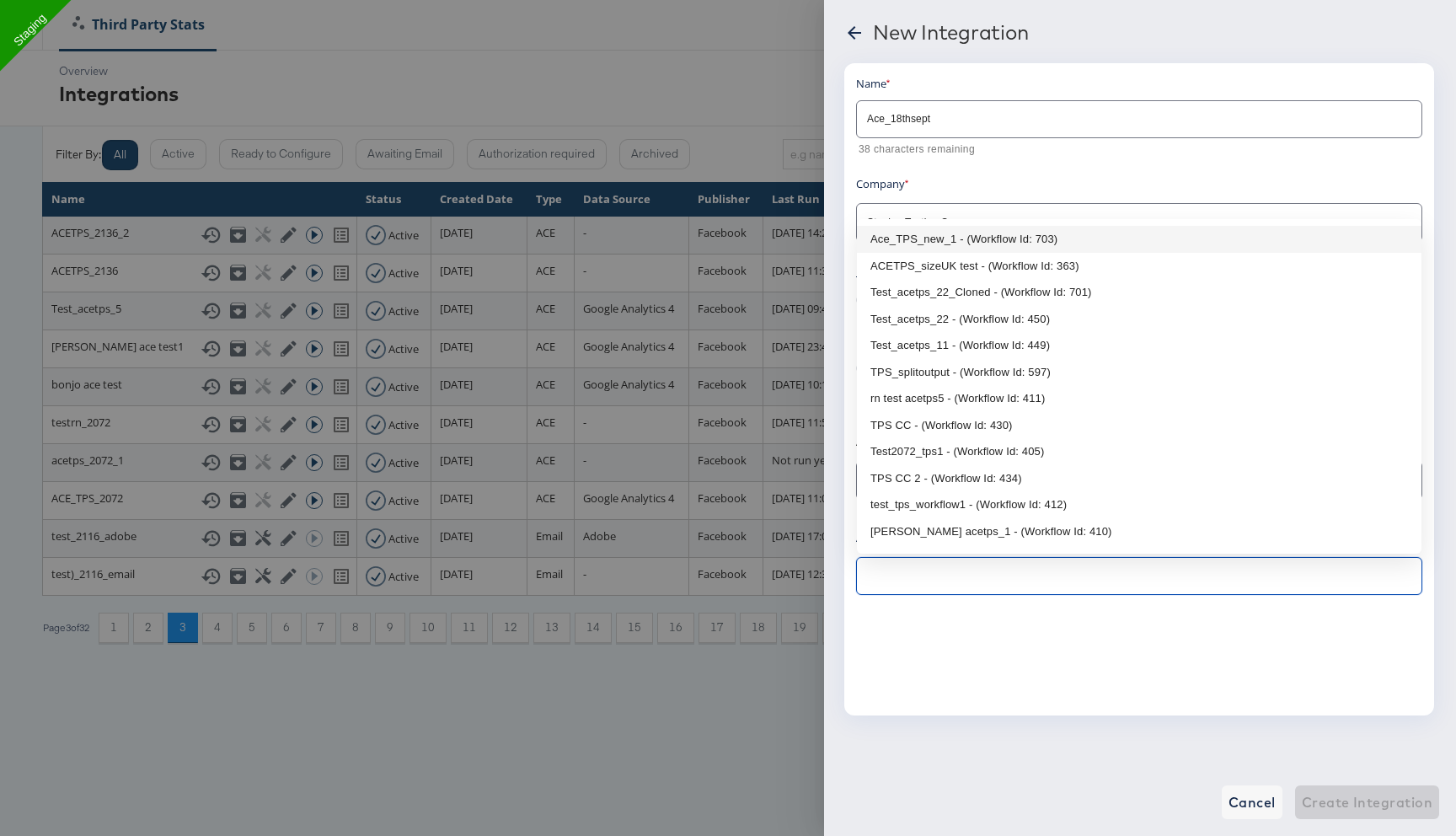
click at [967, 242] on li "Ace_TPS_new_1 - (Workflow Id: 703)" at bounding box center [1139, 239] width 565 height 27
type input "Ace_TPS_new_1 - (Workflow Id: 703)"
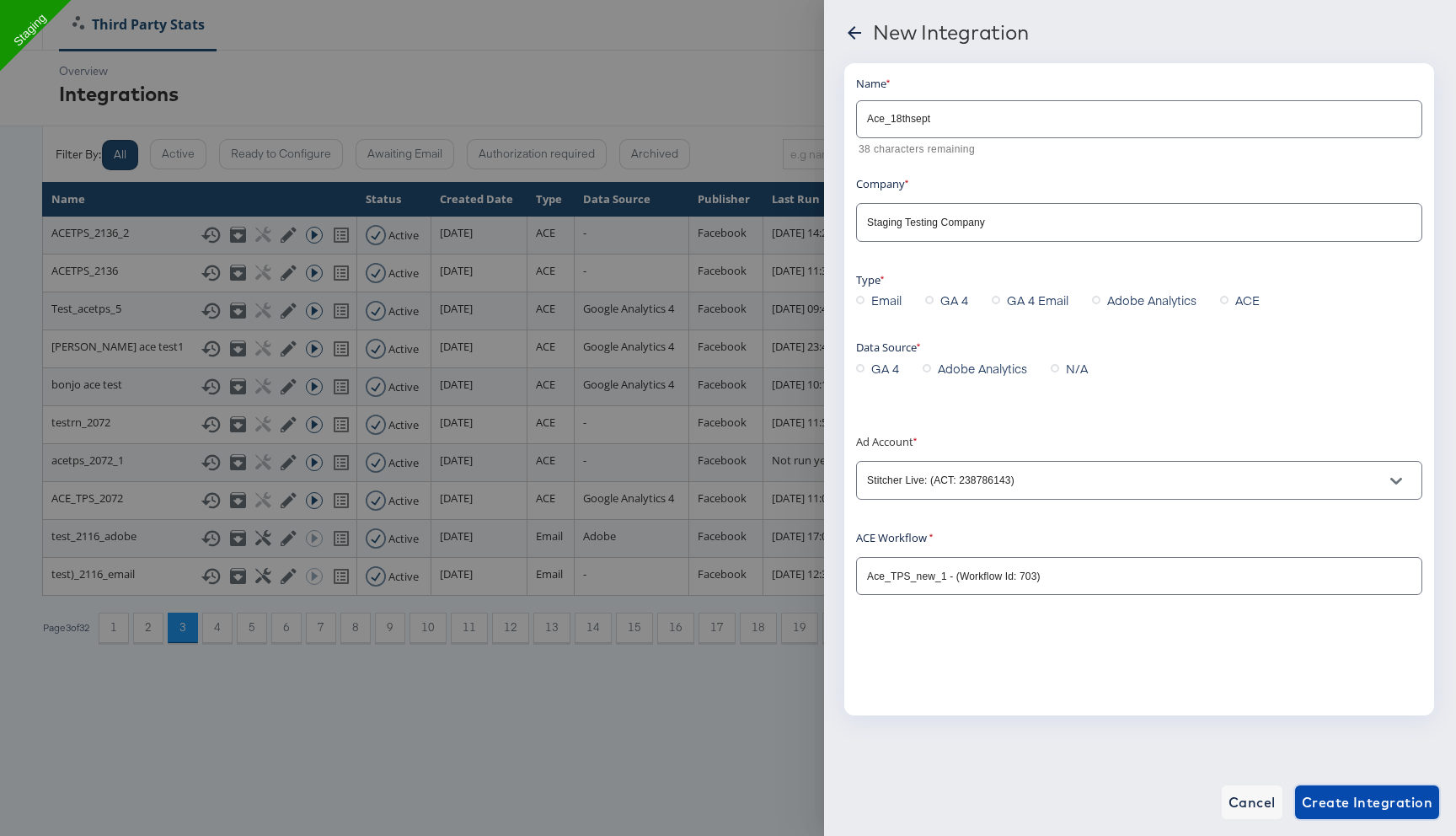
click at [1322, 808] on span "Create Integration" at bounding box center [1367, 802] width 131 height 23
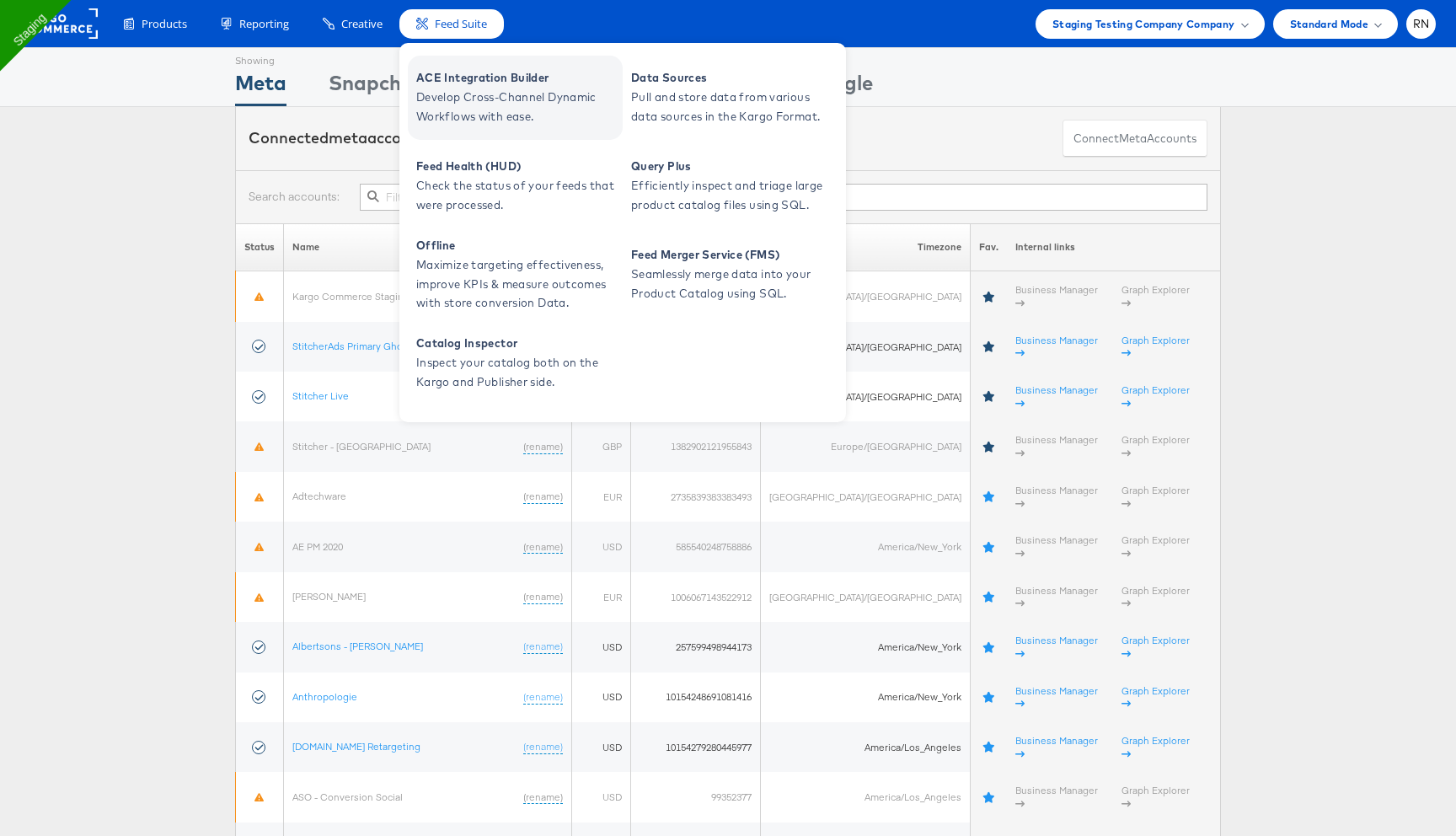
click at [490, 93] on span "Develop Cross-Channel Dynamic Workflows with ease." at bounding box center [517, 107] width 202 height 39
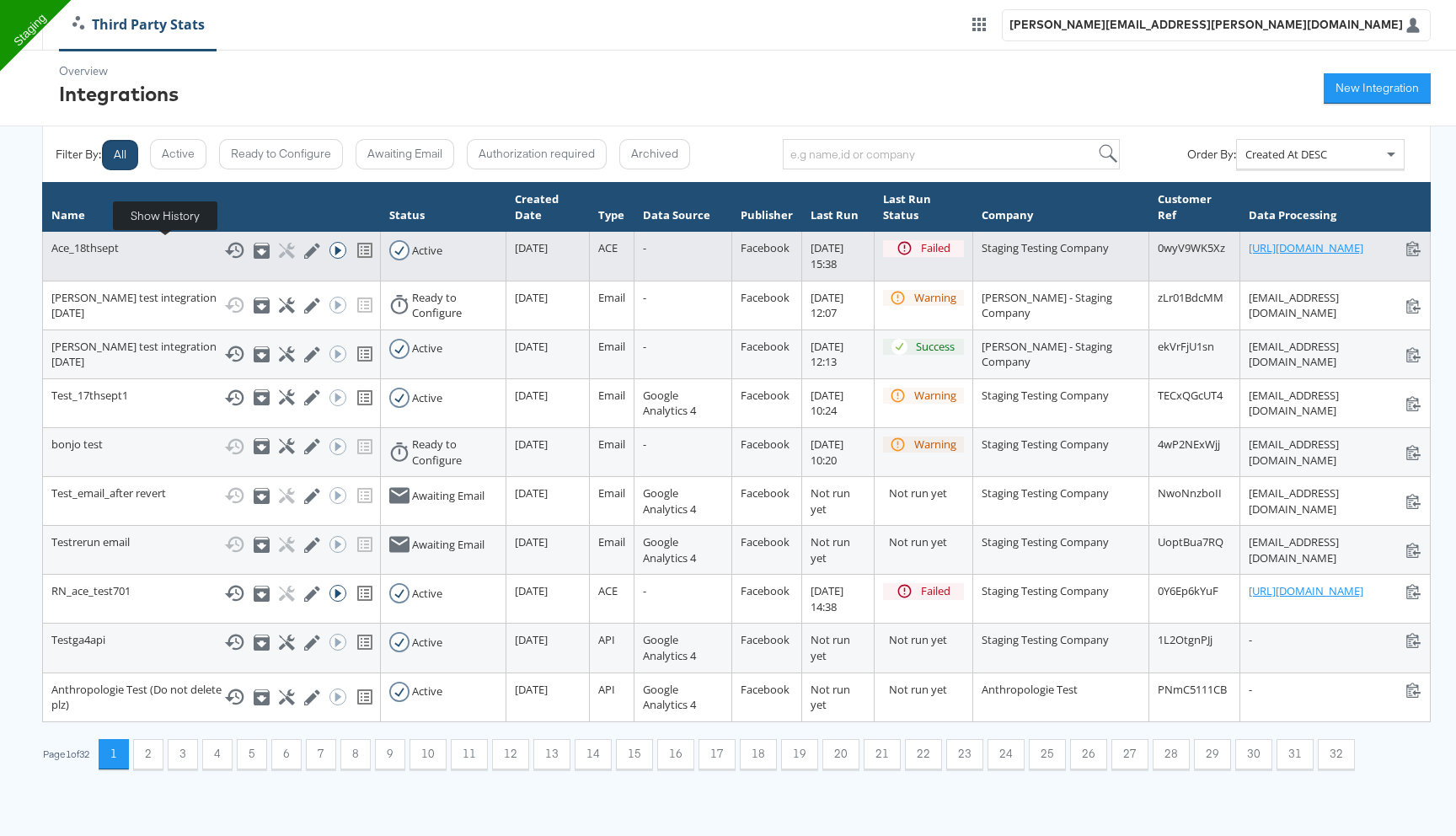
click at [224, 254] on icon at bounding box center [234, 250] width 20 height 20
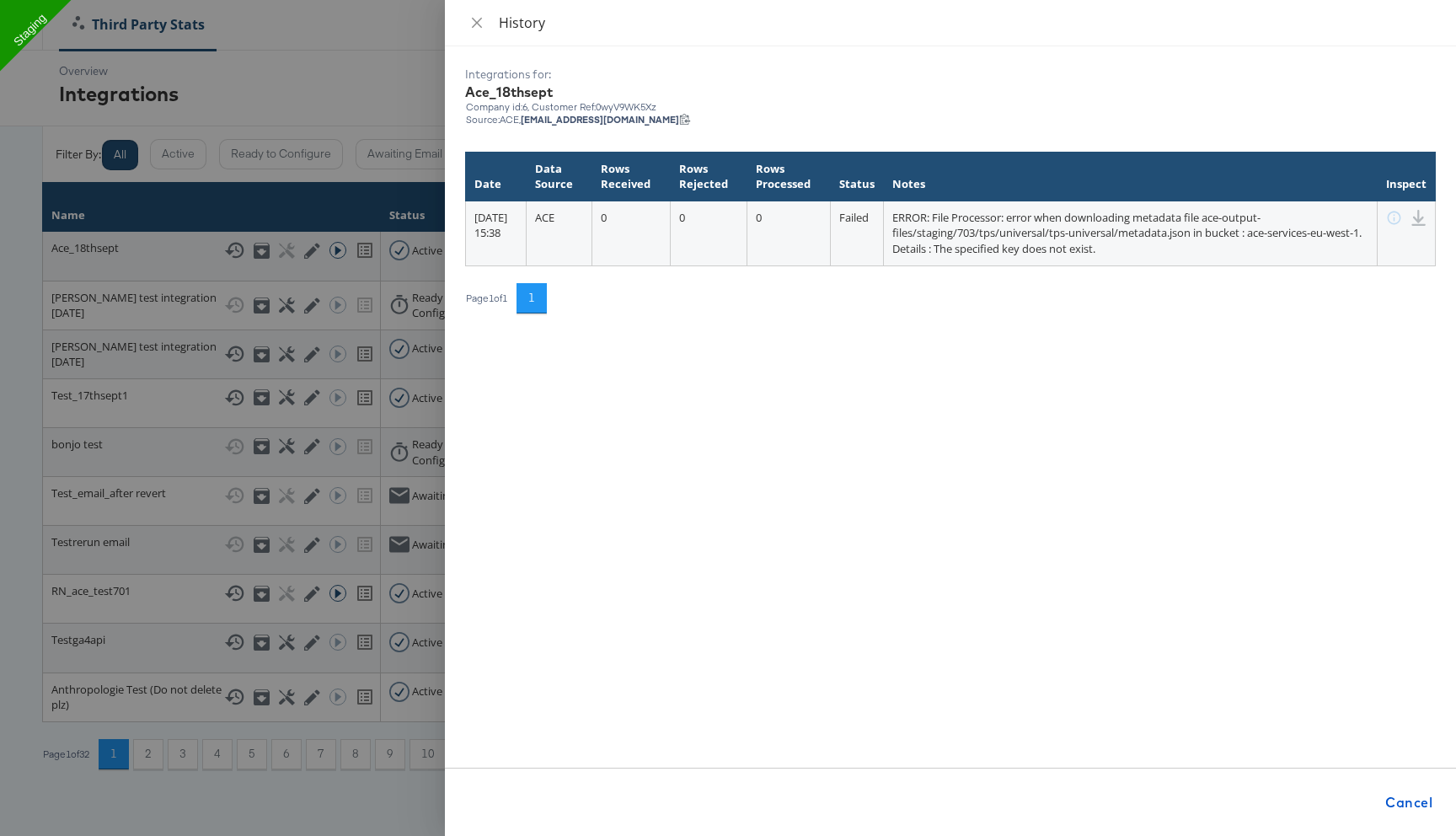
click at [343, 372] on div at bounding box center [728, 418] width 1456 height 836
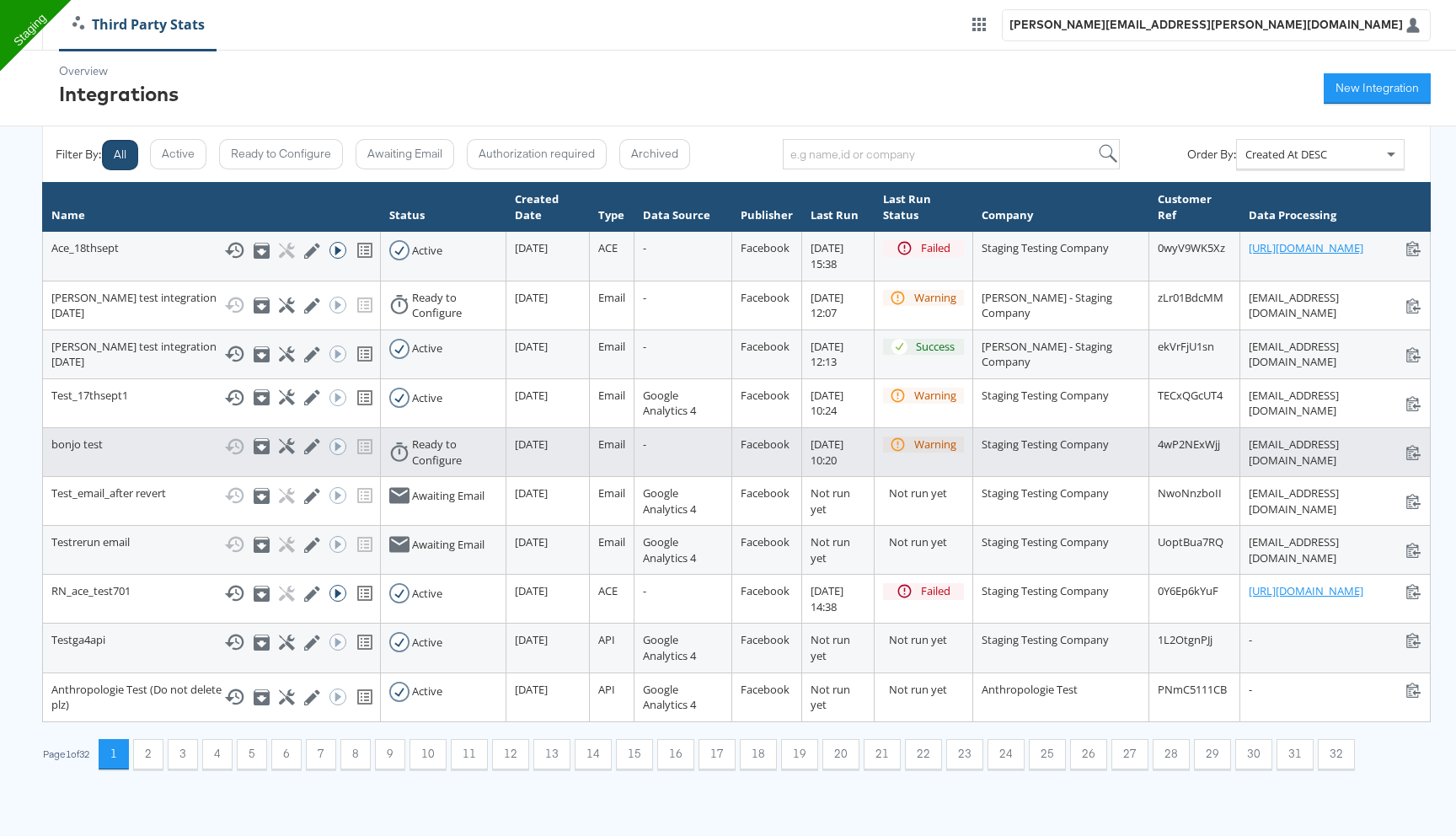
scroll to position [115, 0]
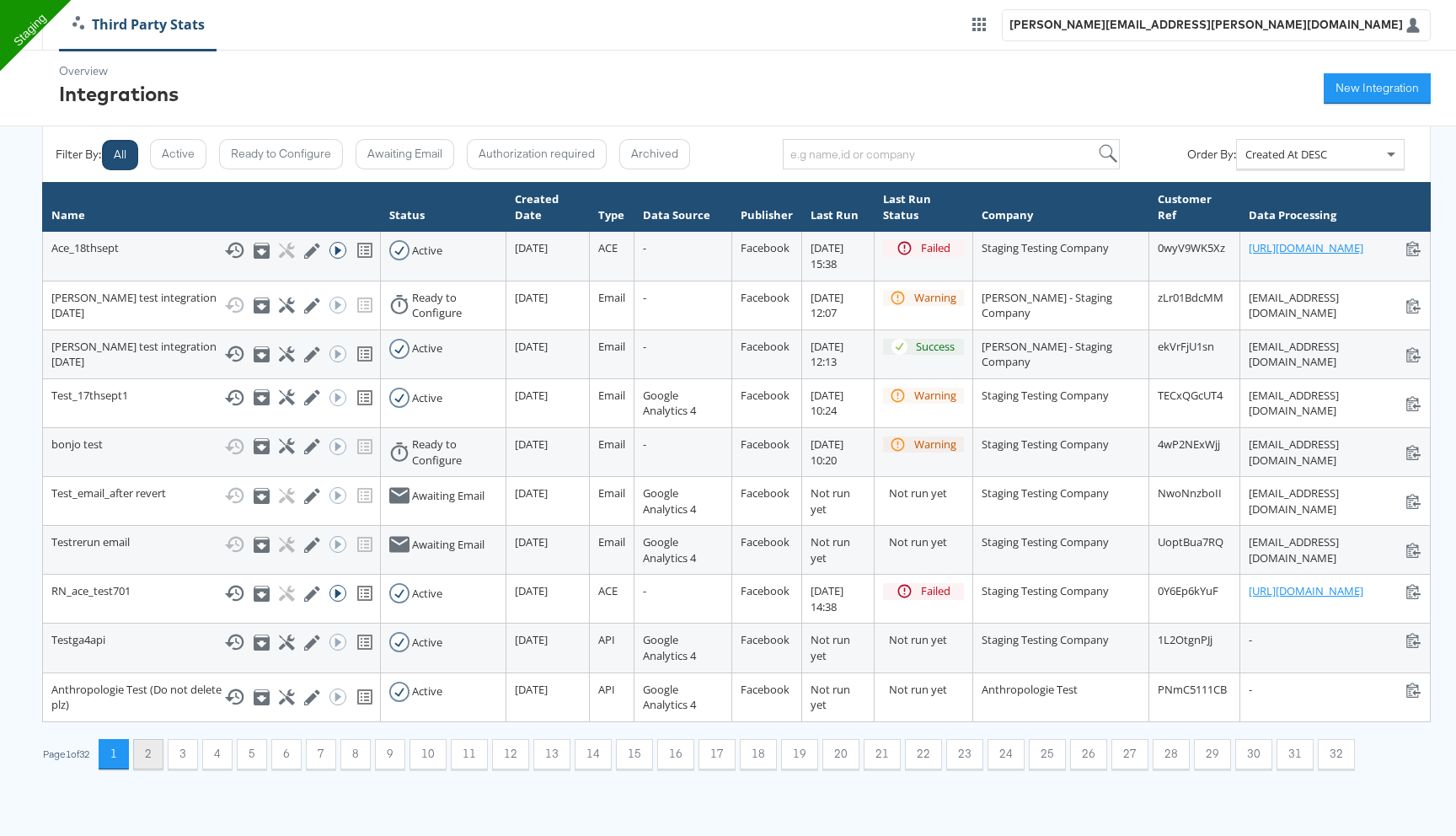
click at [153, 769] on button "2" at bounding box center [149, 754] width 30 height 30
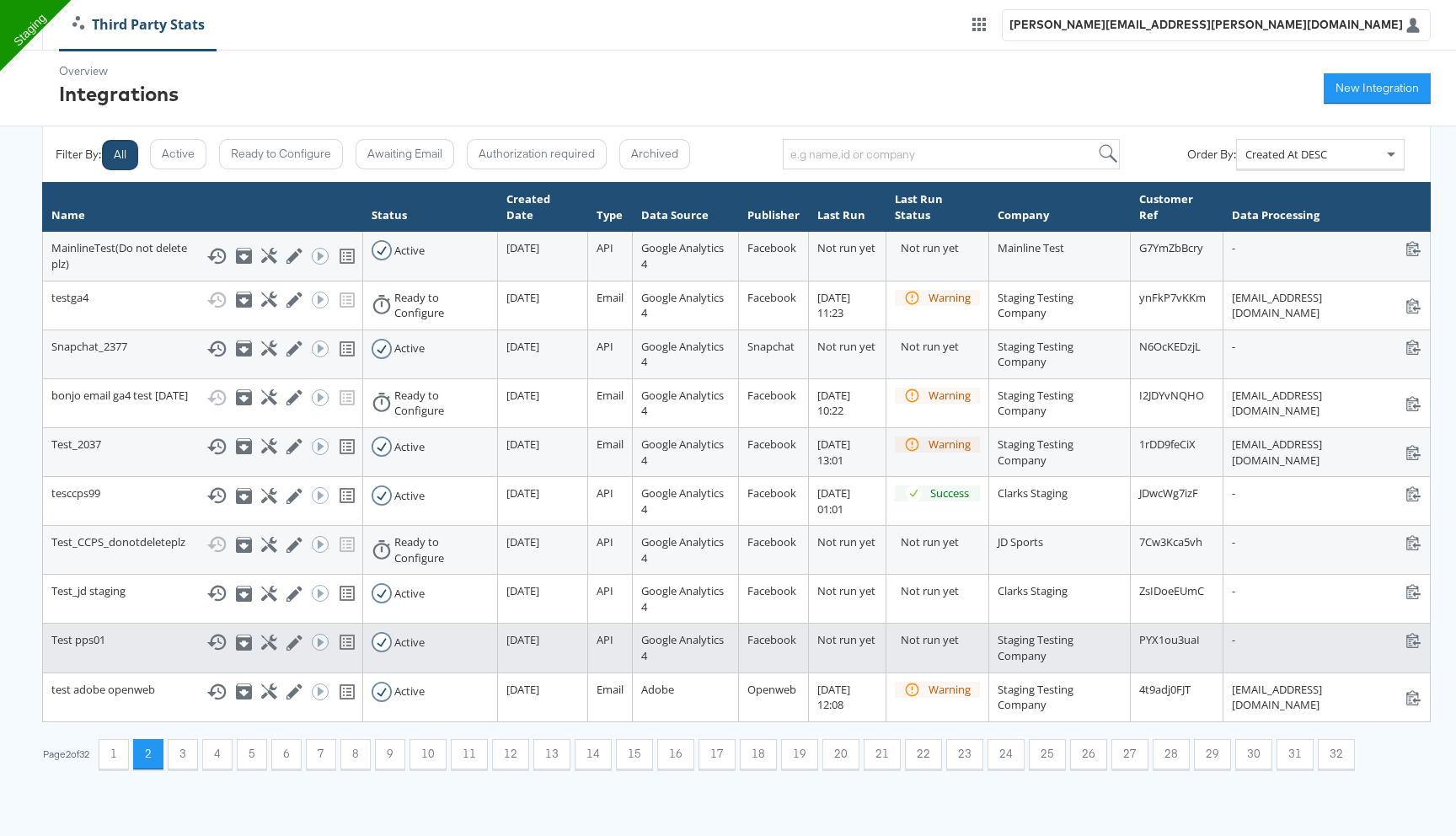
scroll to position [69, 0]
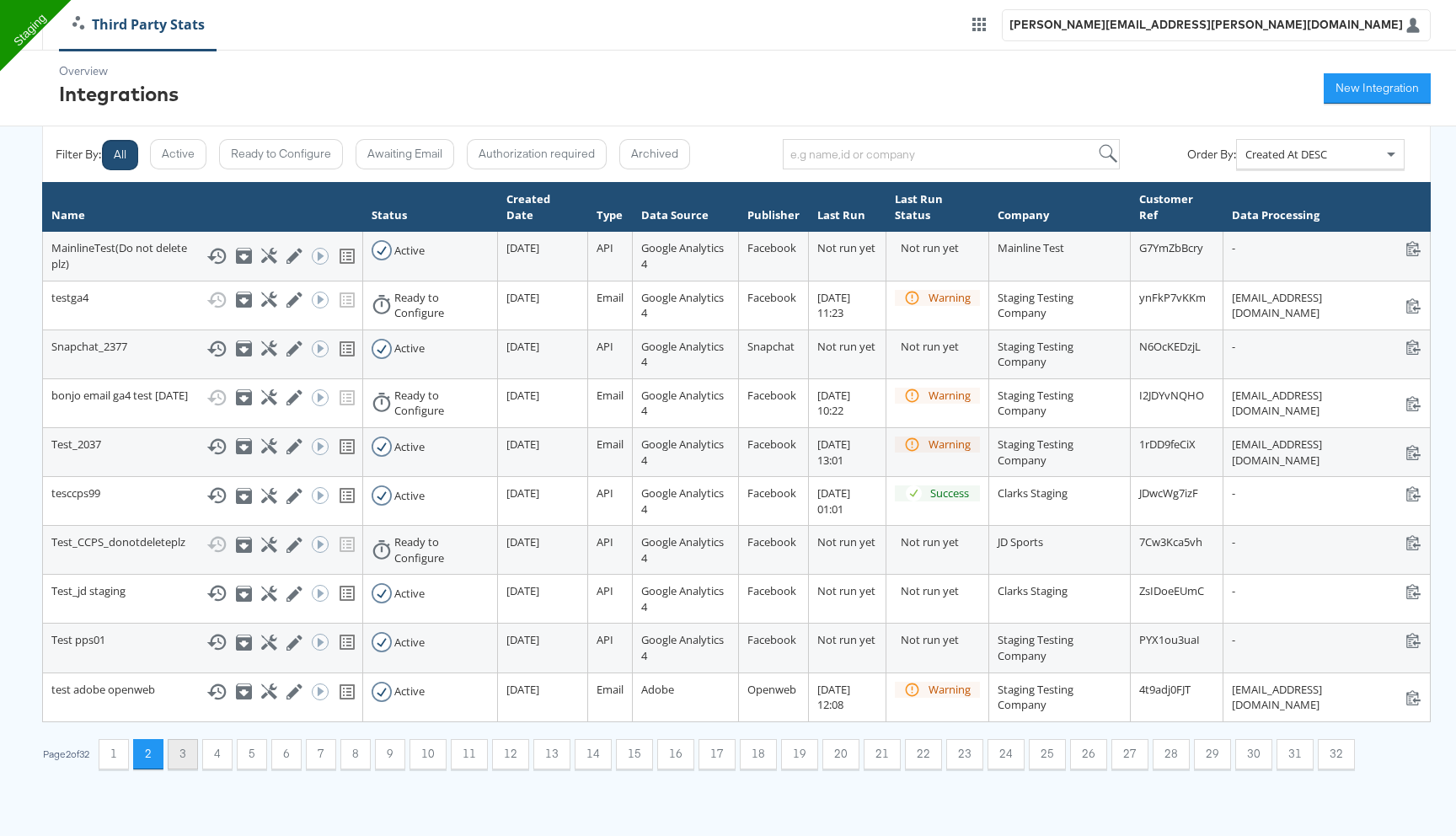
click at [188, 769] on button "3" at bounding box center [183, 754] width 30 height 30
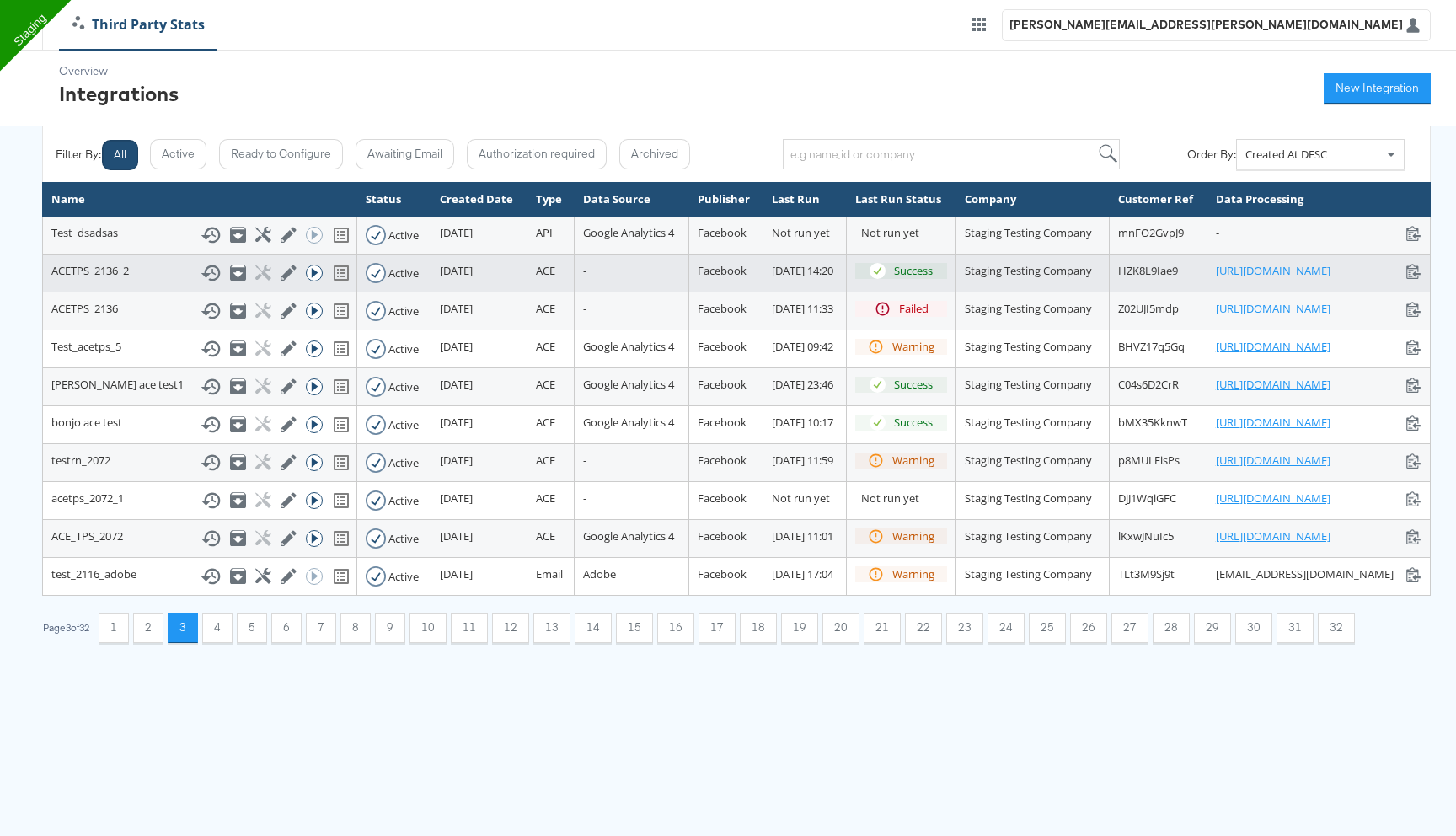
click at [440, 278] on span "27 February 2025" at bounding box center [456, 270] width 33 height 15
click at [1216, 279] on link "https://ace.stitcherqa.com/flow-manager/450" at bounding box center [1273, 271] width 115 height 16
click at [200, 283] on icon at bounding box center [210, 272] width 20 height 20
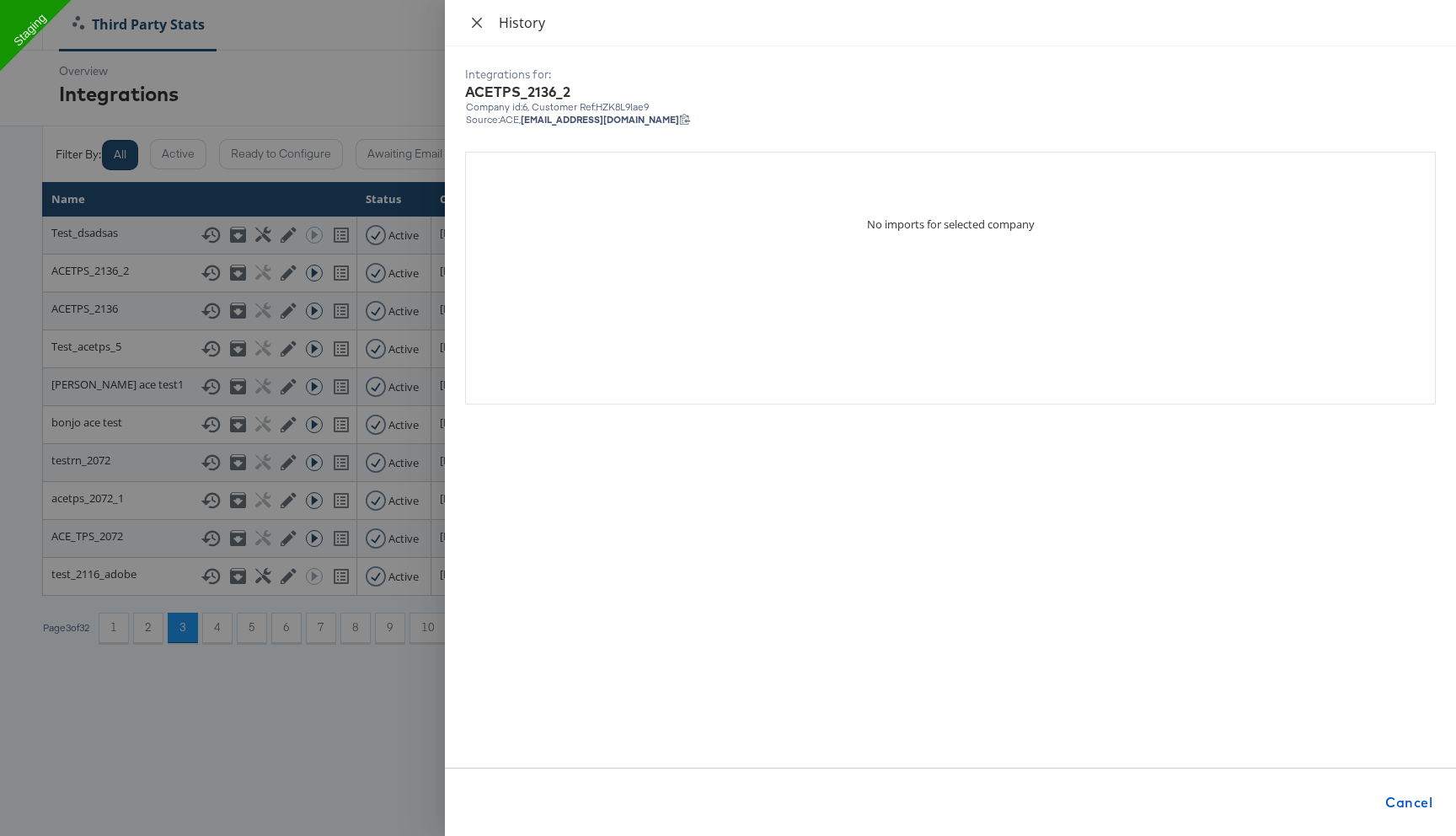
click at [477, 24] on icon "close" at bounding box center [476, 22] width 13 height 13
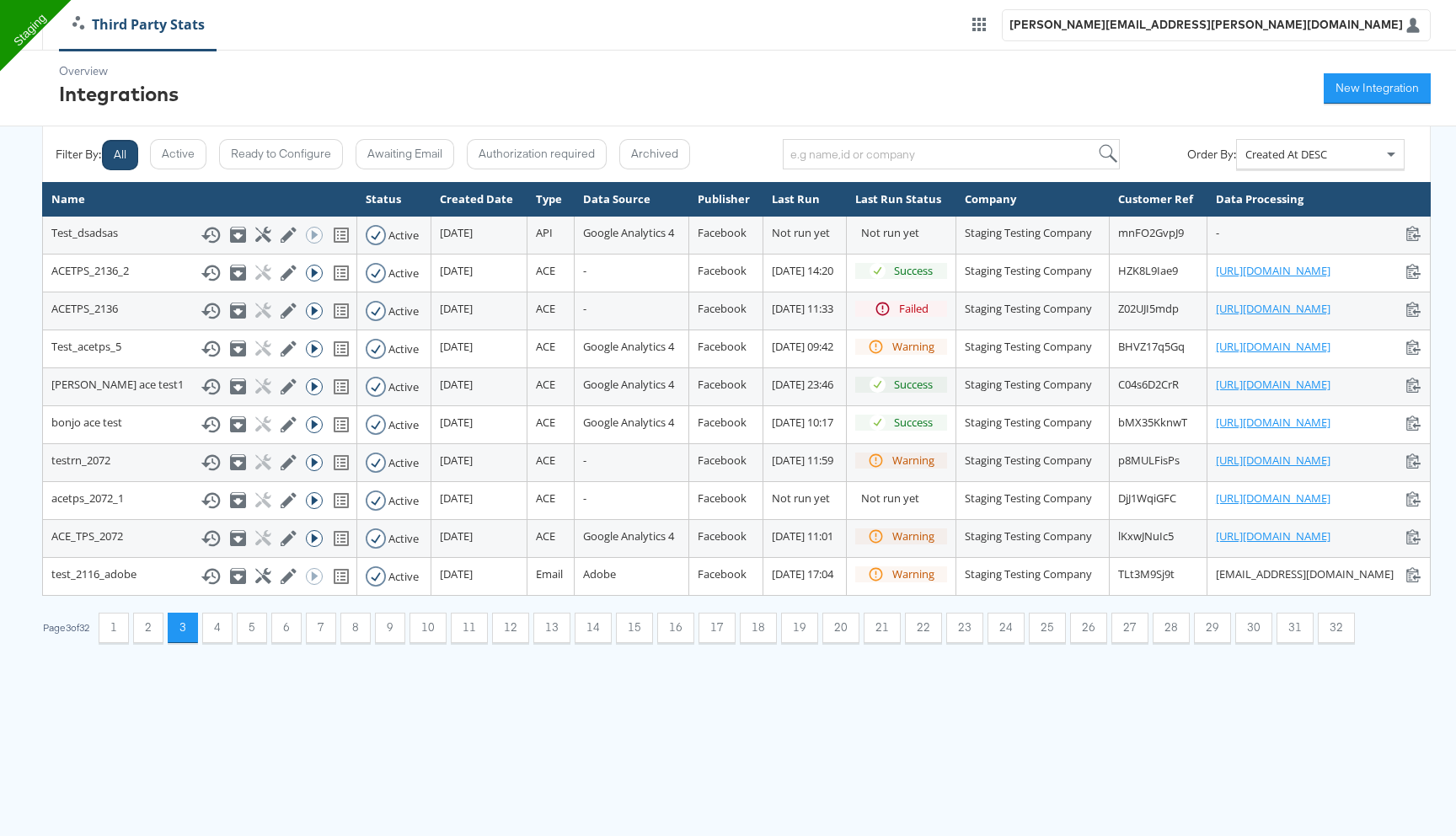
click at [121, 150] on button "All" at bounding box center [120, 155] width 37 height 30
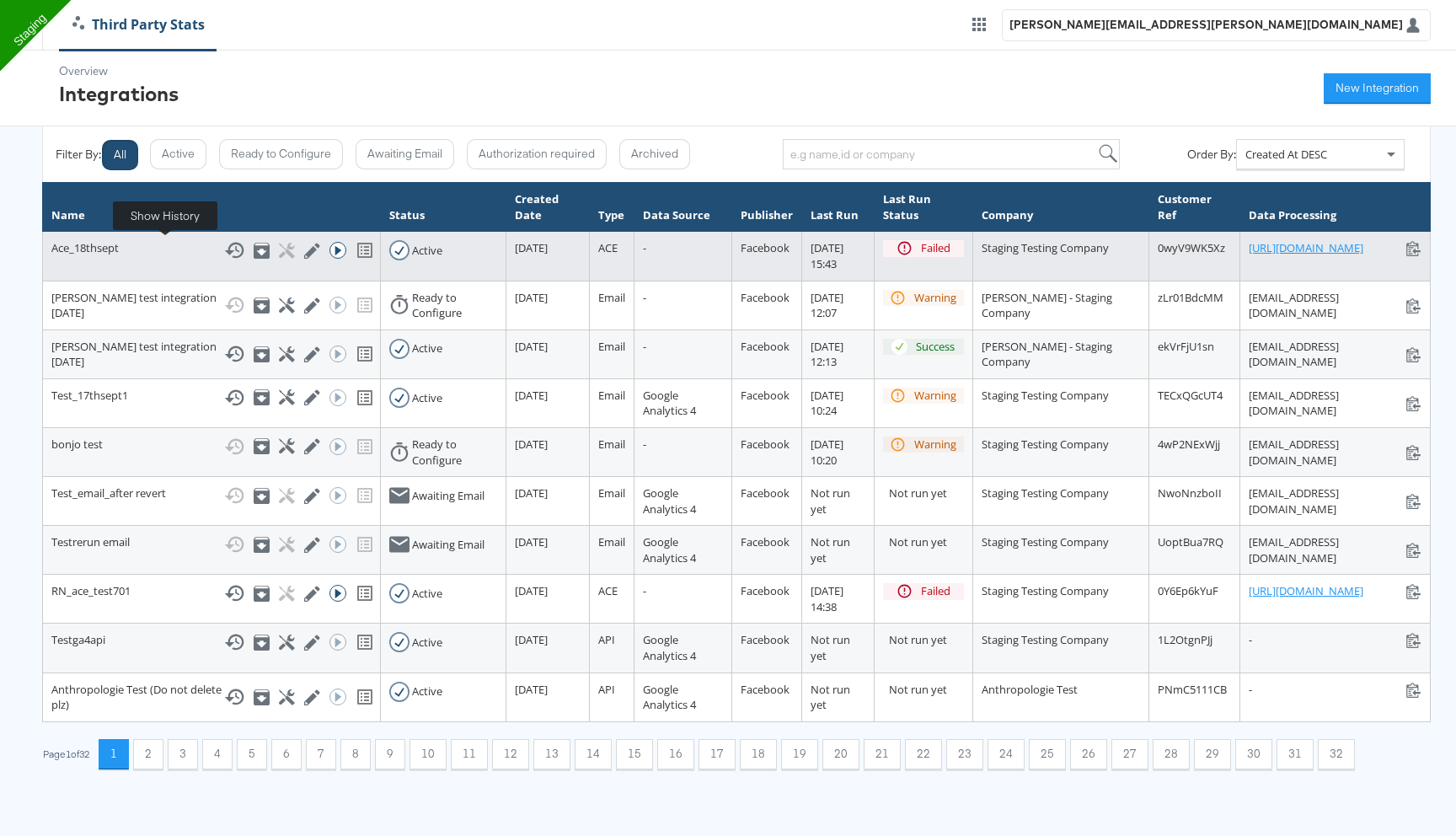
click at [224, 256] on icon at bounding box center [234, 250] width 20 height 20
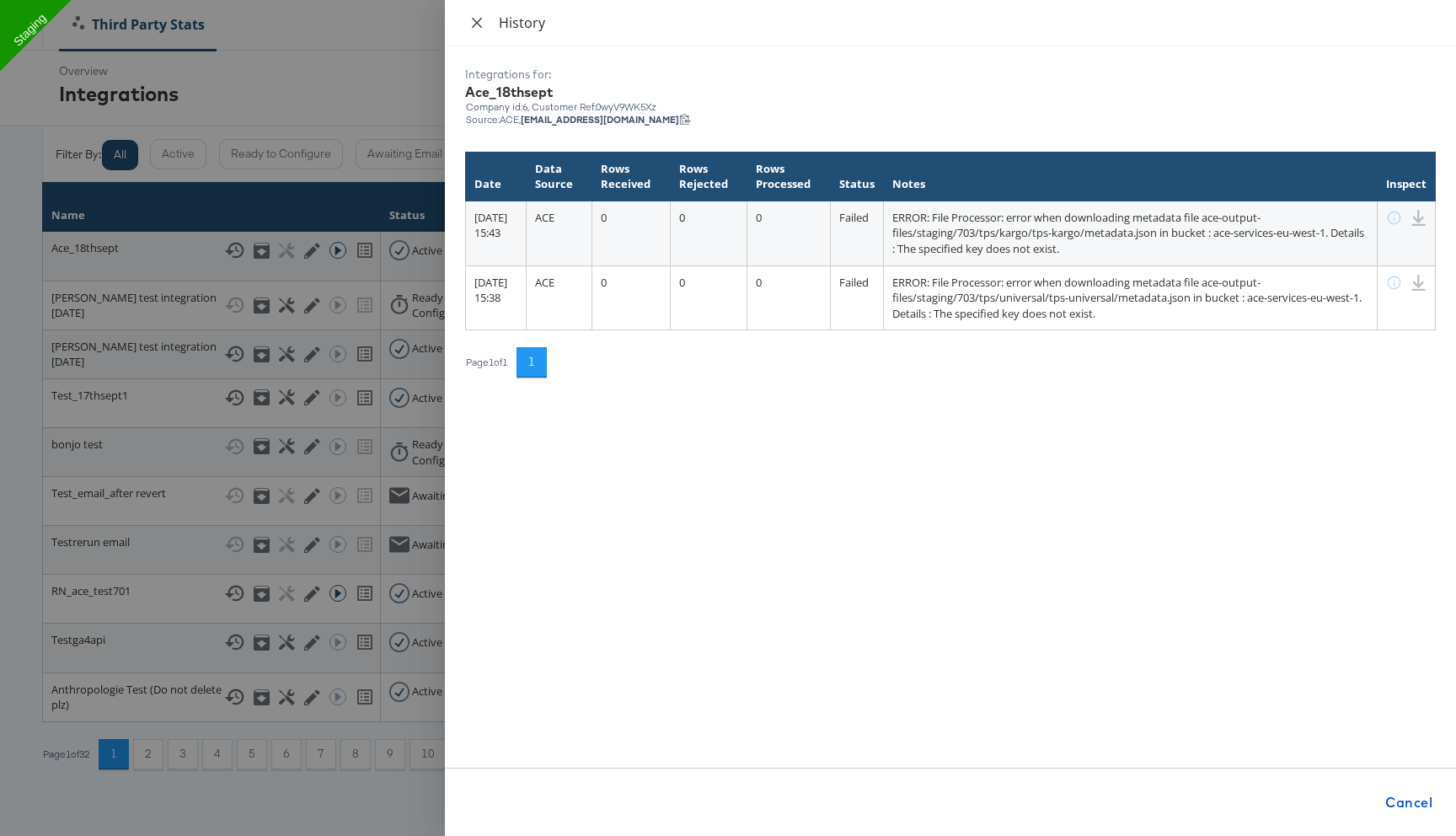
click at [474, 26] on icon "close" at bounding box center [476, 21] width 10 height 10
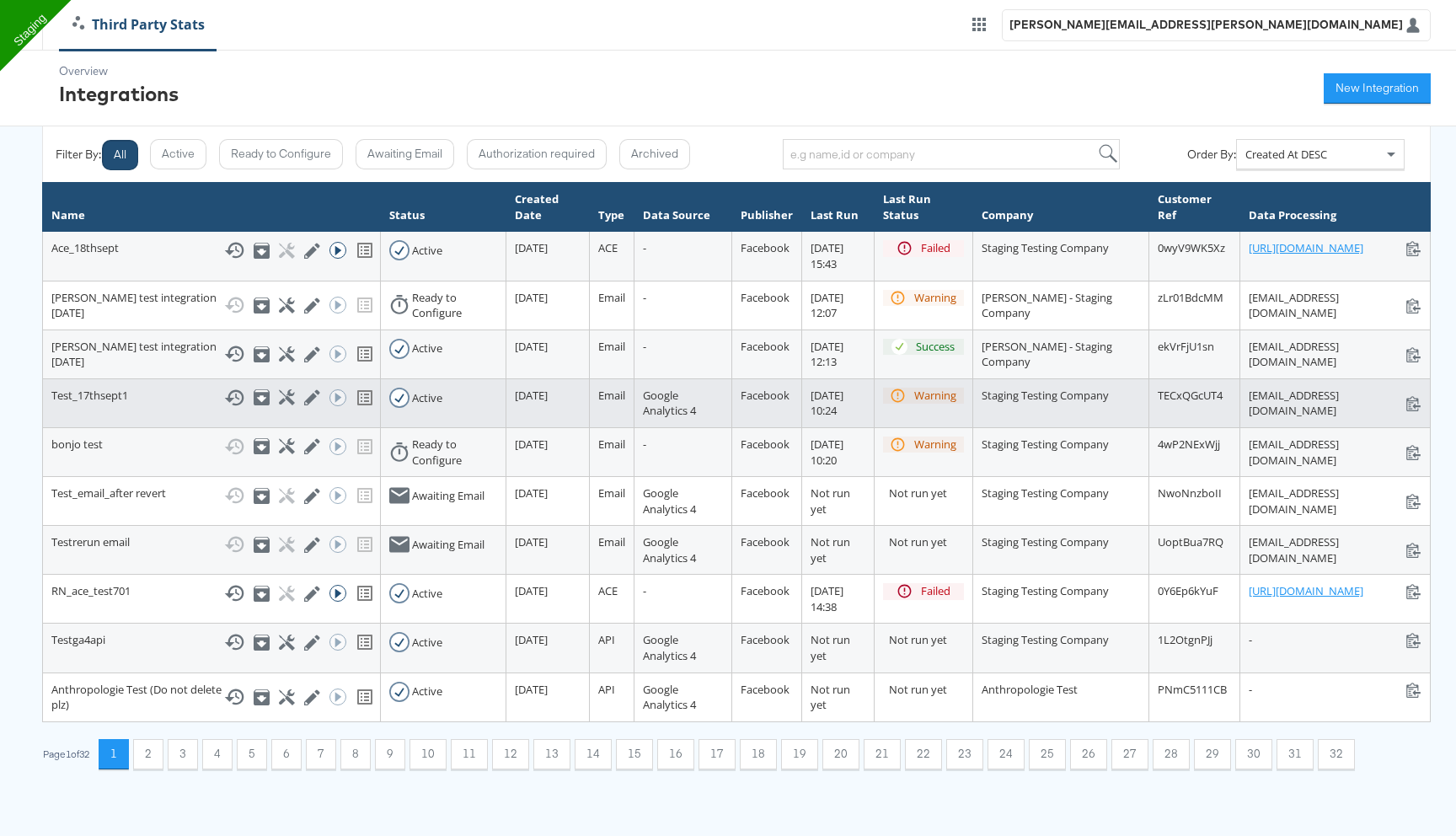
scroll to position [115, 0]
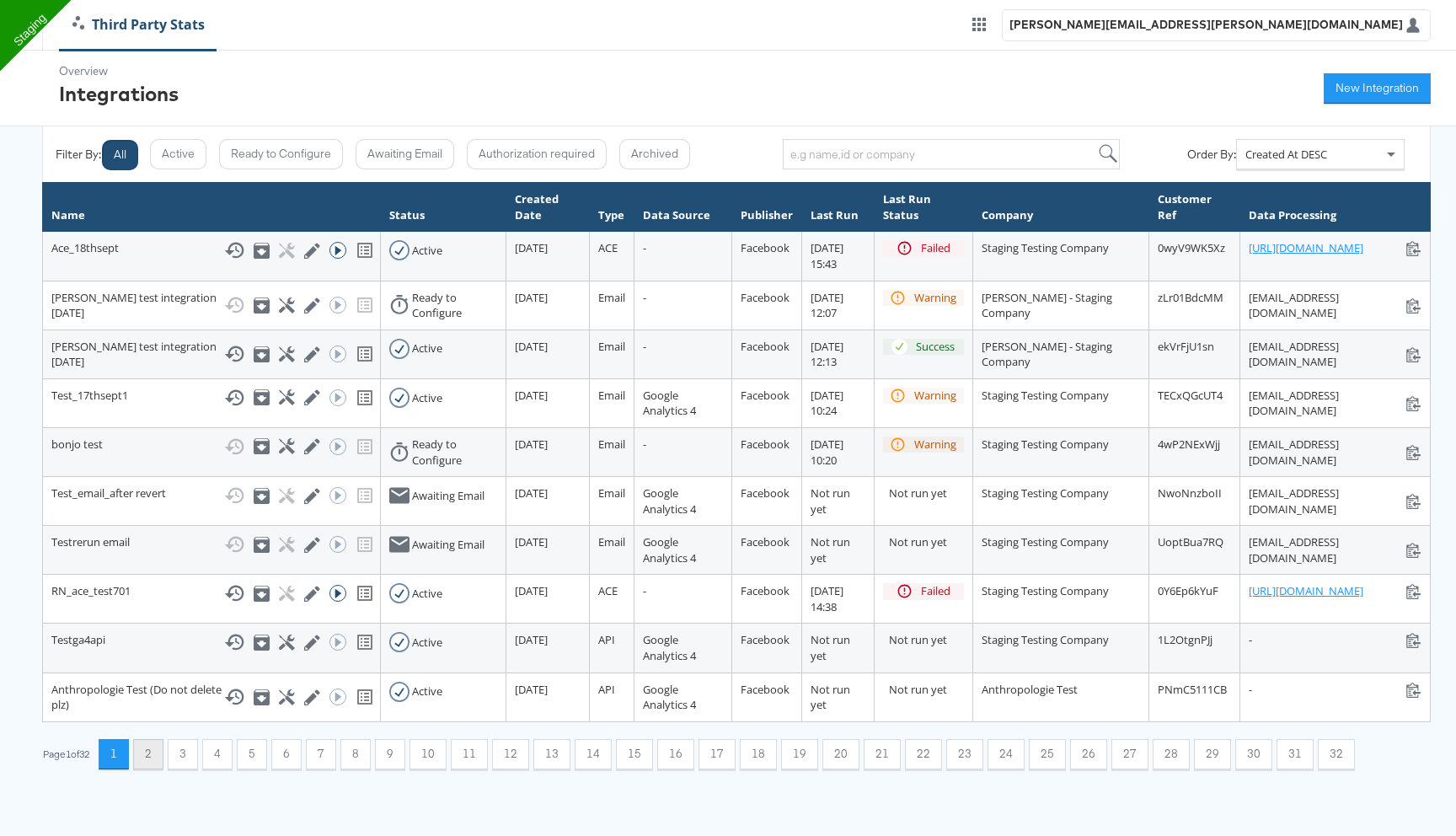
click at [156, 769] on button "2" at bounding box center [149, 754] width 30 height 30
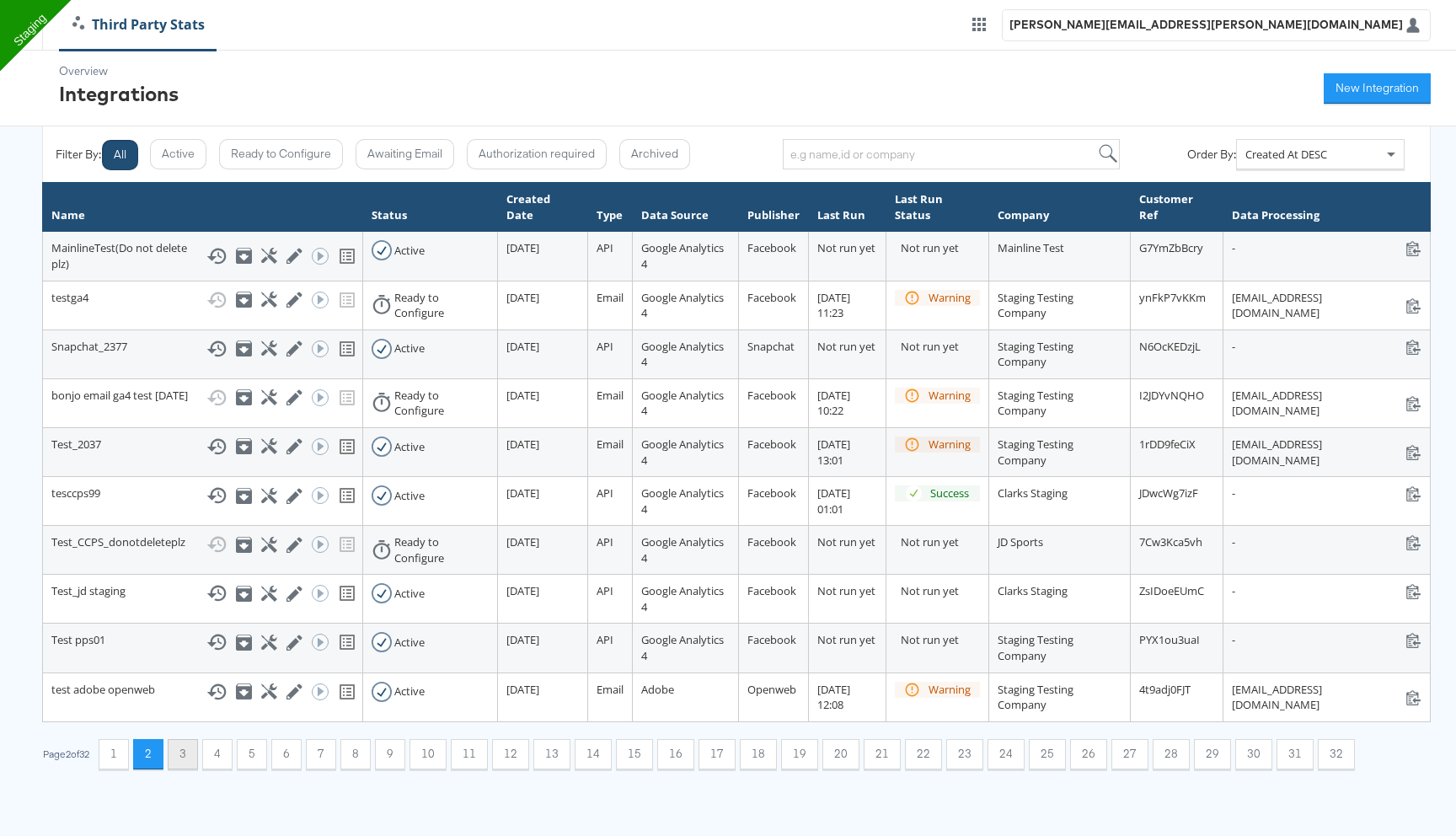
click at [180, 769] on button "3" at bounding box center [183, 754] width 30 height 30
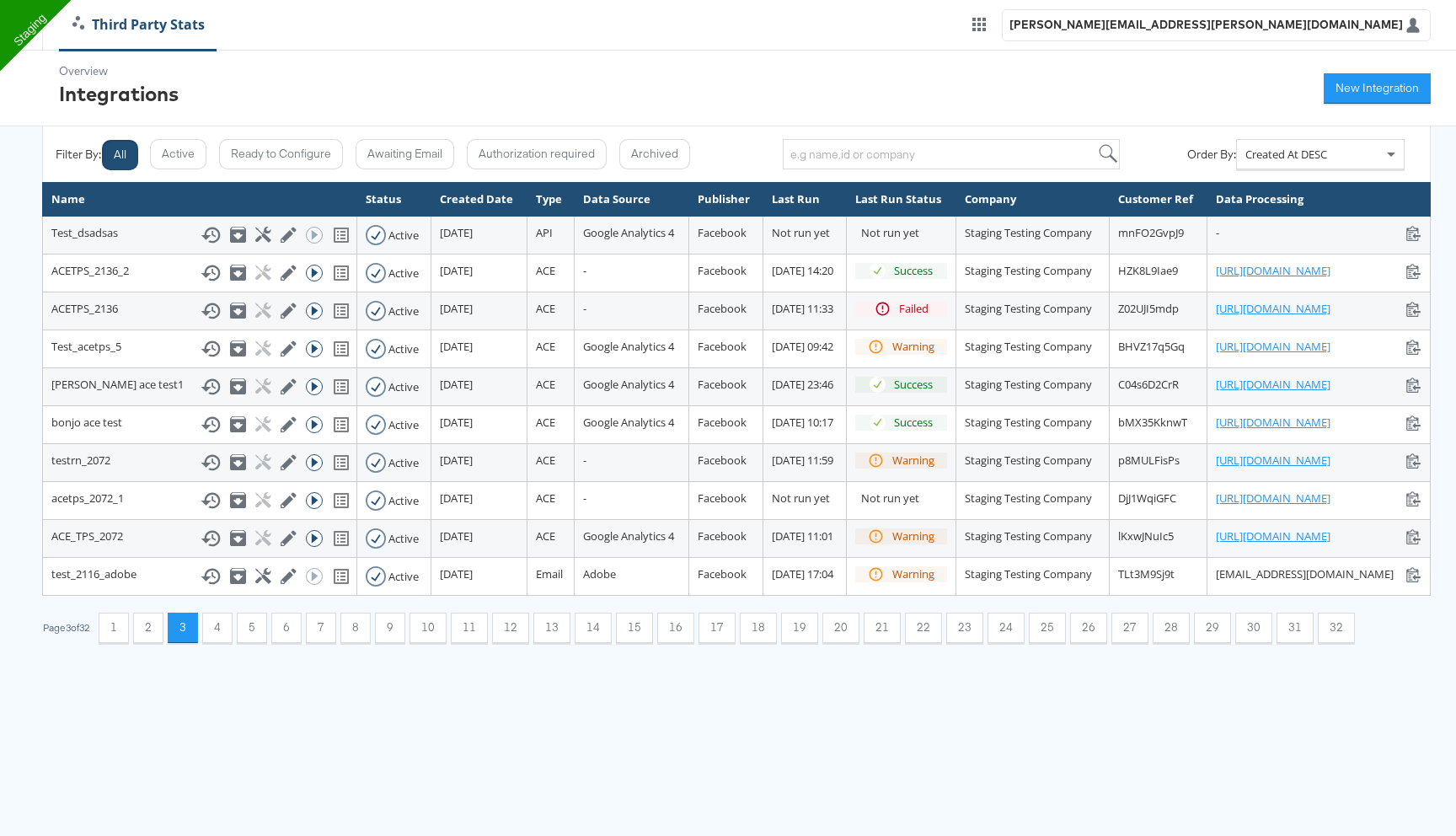
scroll to position [0, 0]
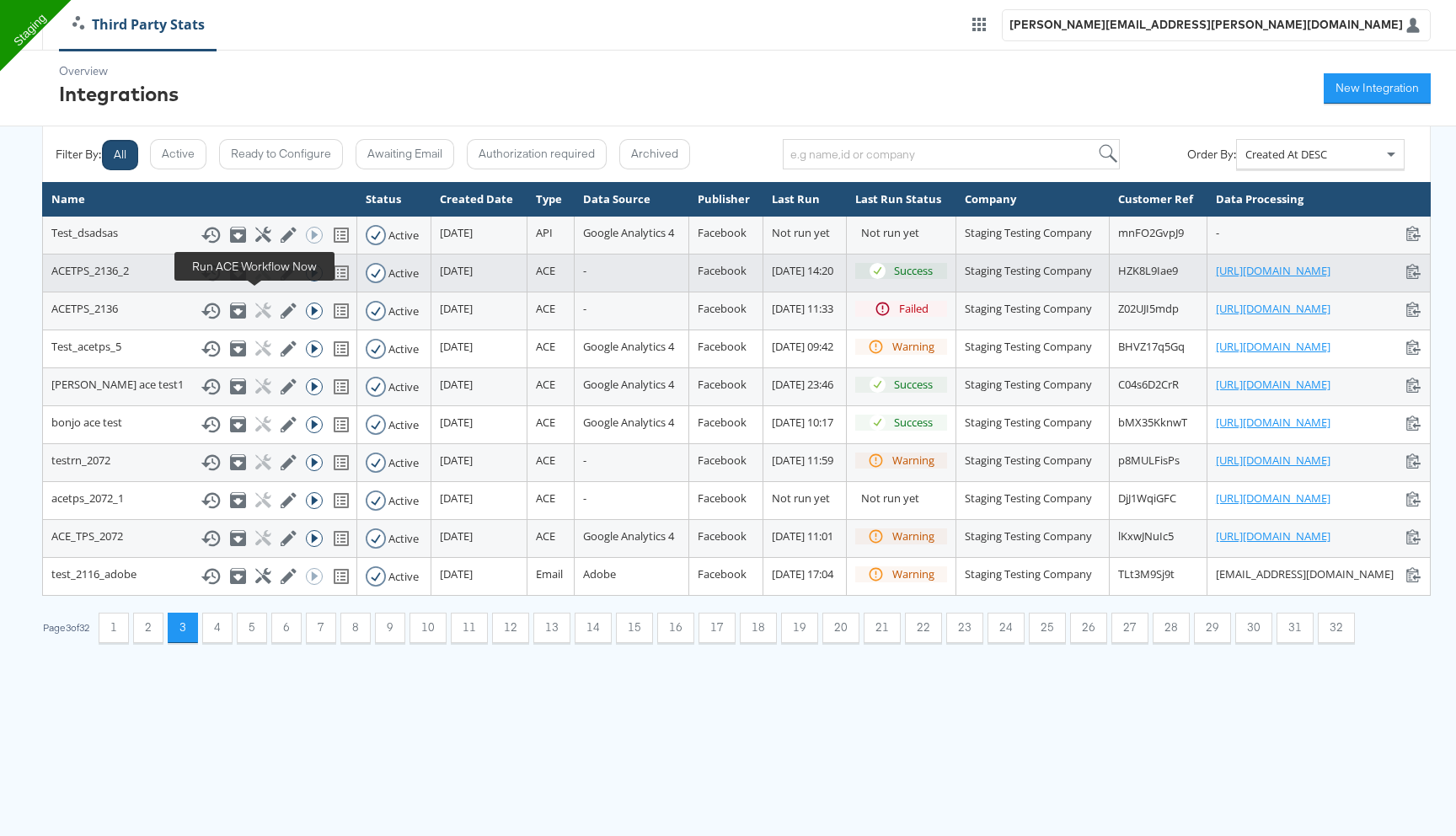
click at [306, 281] on icon at bounding box center [314, 272] width 17 height 17
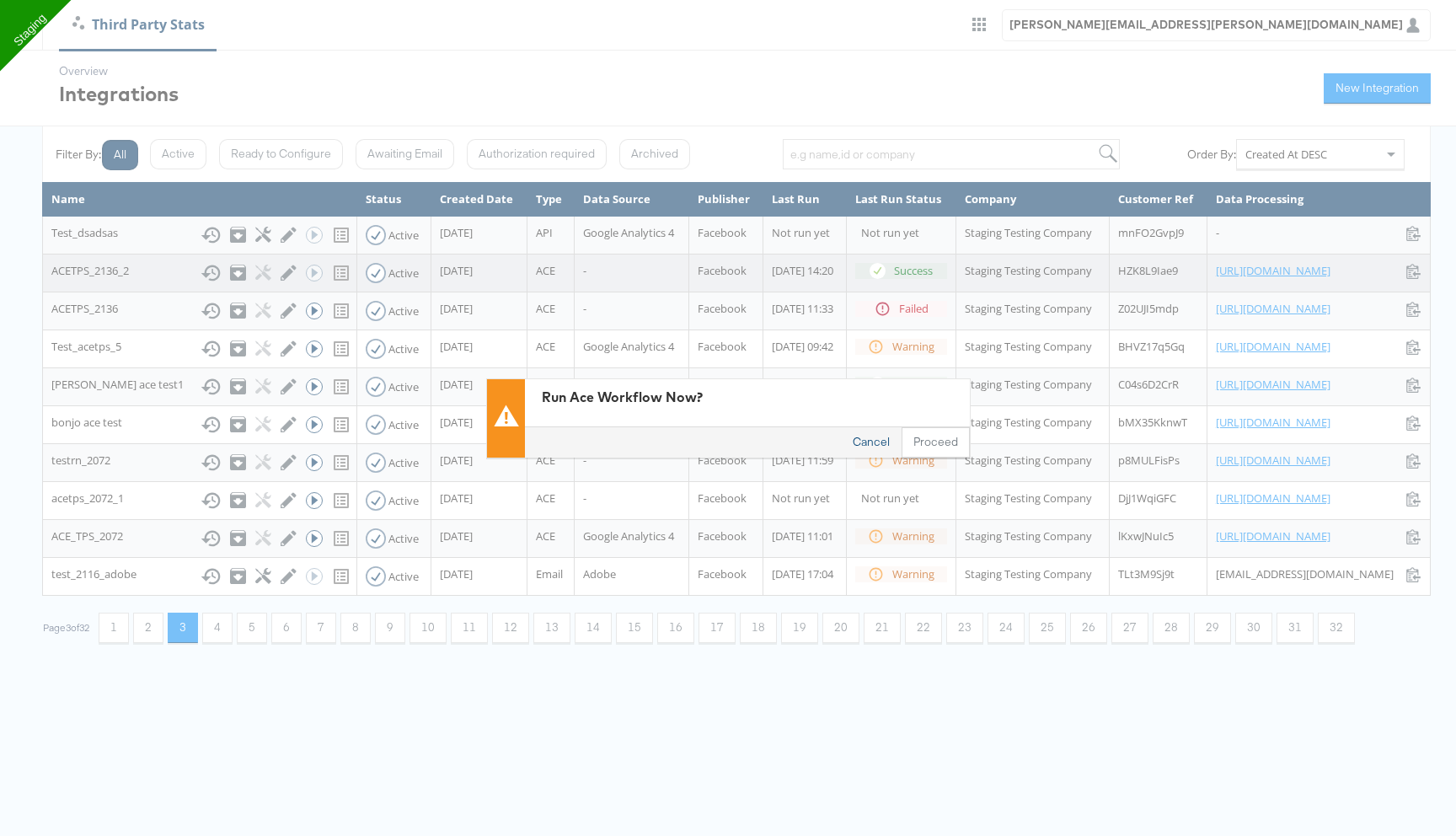
click at [877, 443] on button "Cancel" at bounding box center [871, 442] width 61 height 30
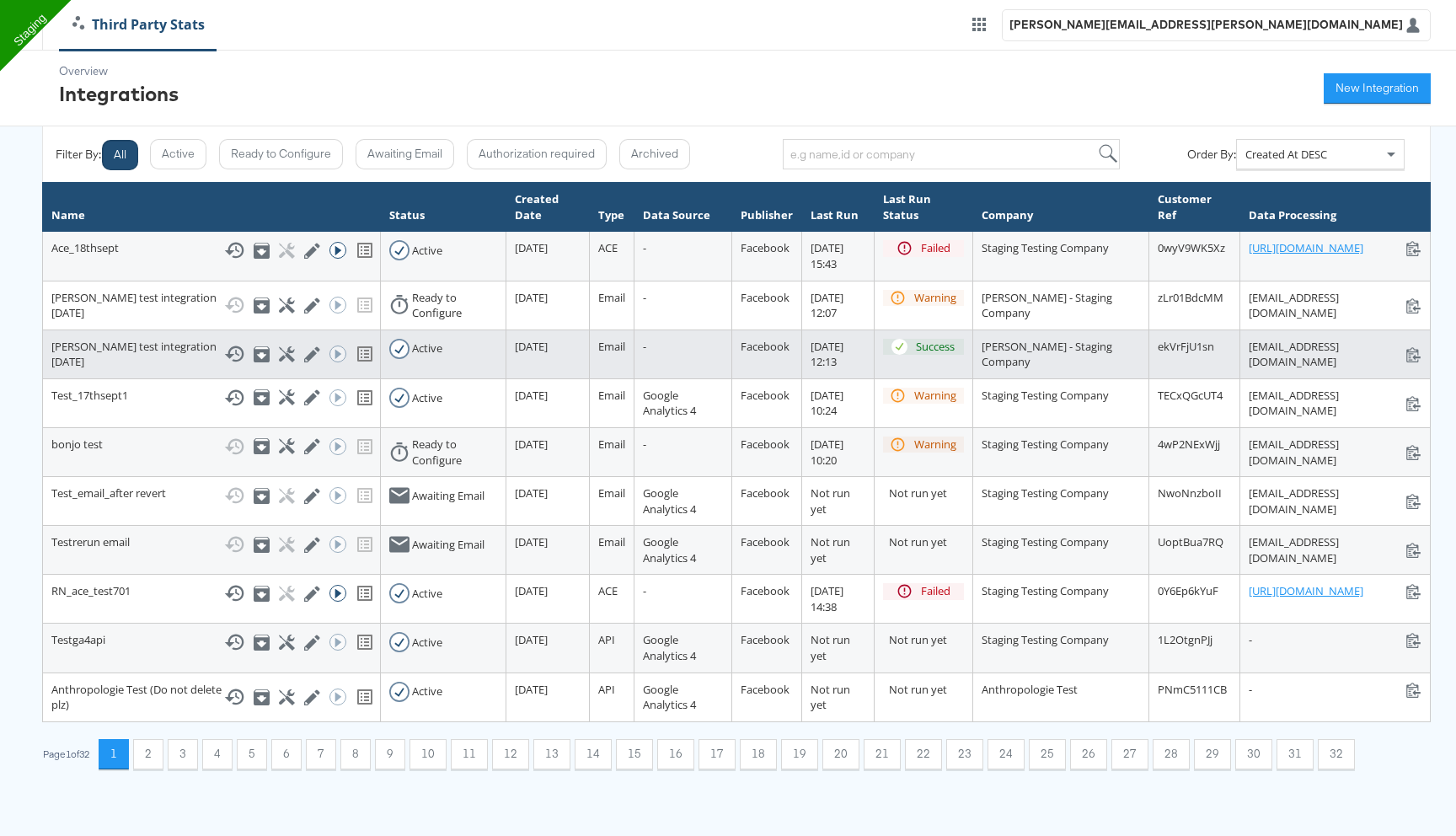
scroll to position [115, 0]
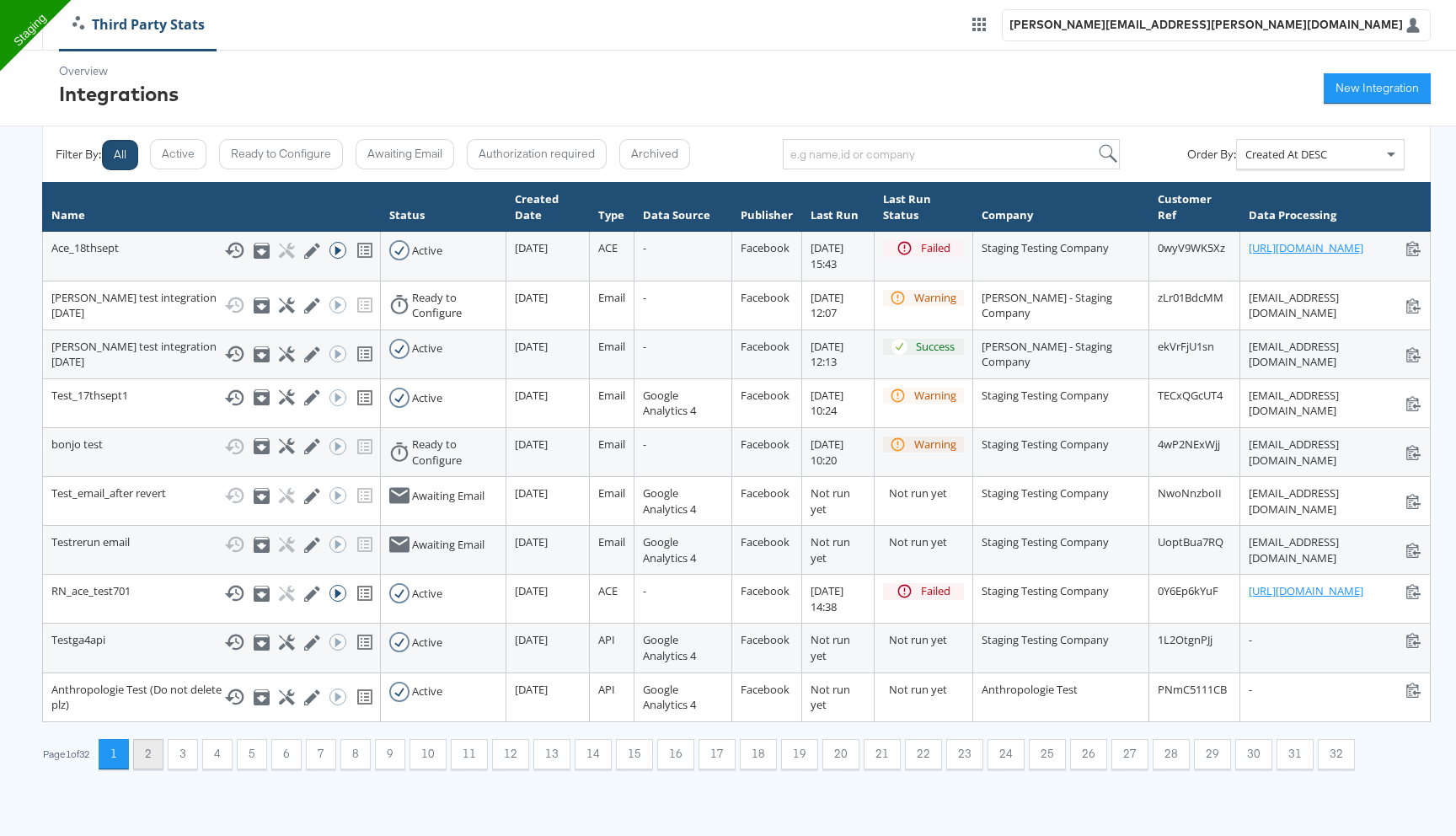
click at [154, 769] on button "2" at bounding box center [149, 754] width 30 height 30
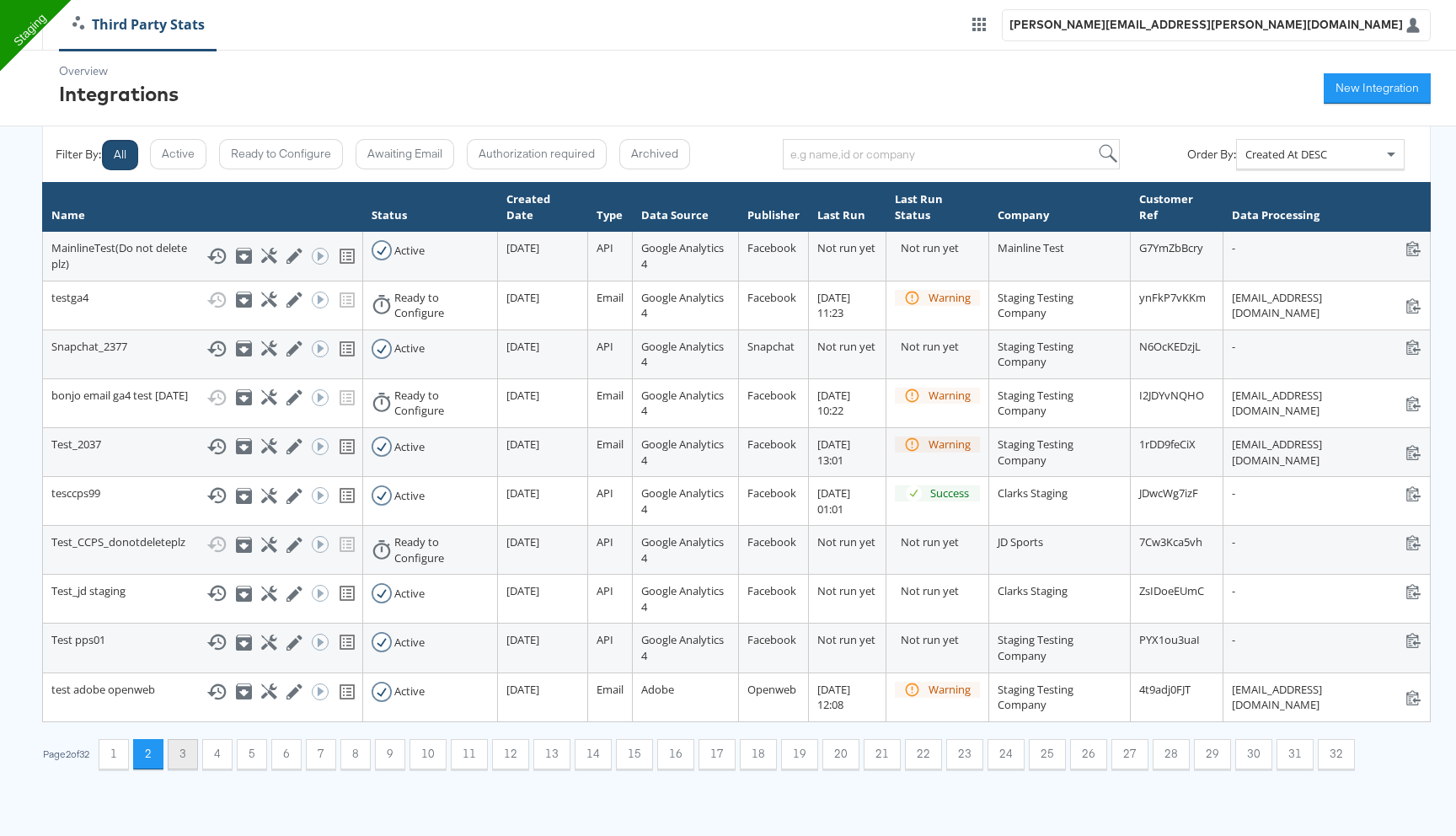
click at [195, 769] on button "3" at bounding box center [183, 754] width 30 height 30
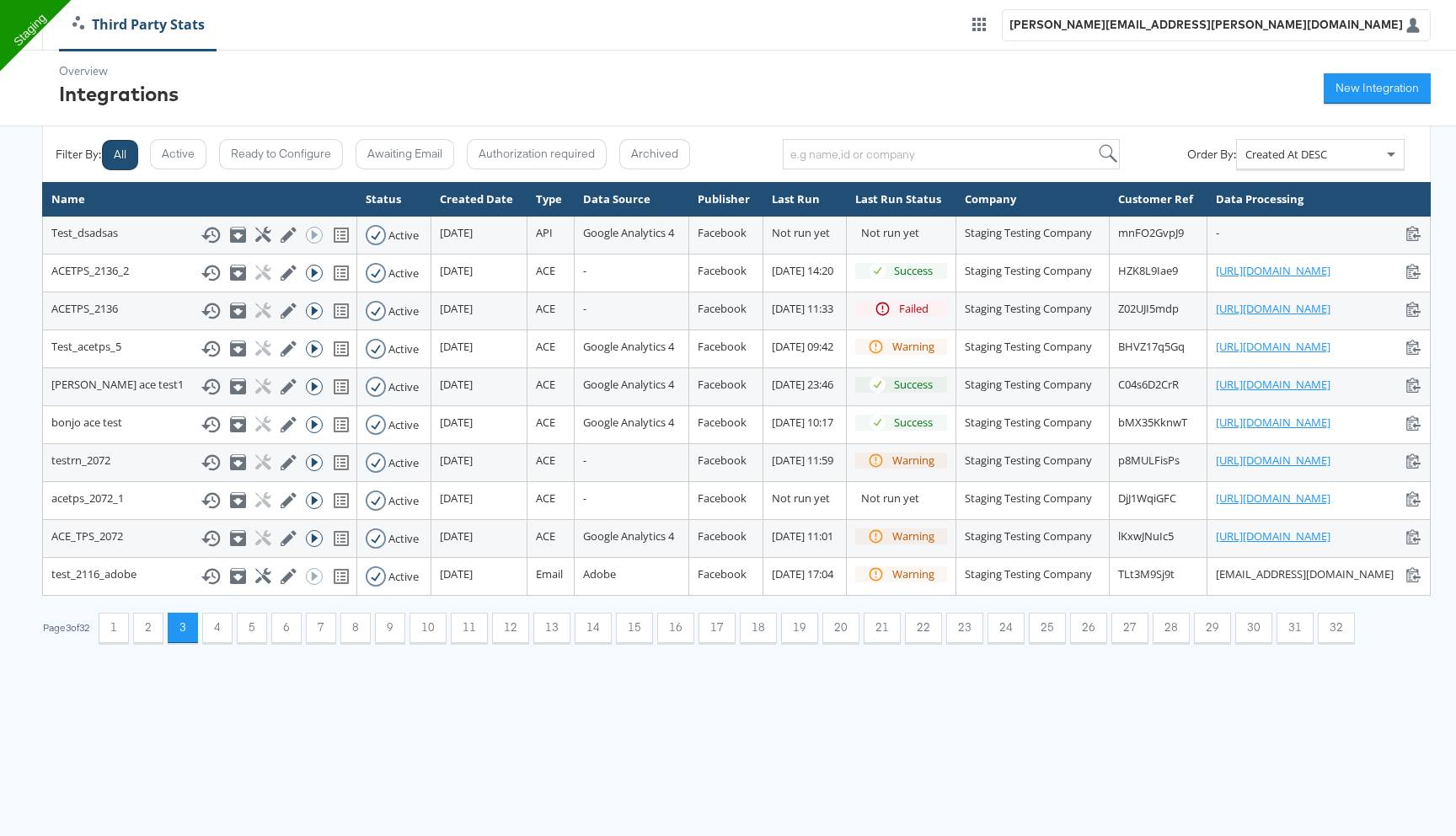
scroll to position [0, 0]
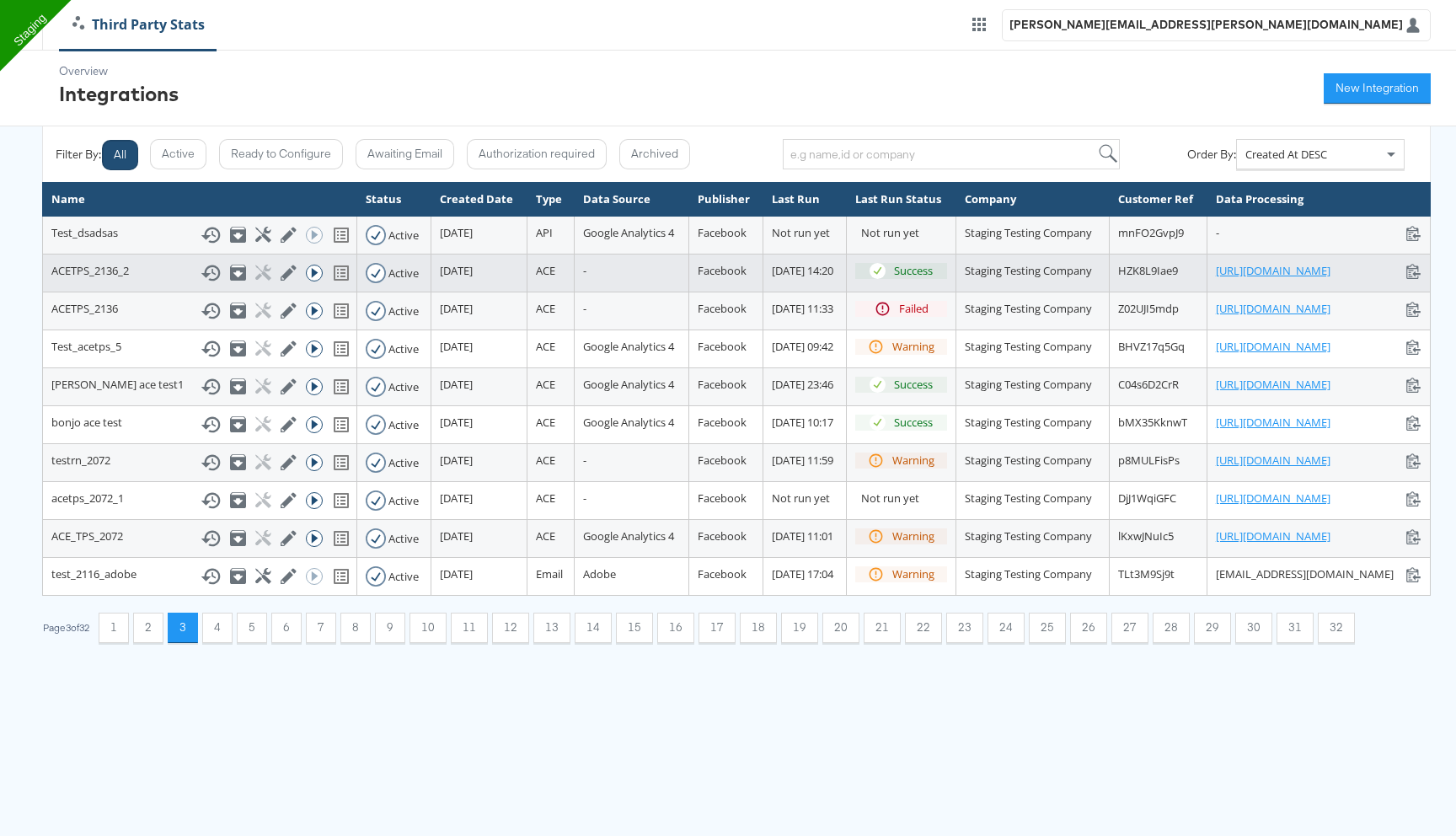
drag, startPoint x: 721, startPoint y: 314, endPoint x: 679, endPoint y: 298, distance: 44.9
click at [763, 291] on td "16 September 2025 at 14:20" at bounding box center [805, 272] width 84 height 38
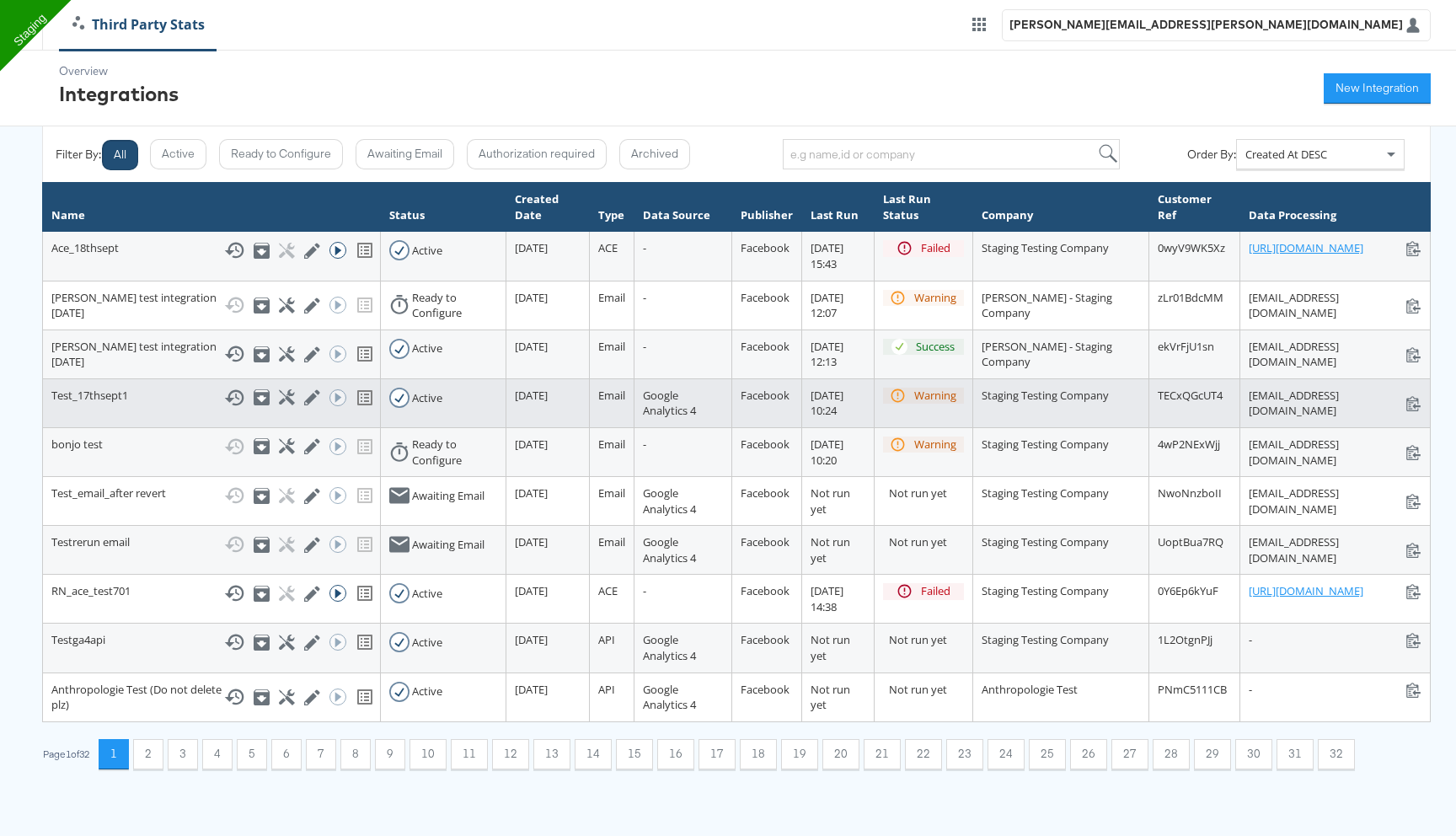
scroll to position [115, 0]
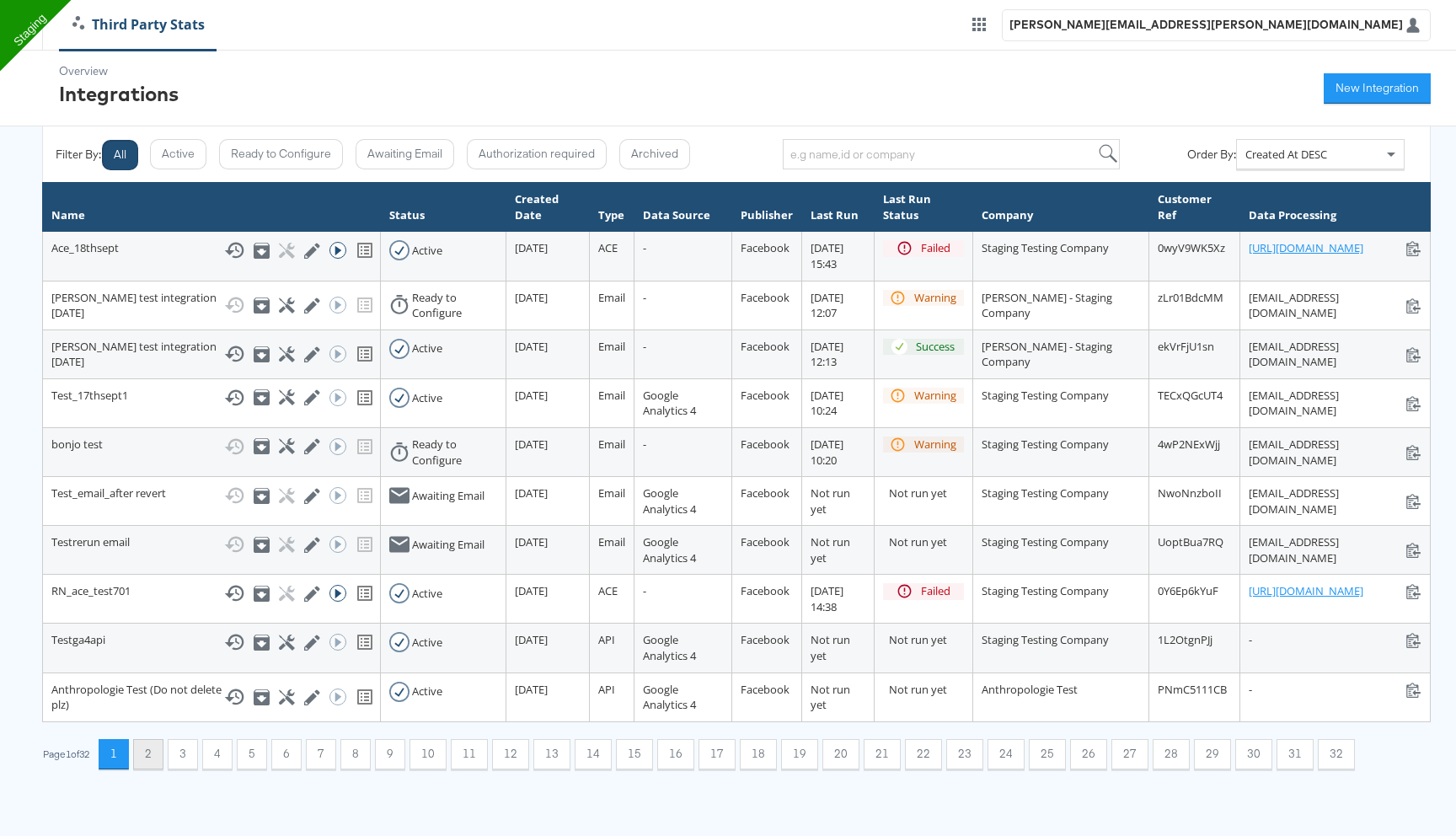
click at [158, 769] on button "2" at bounding box center [149, 754] width 30 height 30
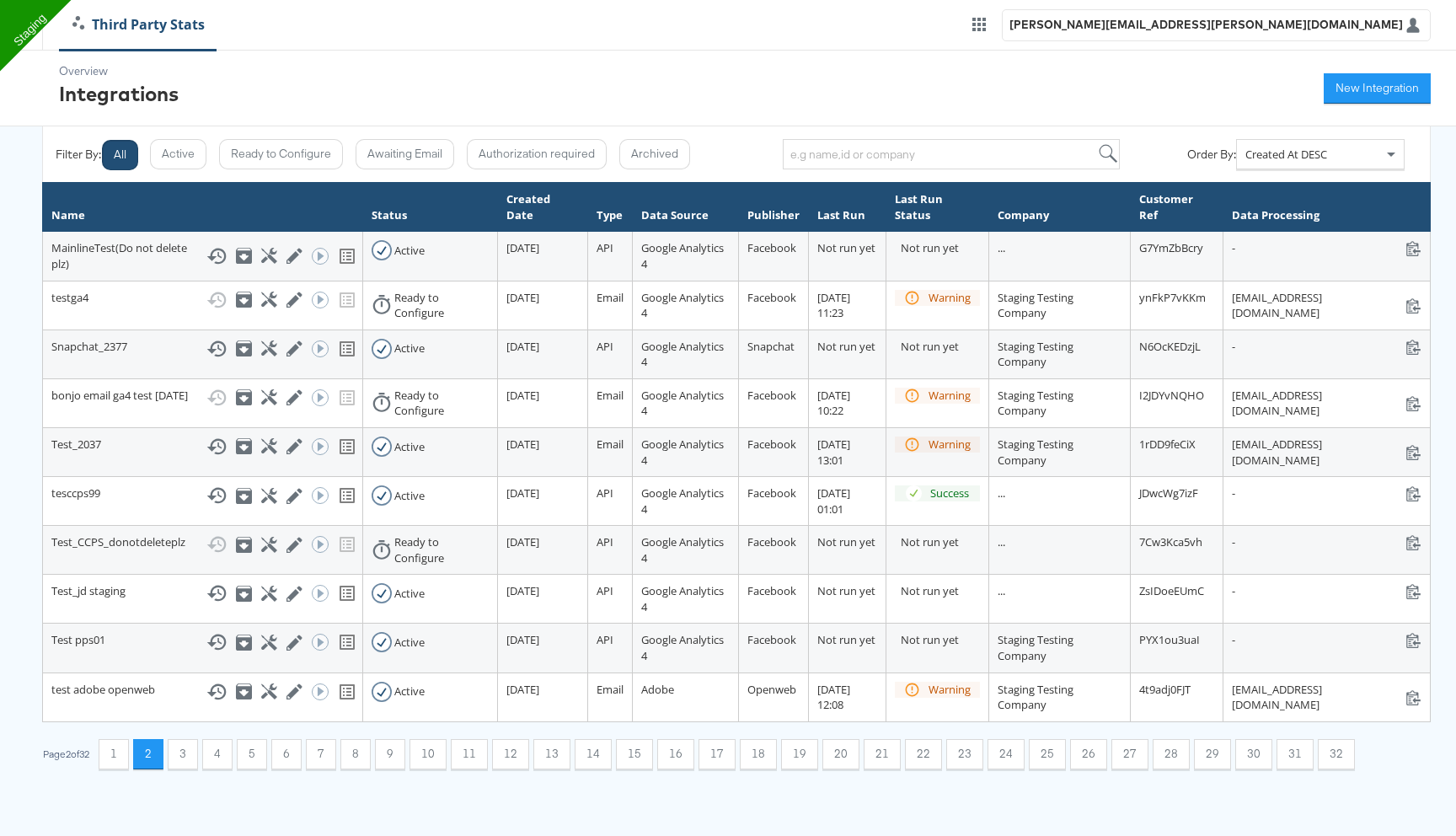
scroll to position [37, 0]
click at [192, 769] on button "3" at bounding box center [183, 754] width 30 height 30
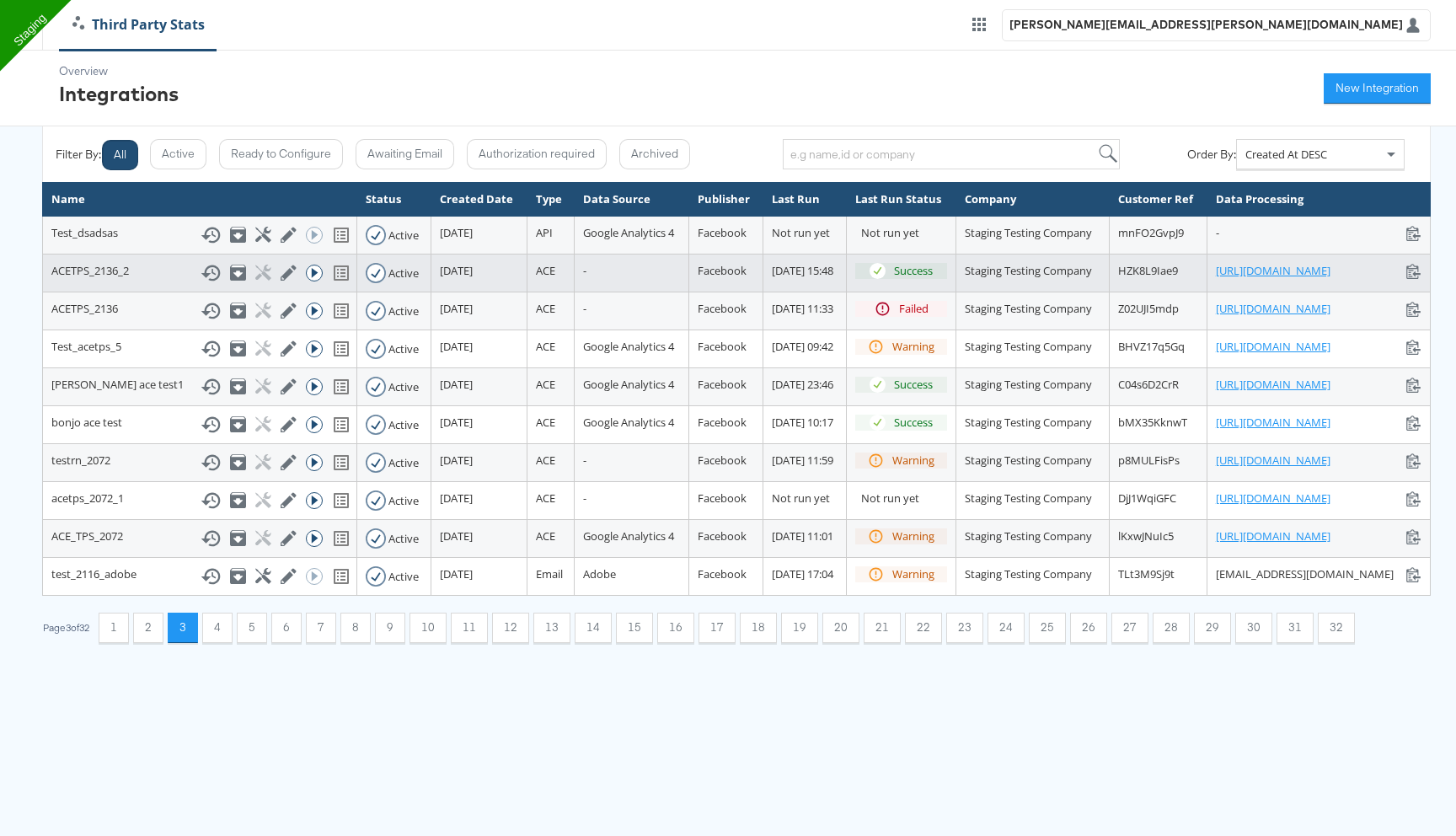
click at [200, 283] on icon at bounding box center [210, 272] width 20 height 20
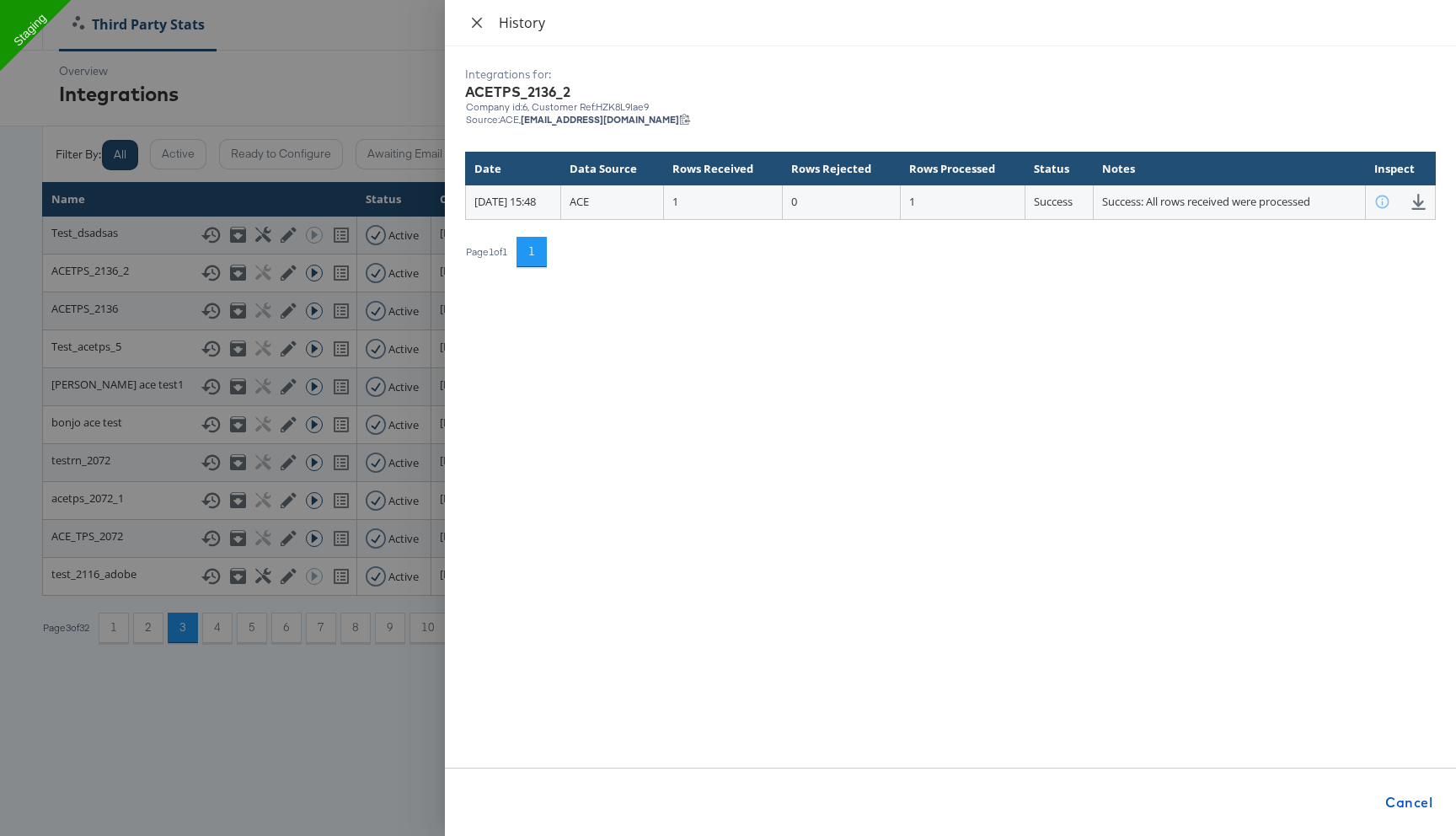
click at [474, 23] on icon "close" at bounding box center [476, 22] width 13 height 13
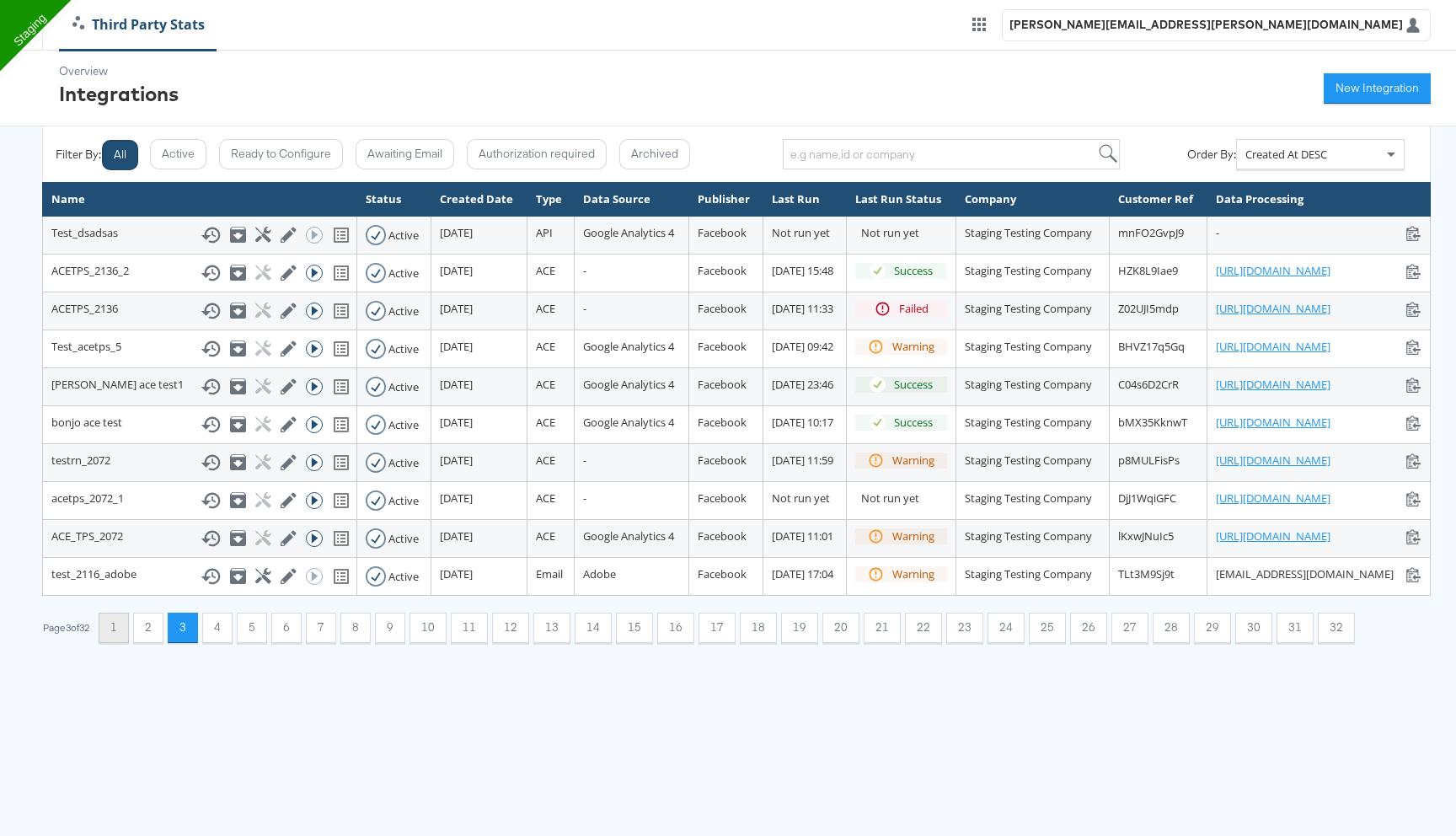
click at [122, 643] on button "1" at bounding box center [114, 628] width 30 height 30
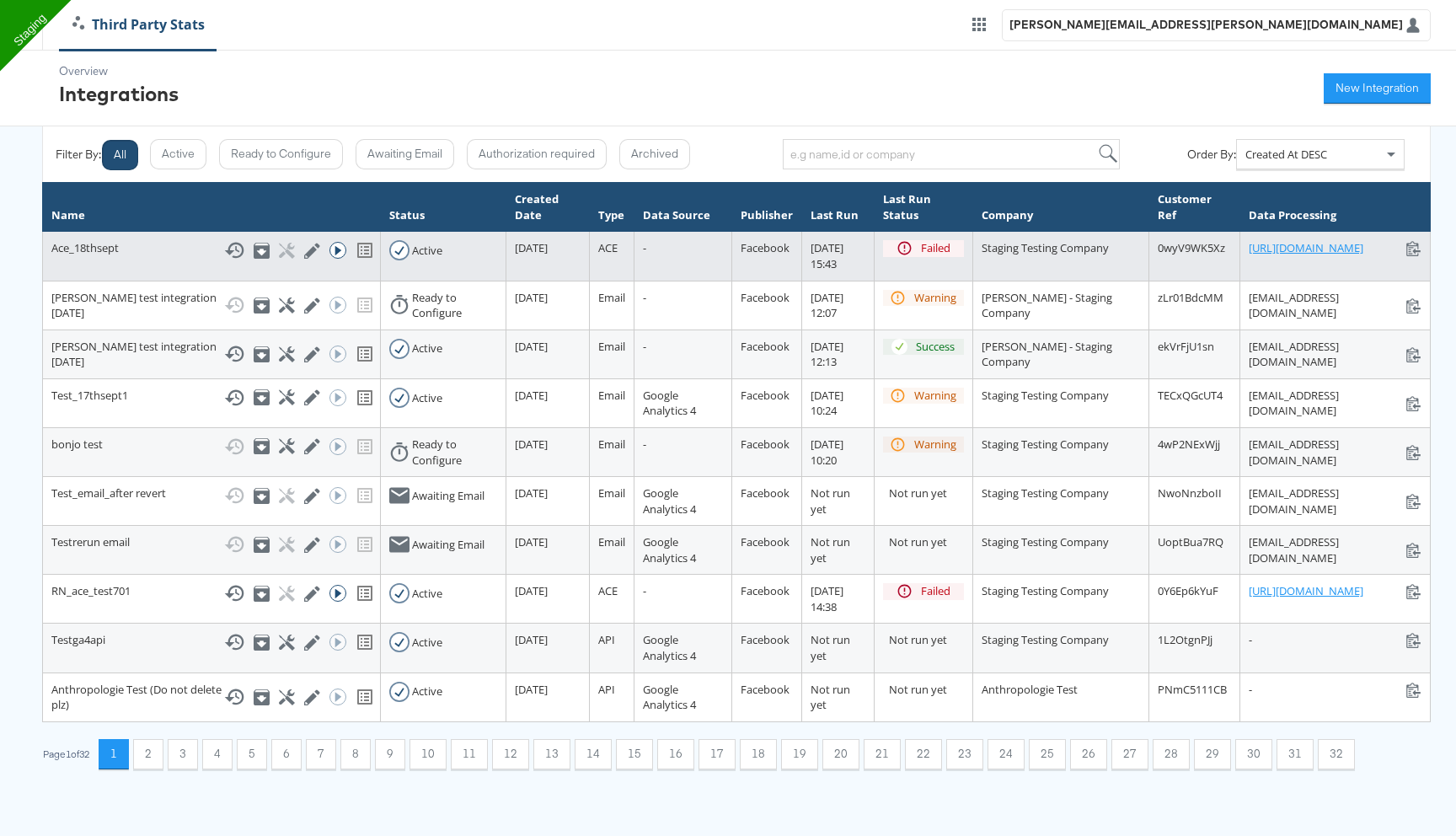
click at [1249, 250] on link "[URL][DOMAIN_NAME]" at bounding box center [1306, 248] width 115 height 16
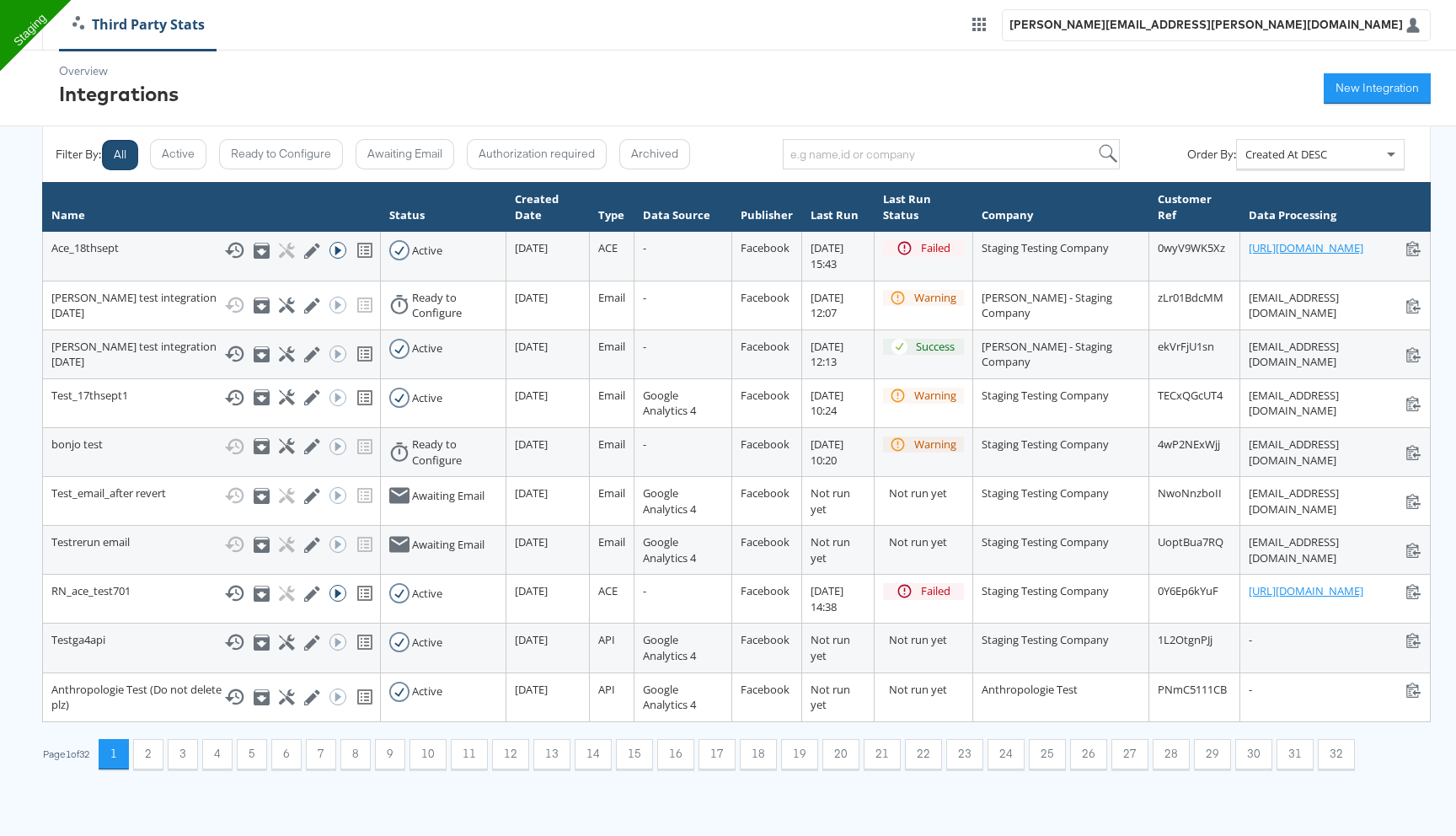
click at [129, 159] on button "All" at bounding box center [120, 155] width 37 height 30
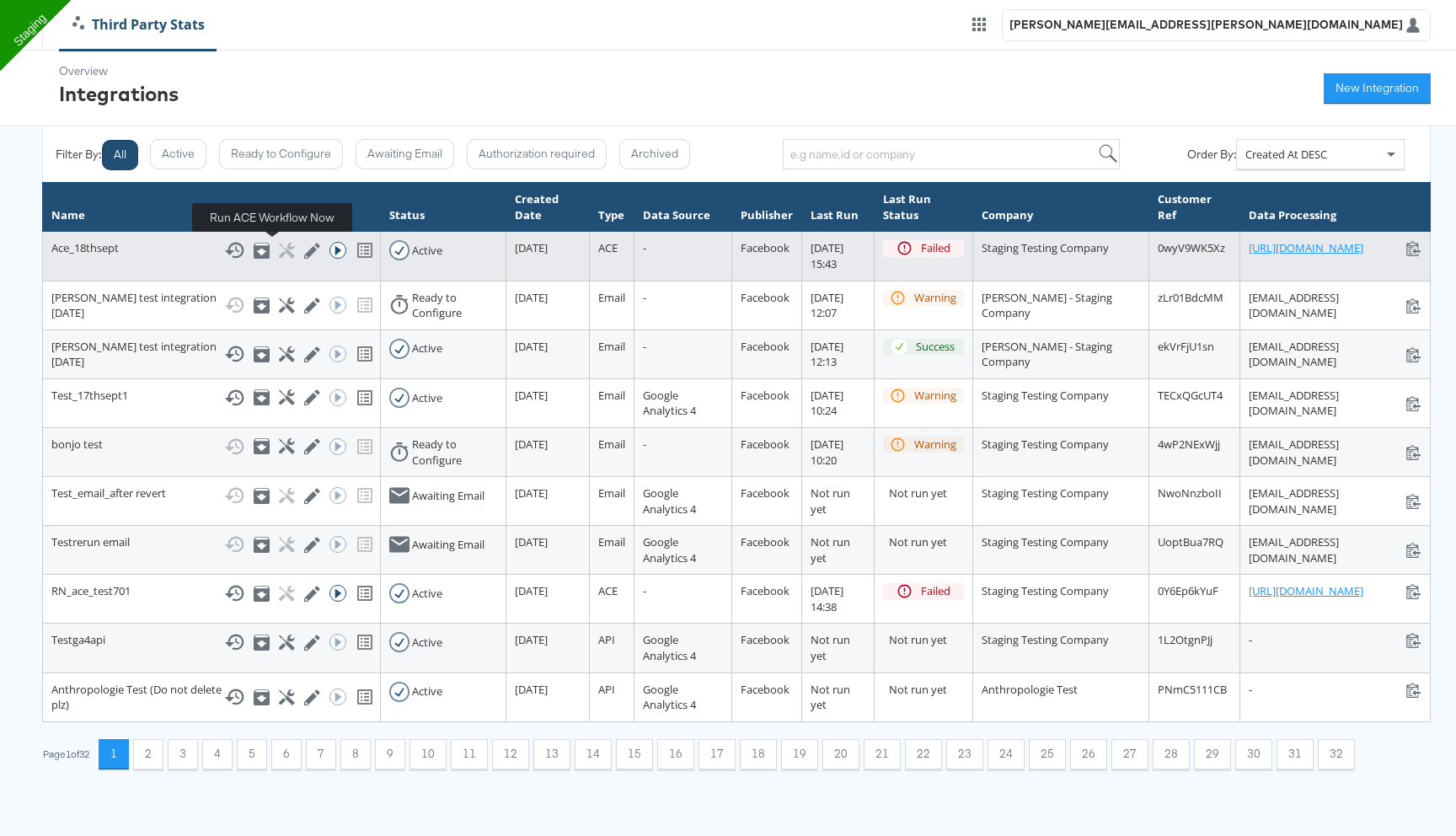
click at [329, 251] on icon at bounding box center [338, 250] width 17 height 17
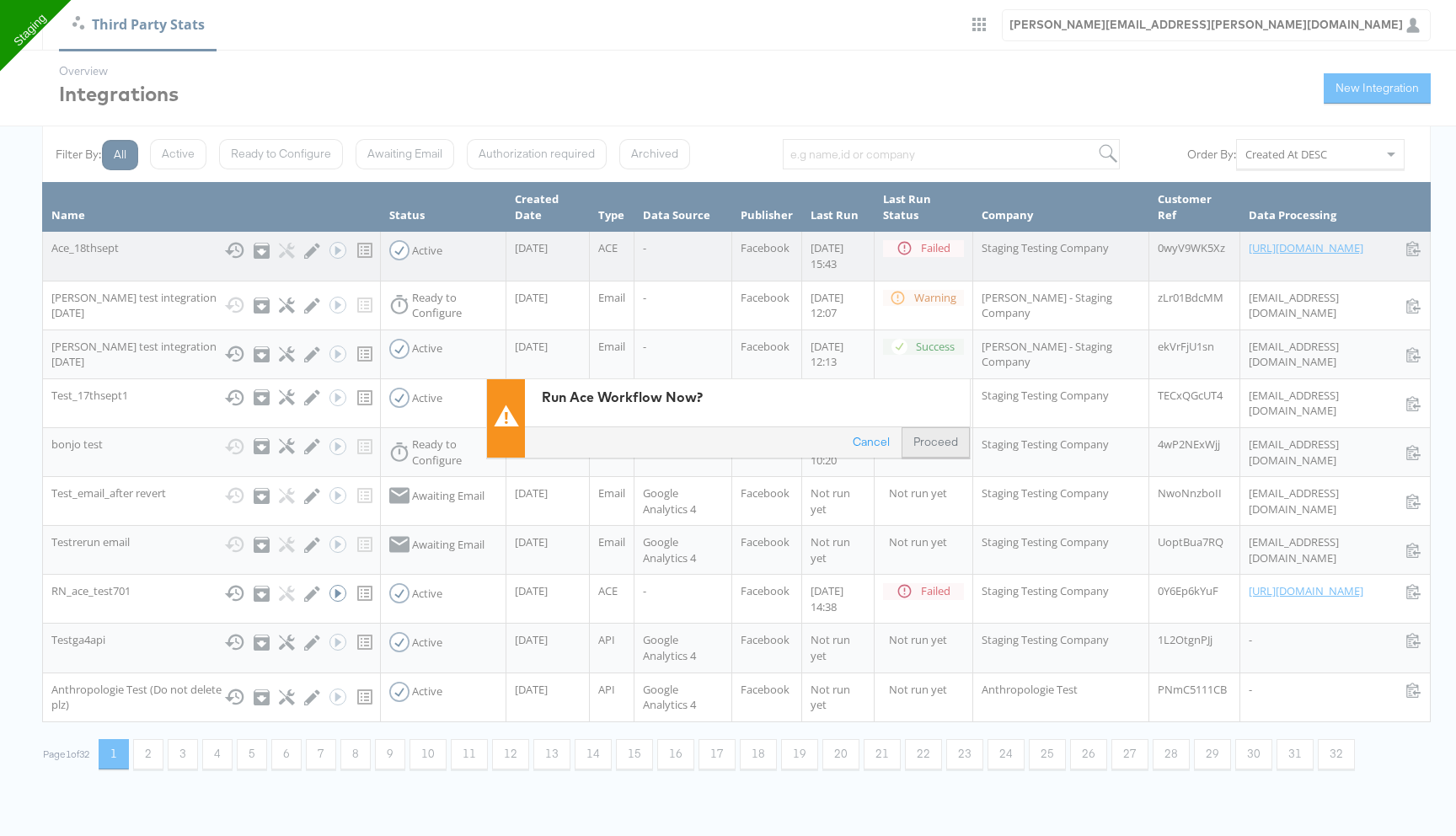
click at [928, 449] on button "Proceed" at bounding box center [936, 442] width 69 height 30
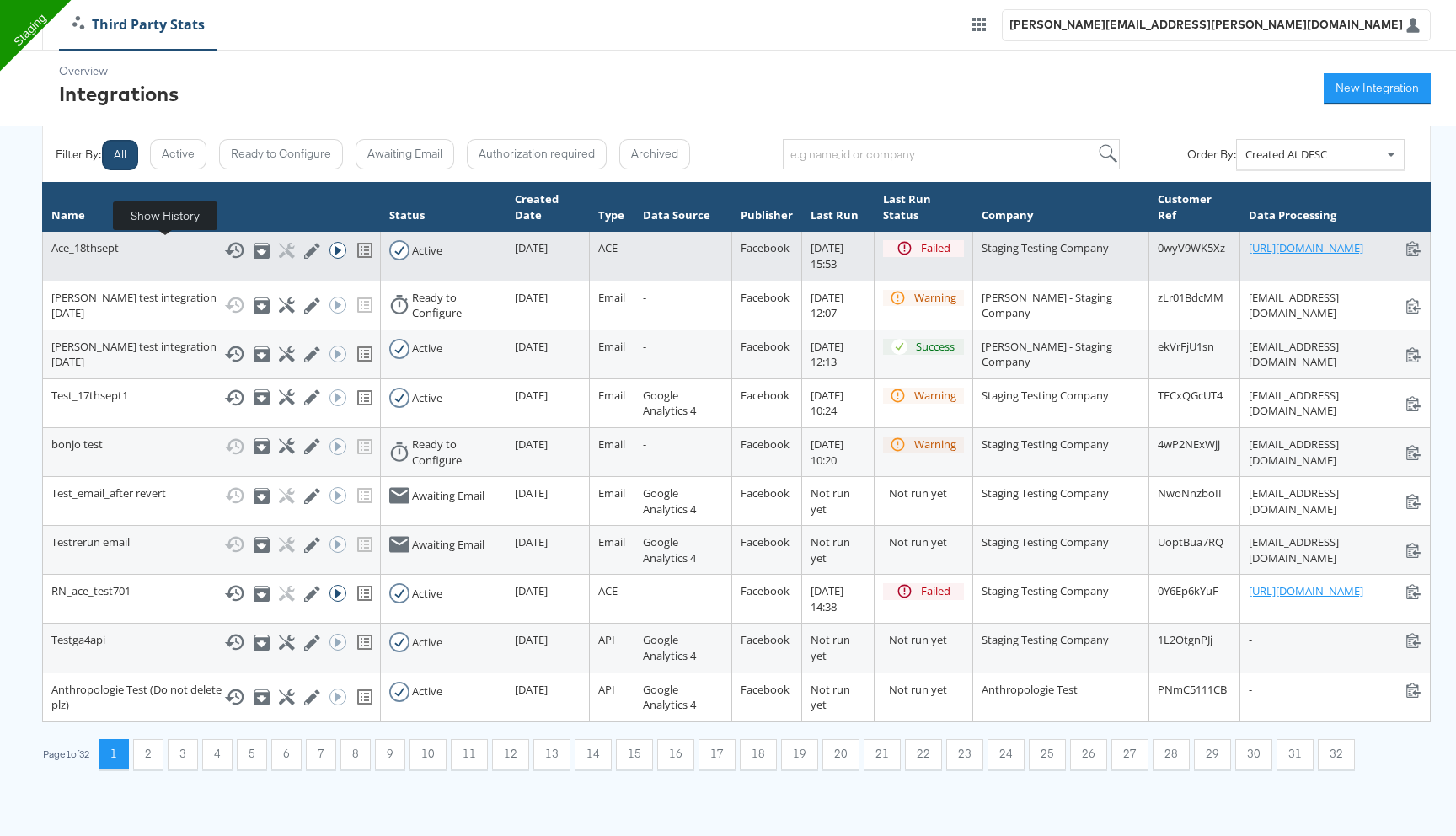
click at [224, 244] on icon at bounding box center [234, 251] width 20 height 16
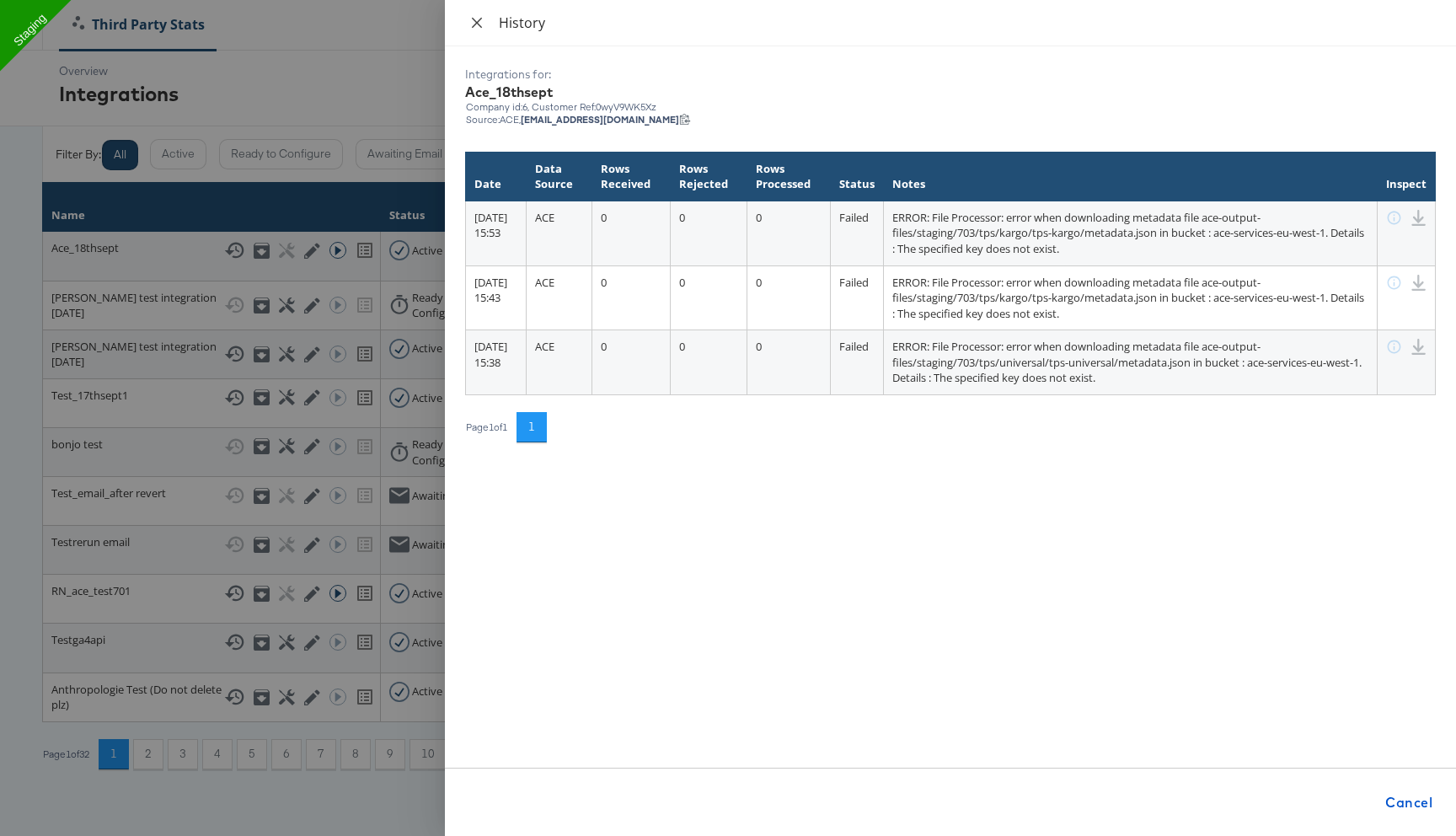
click at [476, 21] on icon "close" at bounding box center [476, 21] width 10 height 10
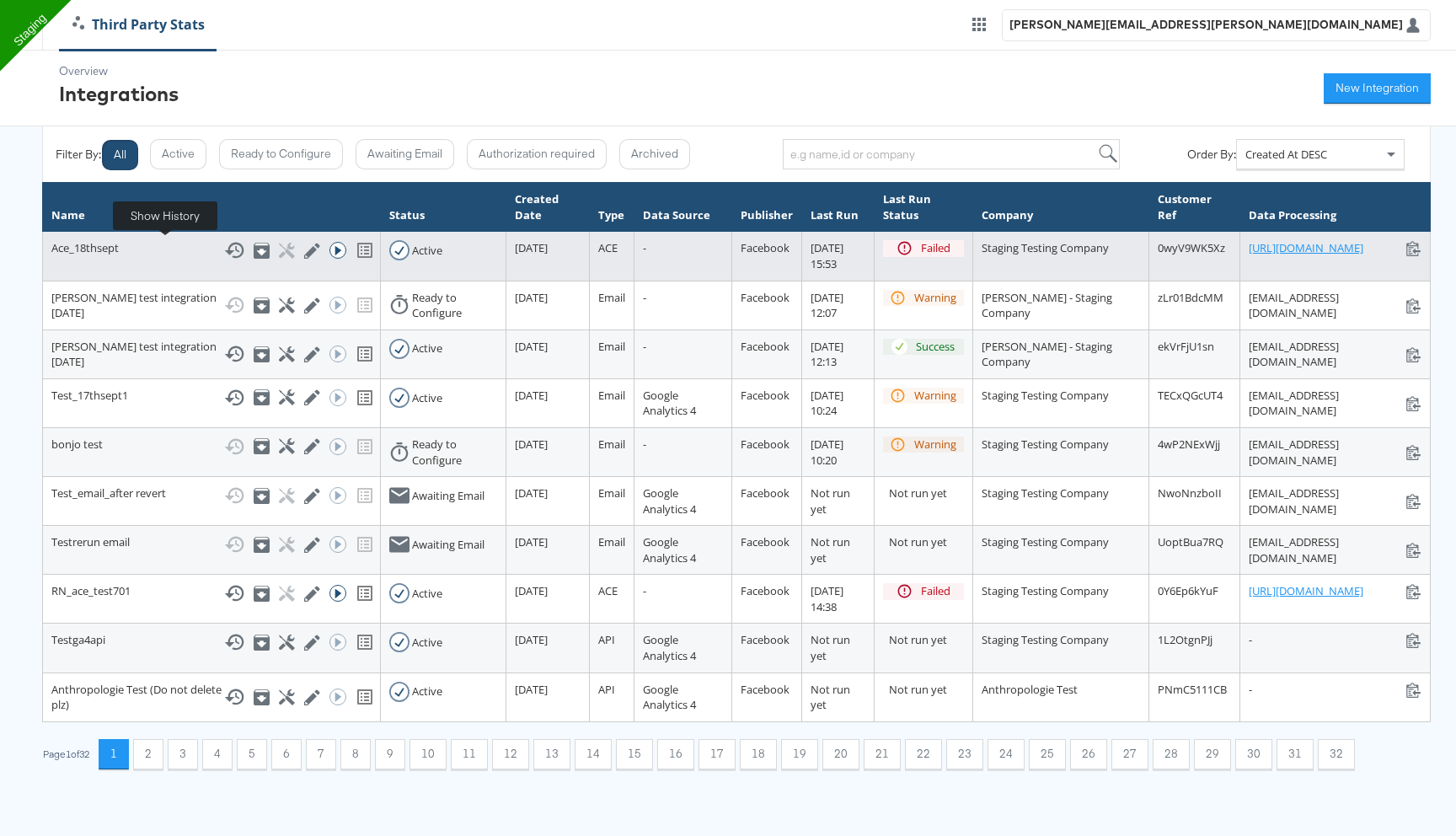
click at [224, 253] on icon at bounding box center [234, 251] width 20 height 16
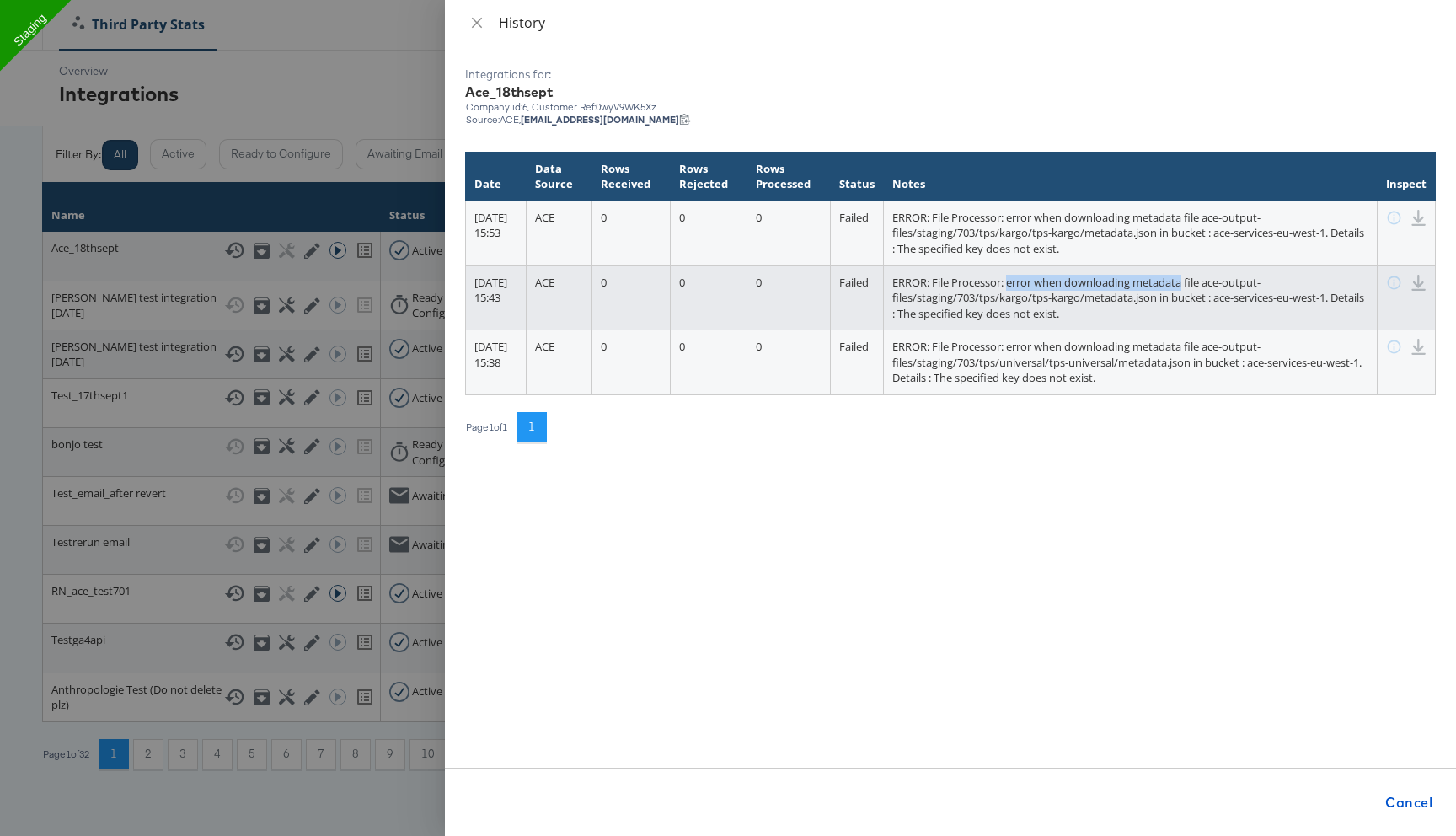
drag, startPoint x: 1043, startPoint y: 285, endPoint x: 1215, endPoint y: 277, distance: 172.2
click at [1215, 277] on span "ERROR: File Processor: error when downloading metadata file ace-output-files/st…" at bounding box center [1128, 298] width 472 height 46
copy span "error when downloading metadat"
click at [1014, 281] on span "ERROR: File Processor: error when downloading metadata file ace-output-files/st…" at bounding box center [1128, 298] width 472 height 46
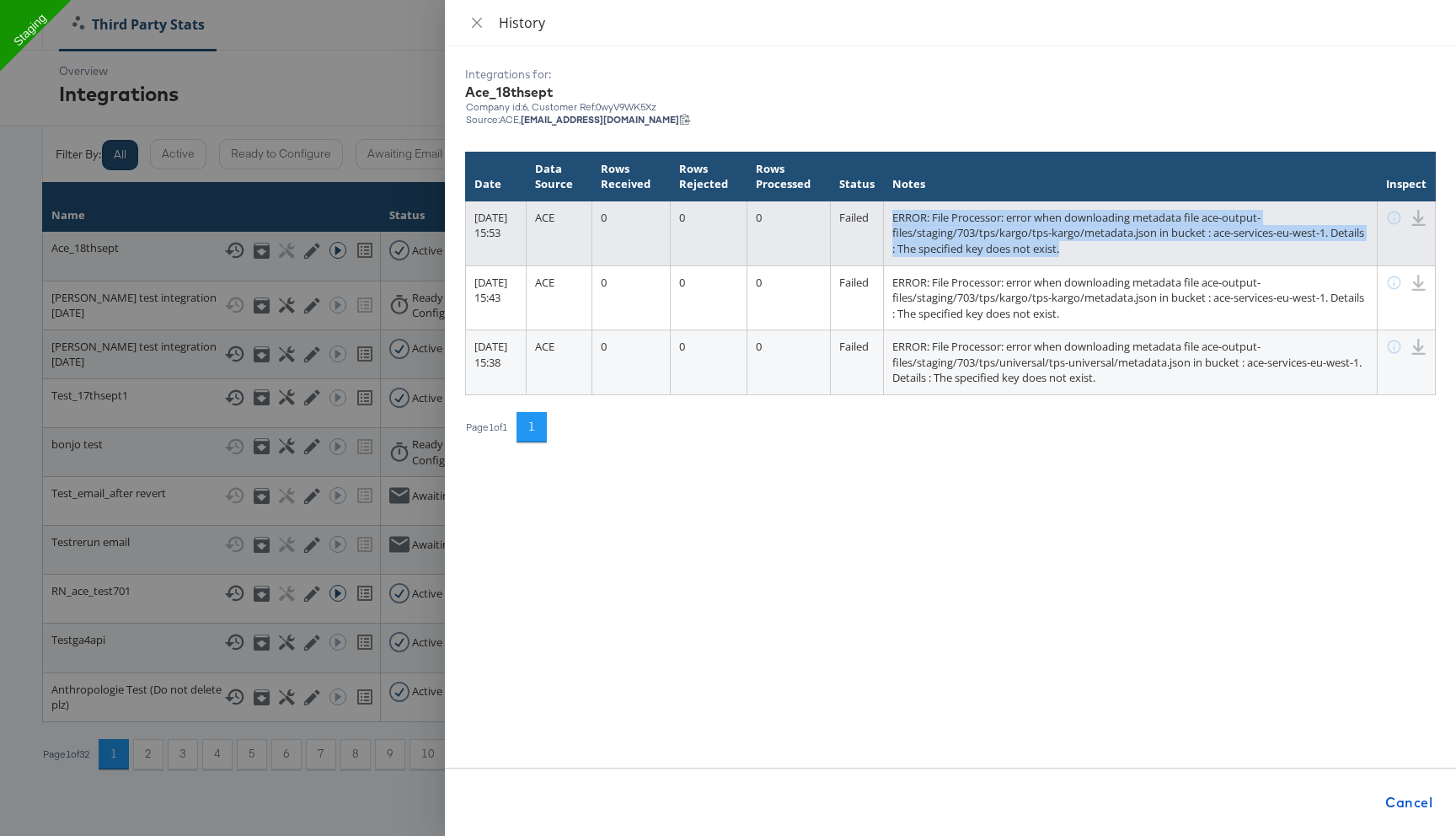
drag, startPoint x: 1131, startPoint y: 254, endPoint x: 921, endPoint y: 216, distance: 213.4
click at [921, 216] on td "ERROR: File Processor: error when downloading metadata file ace-output-files/st…" at bounding box center [1131, 232] width 494 height 65
copy span "ERROR: File Processor: error when downloading metadata file ace-output-files/st…"
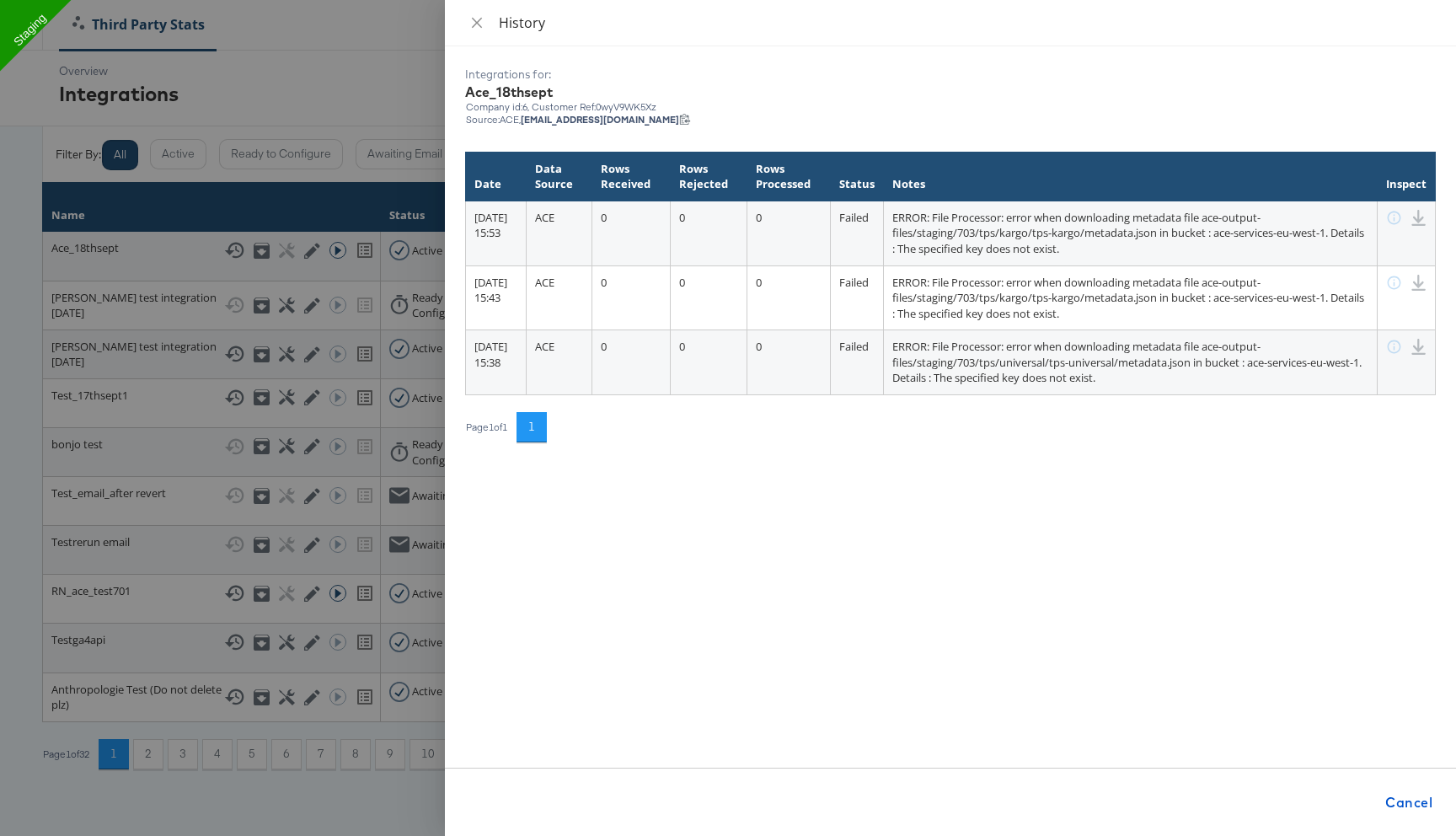
click at [456, 171] on div "Integrations for: Ace_18thsept Company id: 6 , Customer Ref: 0wyV9WK5Xz Source:…" at bounding box center [951, 441] width 1012 height 790
click at [395, 85] on div at bounding box center [728, 418] width 1456 height 836
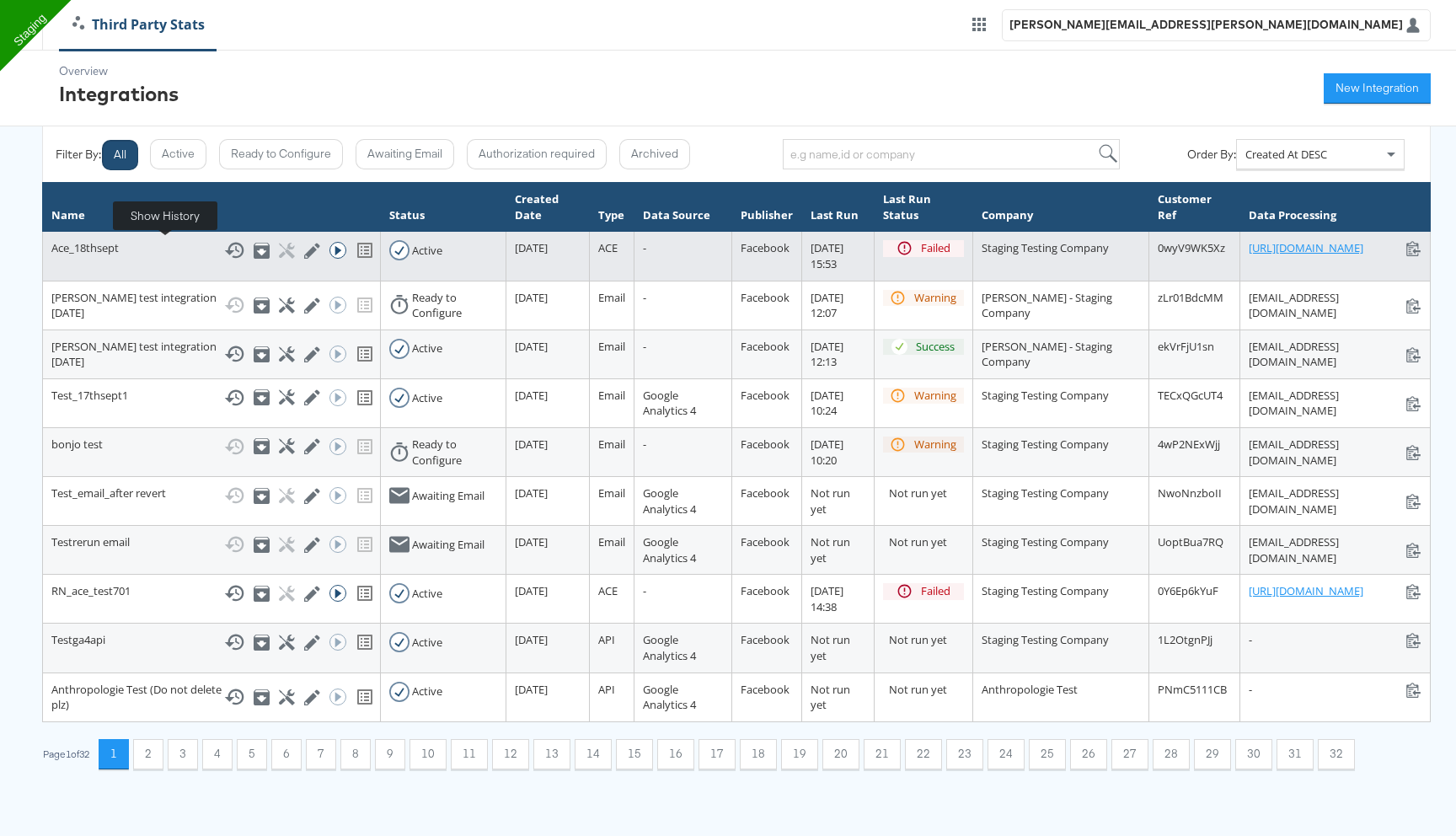
click at [224, 248] on icon at bounding box center [234, 250] width 20 height 20
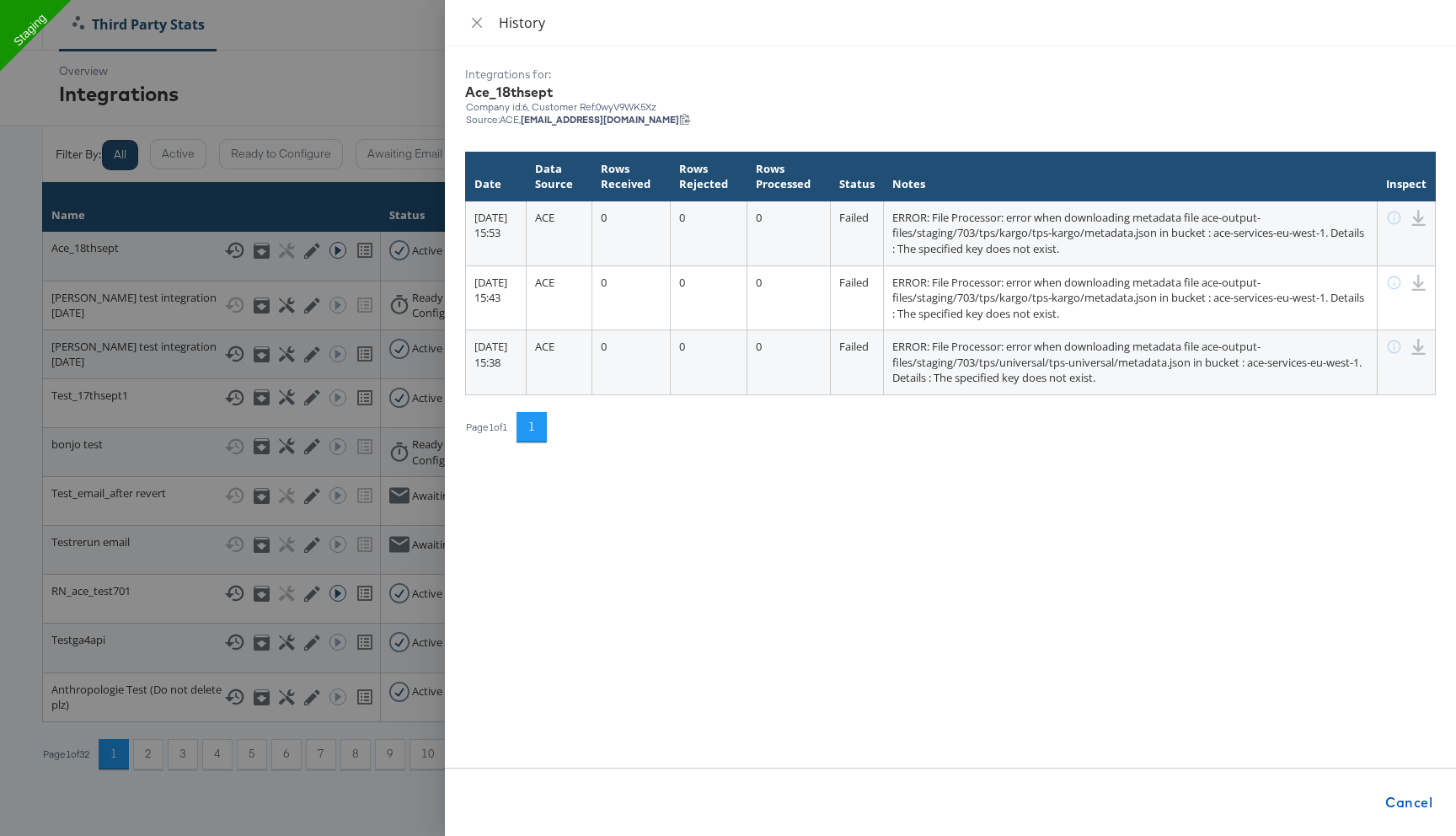
click at [333, 211] on div at bounding box center [728, 418] width 1456 height 836
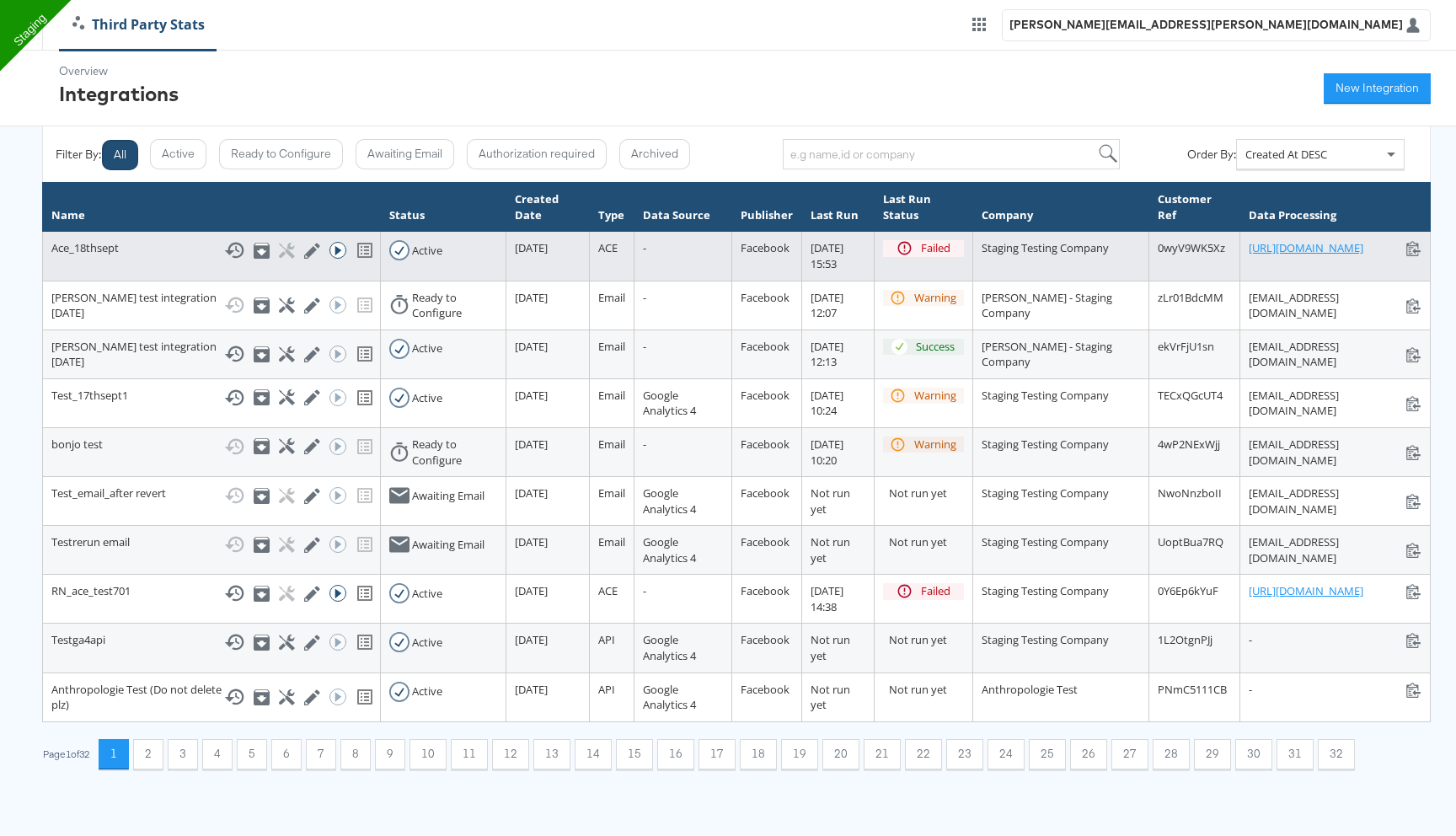
drag, startPoint x: 1306, startPoint y: 248, endPoint x: 1052, endPoint y: 245, distance: 254.0
click at [1240, 245] on td "[URL][DOMAIN_NAME] [URL][DOMAIN_NAME]" at bounding box center [1336, 256] width 191 height 49
copy link "[URL][DOMAIN_NAME]"
